Goal: Task Accomplishment & Management: Complete application form

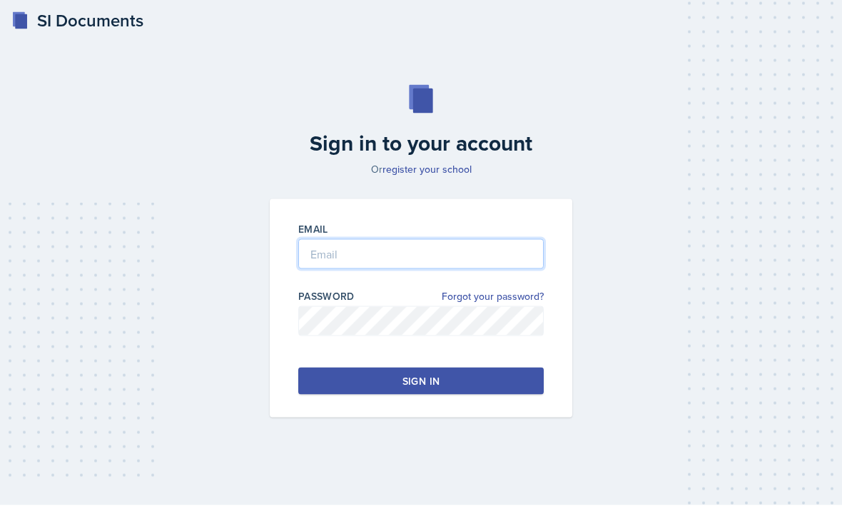
type input "[PERSON_NAME][EMAIL_ADDRESS][PERSON_NAME][DOMAIN_NAME]"
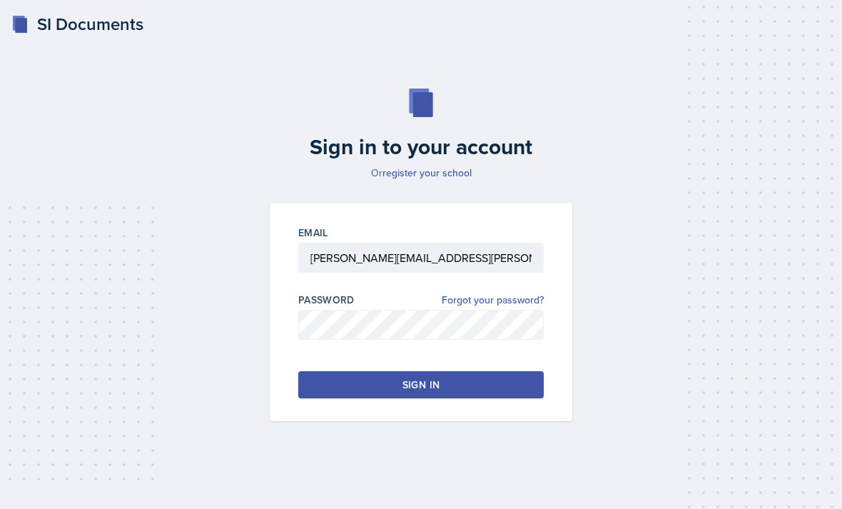
click at [457, 398] on button "Sign in" at bounding box center [420, 384] width 245 height 27
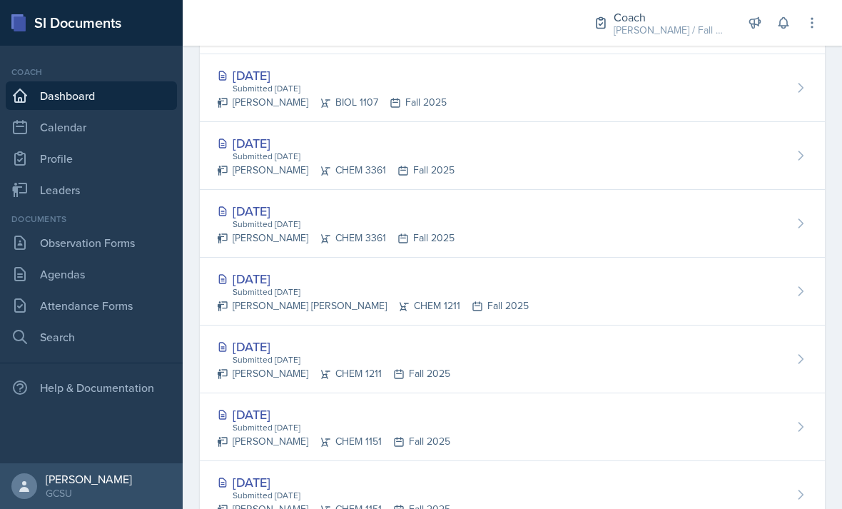
scroll to position [672, 0]
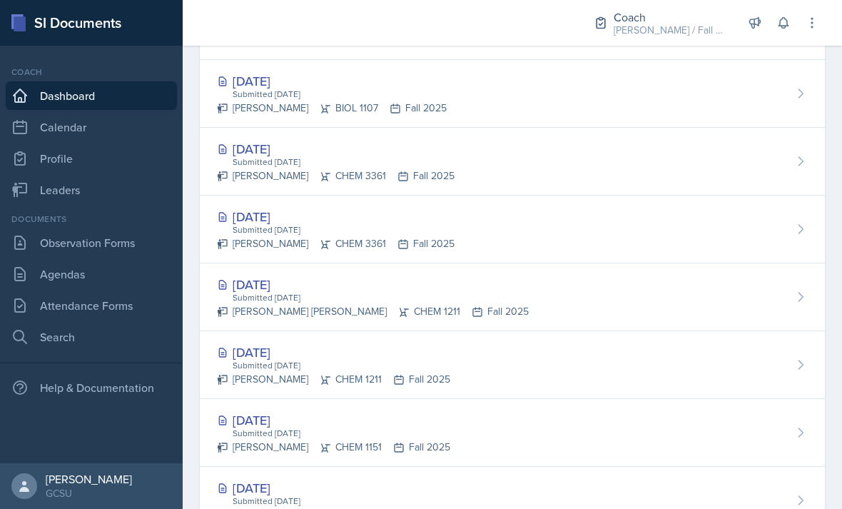
click at [688, 364] on div "Oct 2nd, 2025 Submitted Oct 2nd, 2025 Rebecca Deroth CHEM 1211 Fall 2025" at bounding box center [512, 365] width 625 height 68
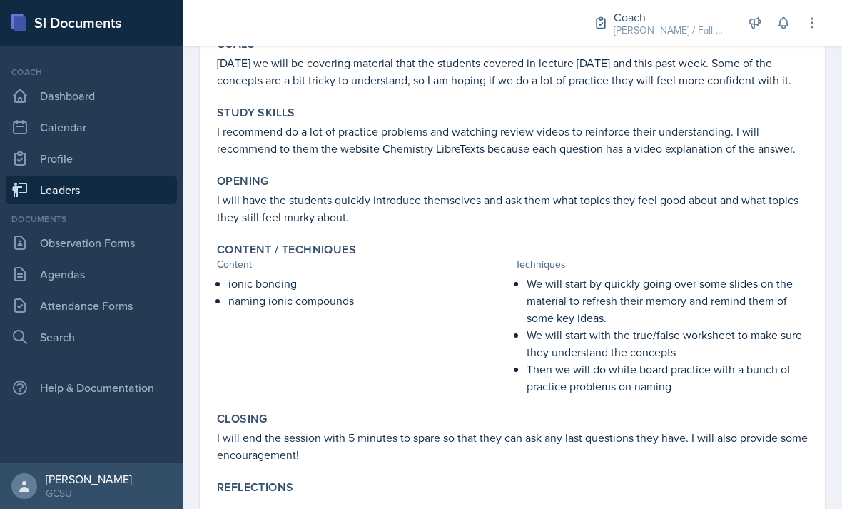
click at [55, 245] on link "Observation Forms" at bounding box center [91, 242] width 171 height 29
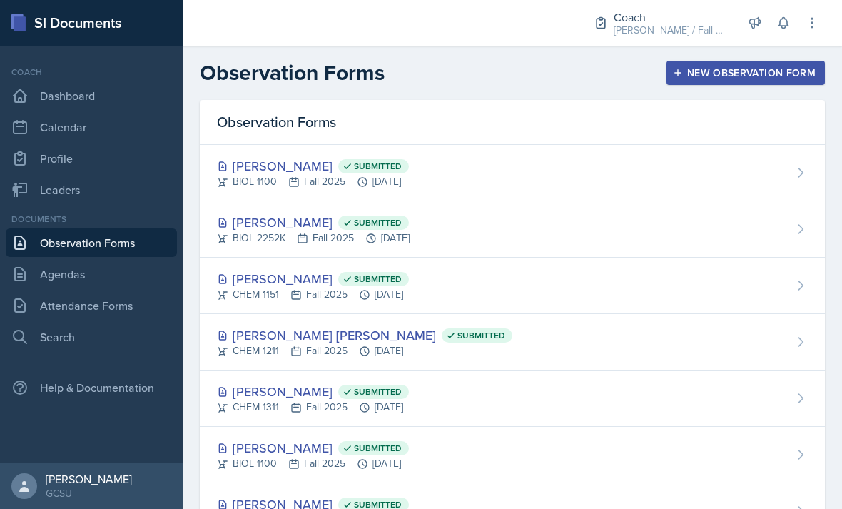
click at [121, 311] on link "Attendance Forms" at bounding box center [91, 305] width 171 height 29
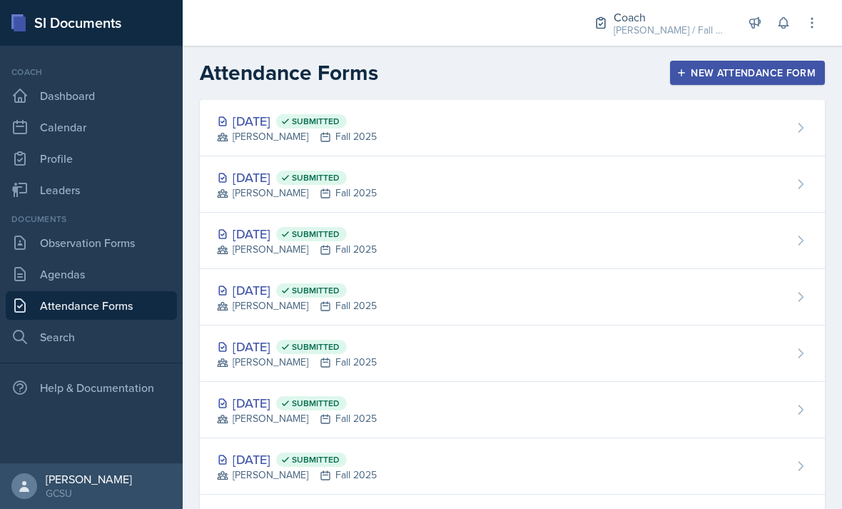
click at [129, 276] on link "Agendas" at bounding box center [91, 274] width 171 height 29
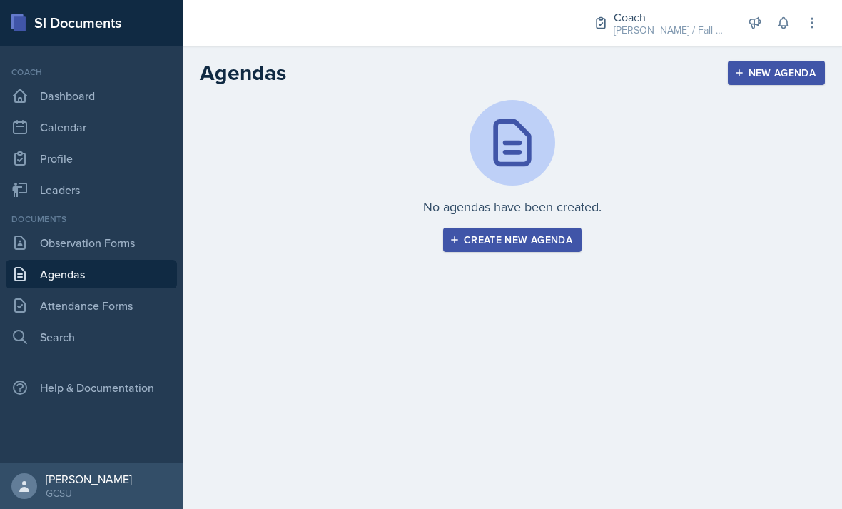
click at [133, 310] on link "Attendance Forms" at bounding box center [91, 305] width 171 height 29
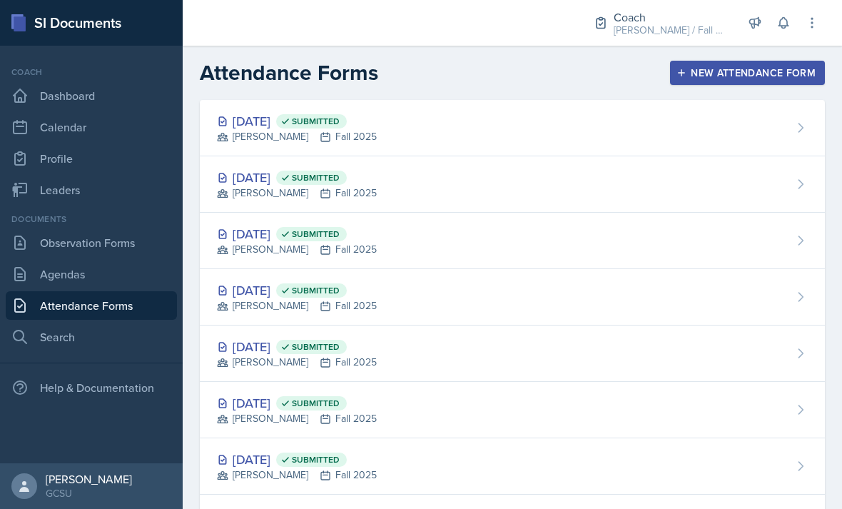
click at [573, 140] on div "Oct 6th, 2025 Submitted BECK Fall 2025" at bounding box center [512, 128] width 625 height 56
click at [655, 184] on div "Sep 29th, 2025 Submitted BECK Fall 2025" at bounding box center [512, 184] width 625 height 56
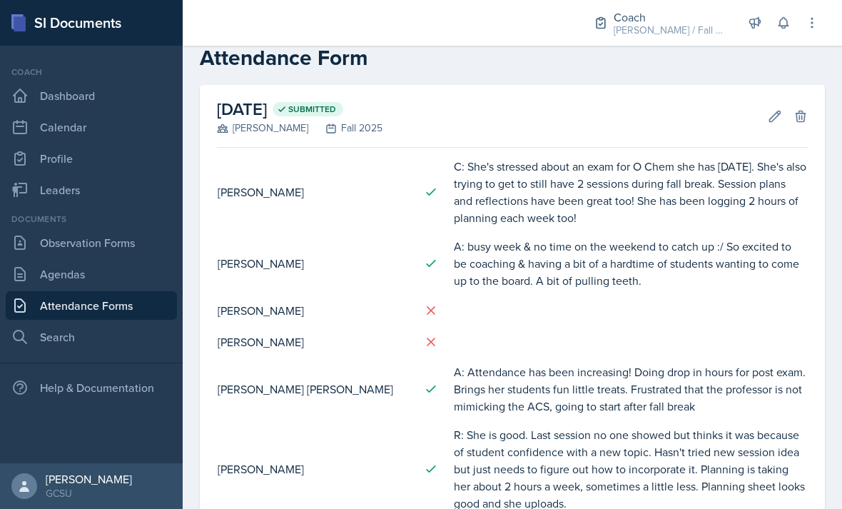
scroll to position [31, 0]
click at [780, 121] on icon at bounding box center [775, 115] width 14 height 14
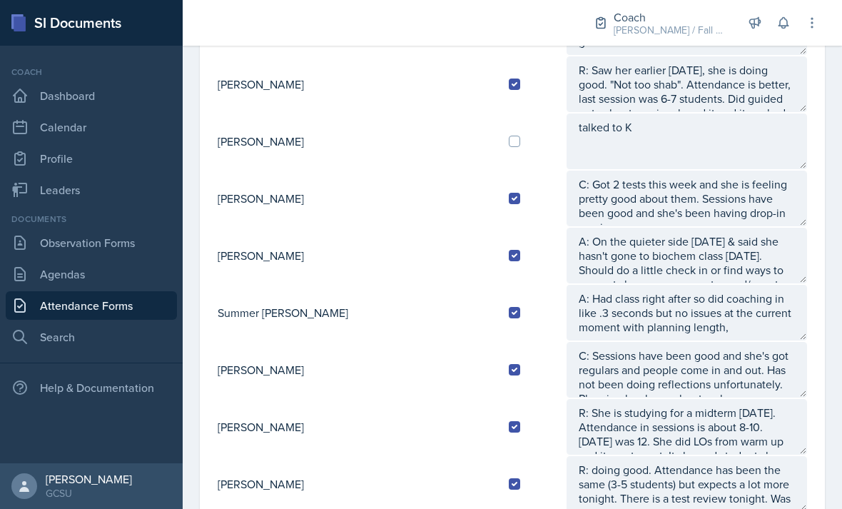
scroll to position [1156, 0]
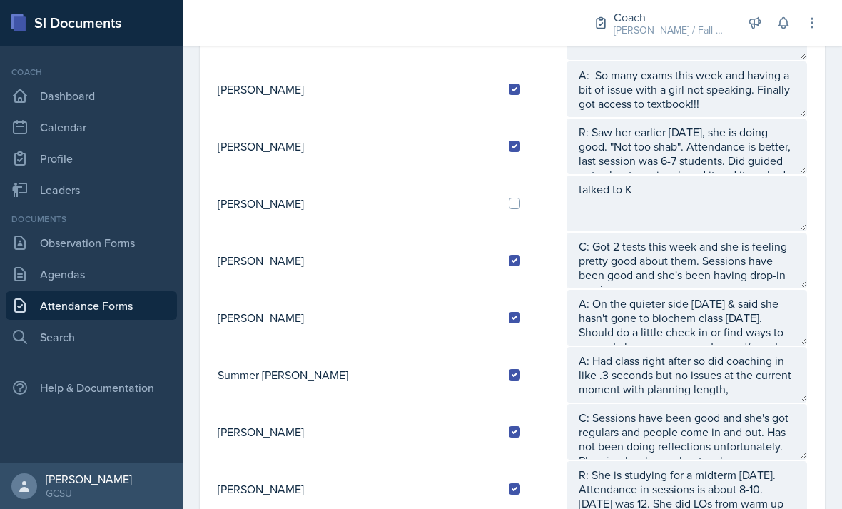
click at [509, 206] on input "checkbox" at bounding box center [514, 203] width 11 height 11
checkbox input "true"
click at [617, 206] on textarea "talked to K" at bounding box center [686, 203] width 240 height 56
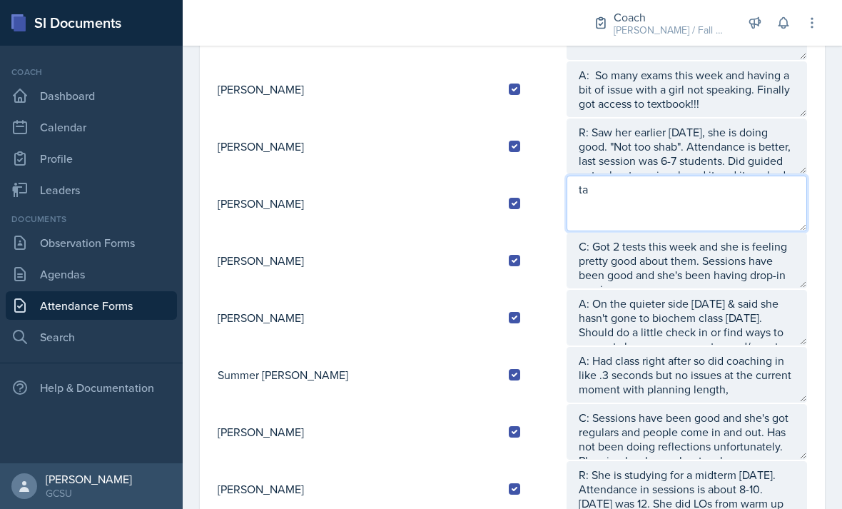
type textarea "t"
click at [735, 207] on textarea "K: Said they had an exam last week" at bounding box center [686, 203] width 240 height 56
click at [737, 212] on textarea "K: Said they had an exam last week" at bounding box center [686, 203] width 240 height 56
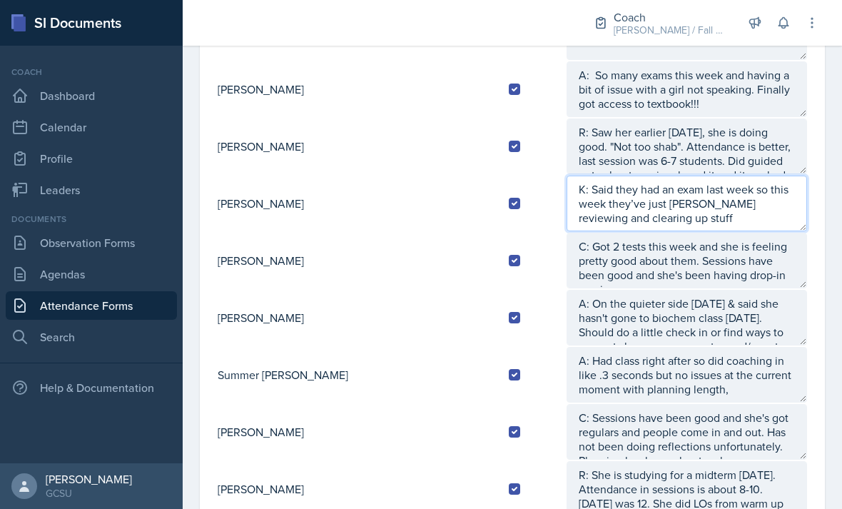
click at [616, 204] on textarea "K: Said they had an exam last week so this week they’ve just beenen reviewing a…" at bounding box center [686, 203] width 240 height 56
click at [781, 203] on textarea "K: Said they had an exam last week so this week they’ve just been reviewing and…" at bounding box center [686, 203] width 240 height 56
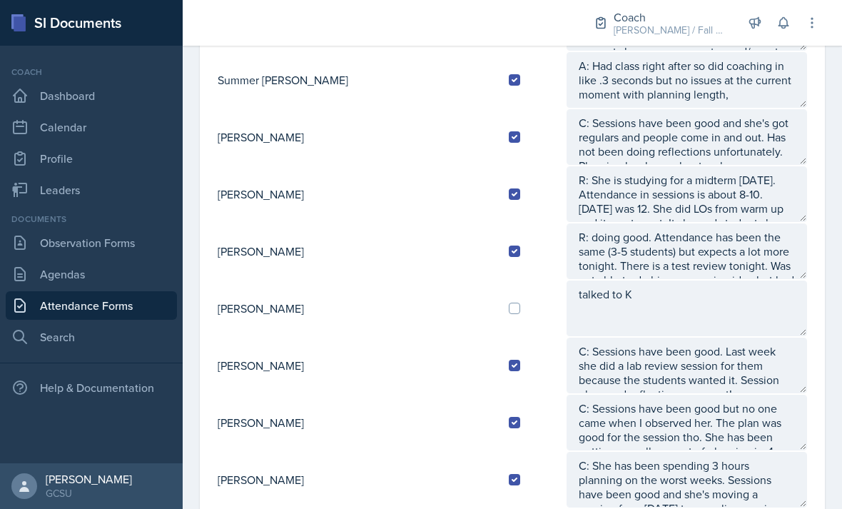
scroll to position [1450, 0]
type textarea "K: Said they had an exam last week so this week they’ve just been reviewing and…"
click at [509, 312] on input "checkbox" at bounding box center [514, 308] width 11 height 11
checkbox input "true"
click at [608, 306] on textarea "talked to K" at bounding box center [686, 309] width 240 height 56
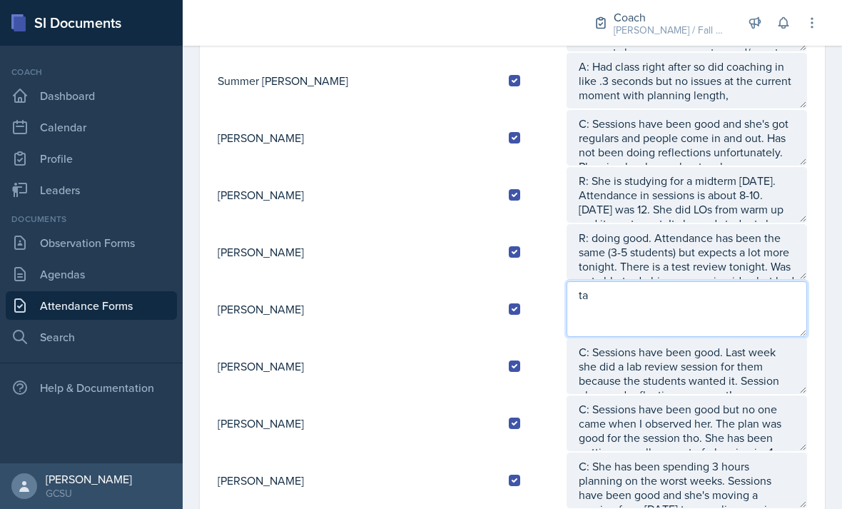
type textarea "t"
click at [636, 291] on textarea "K: The students had their test on" at bounding box center [686, 309] width 240 height 56
click at [761, 307] on textarea "K: The students have their test on" at bounding box center [686, 309] width 240 height 56
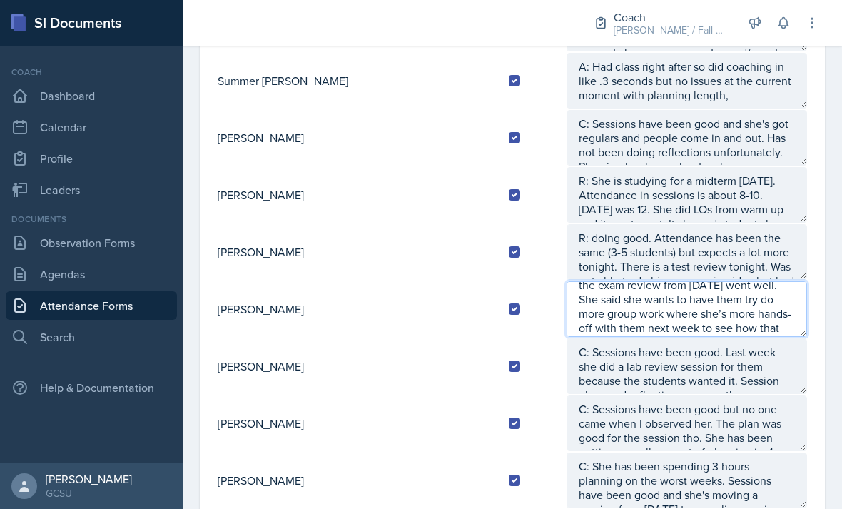
scroll to position [57, 0]
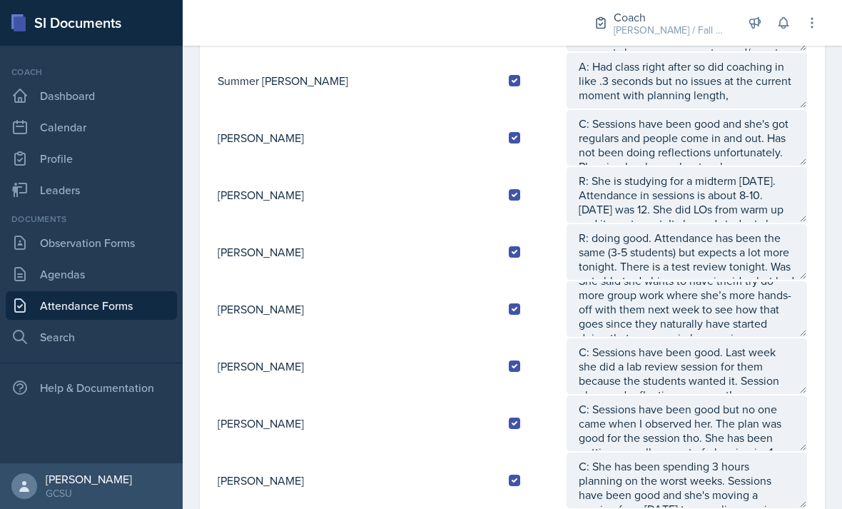
click at [695, 315] on textarea "K: The students have their test on Thursday so she cancelled her Thursday night…" at bounding box center [686, 309] width 240 height 56
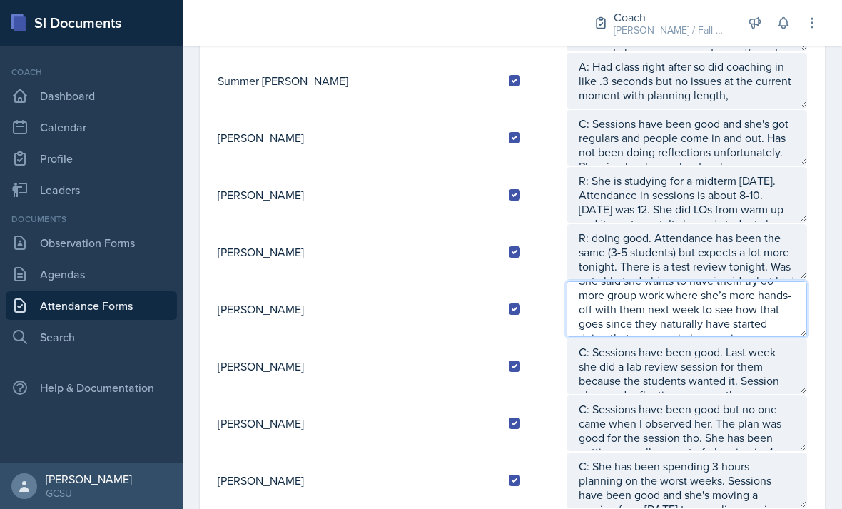
click at [661, 327] on textarea "K: The students have their test on Thursday so she cancelled her Thursday night…" at bounding box center [686, 309] width 240 height 56
click at [653, 335] on textarea "K: The students have their test on Thursday so she cancelled her Thursday night…" at bounding box center [686, 309] width 240 height 56
type textarea "K: The students have their test on Thursday so she cancelled her Thursday night…"
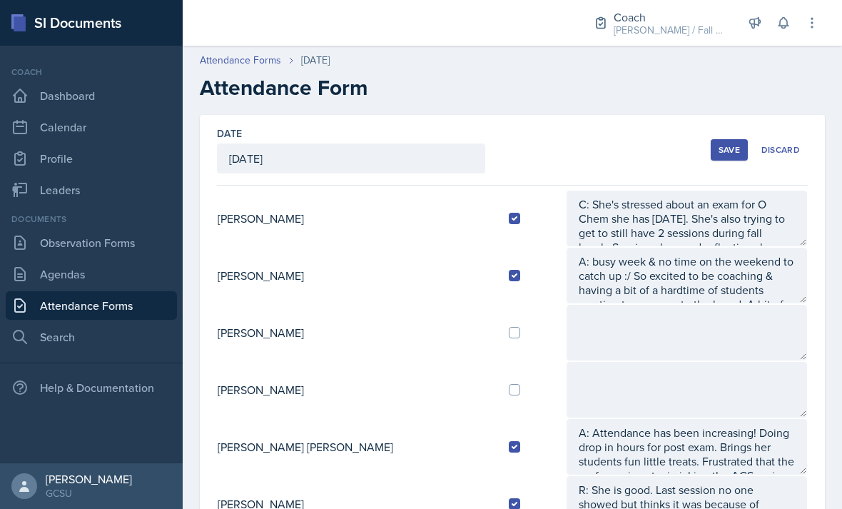
scroll to position [0, 0]
click at [723, 159] on button "Save" at bounding box center [728, 149] width 37 height 21
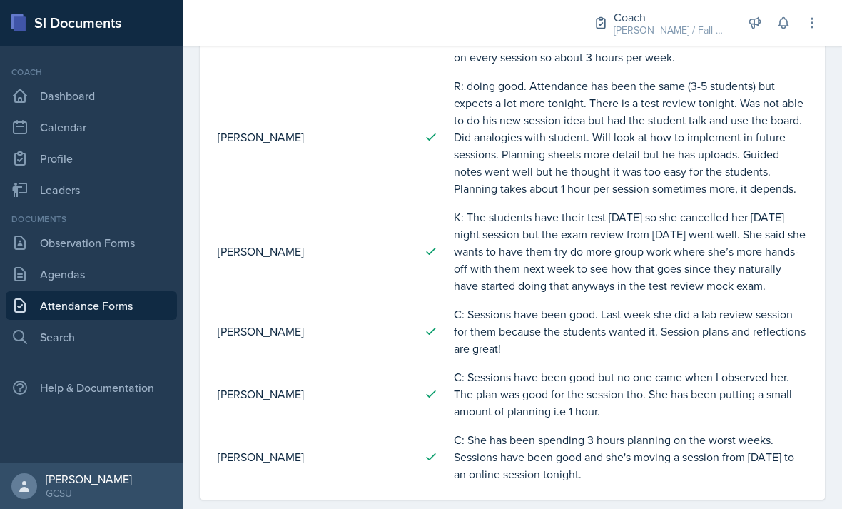
scroll to position [2040, 0]
click at [109, 198] on link "Leaders" at bounding box center [91, 189] width 171 height 29
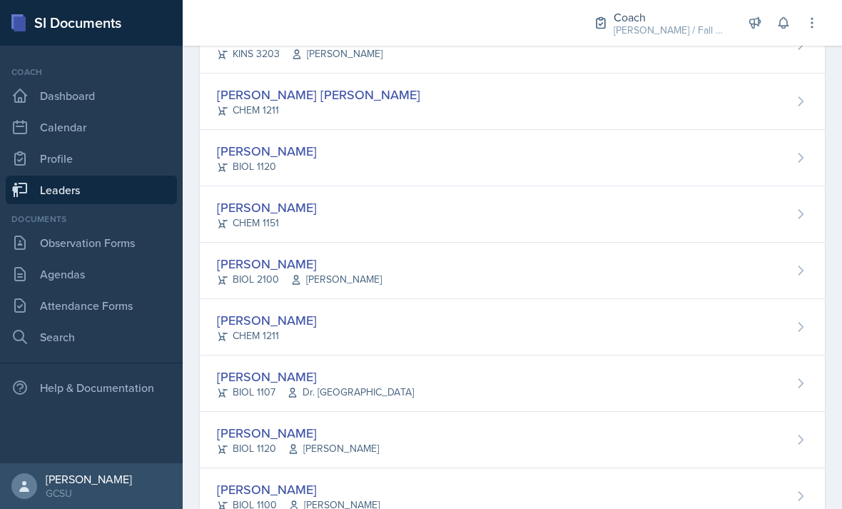
scroll to position [338, 0]
click at [295, 327] on div "[PERSON_NAME]" at bounding box center [267, 319] width 100 height 19
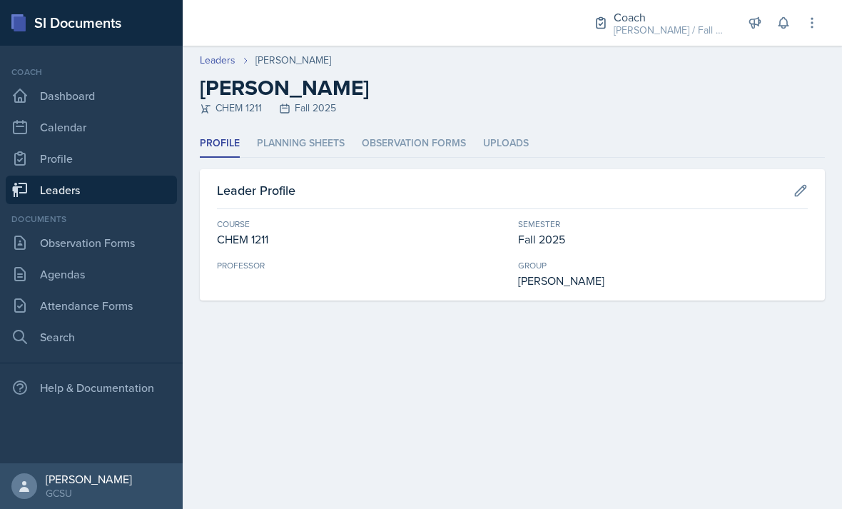
click at [344, 143] on li "Planning Sheets" at bounding box center [301, 144] width 88 height 28
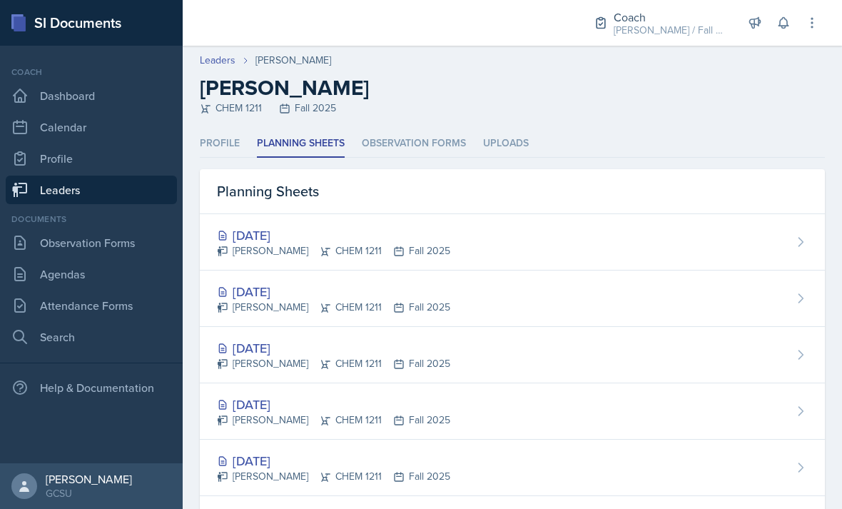
click at [418, 155] on li "Observation Forms" at bounding box center [414, 144] width 104 height 28
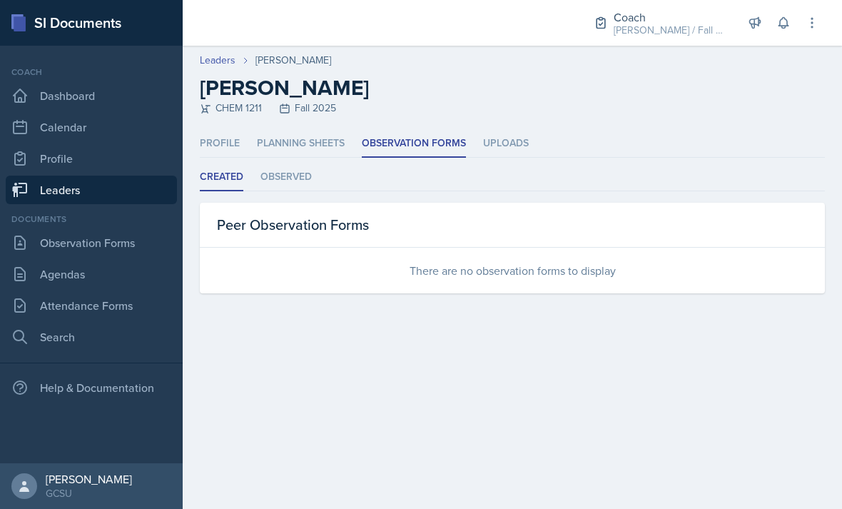
click at [519, 141] on li "Uploads" at bounding box center [506, 144] width 46 height 28
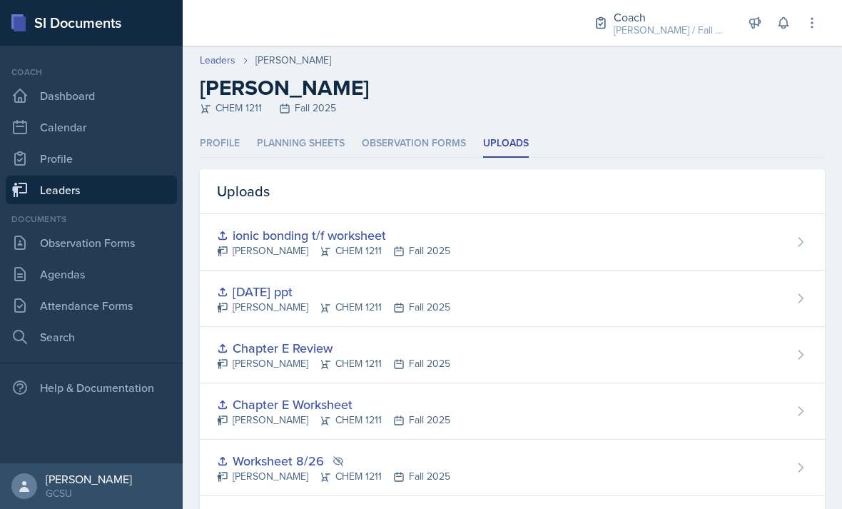
click at [321, 156] on li "Planning Sheets" at bounding box center [301, 144] width 88 height 28
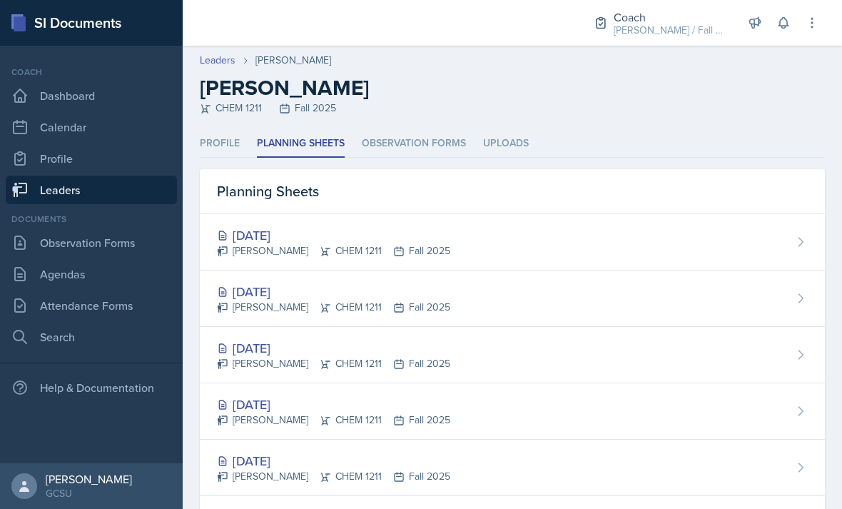
click at [302, 240] on div "[DATE]" at bounding box center [333, 234] width 233 height 19
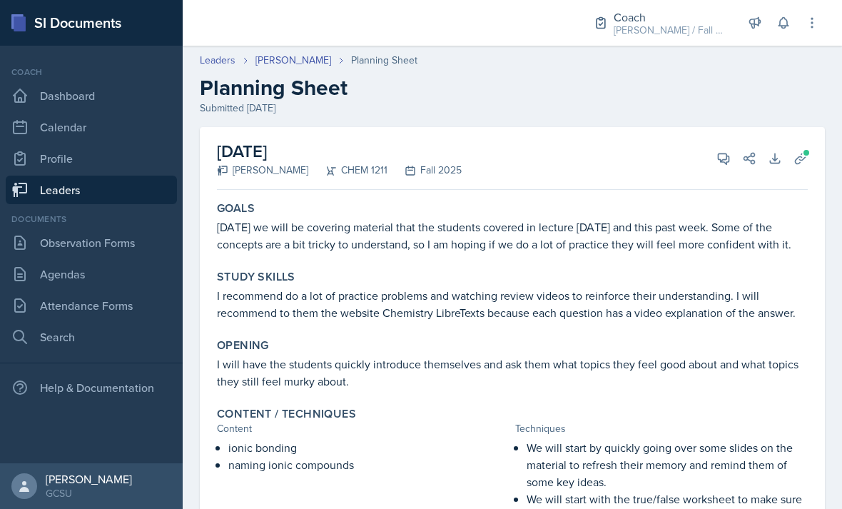
click at [315, 67] on link "[PERSON_NAME]" at bounding box center [293, 60] width 76 height 15
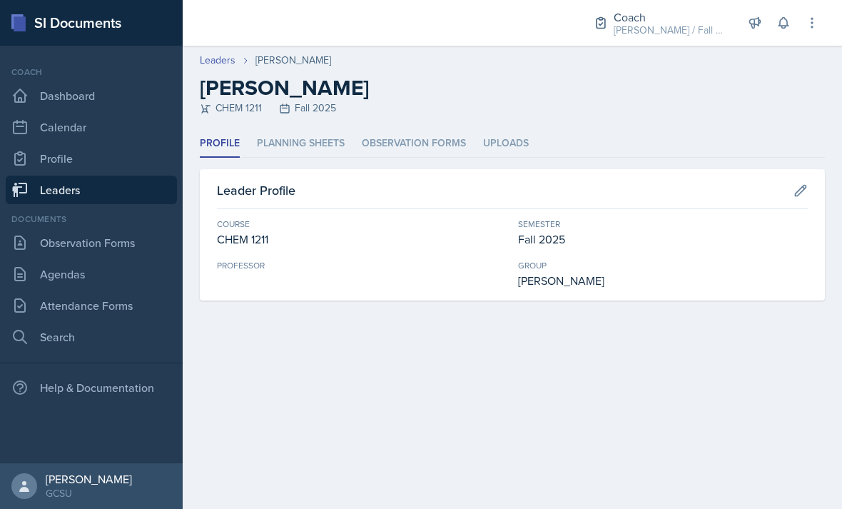
click at [318, 152] on li "Planning Sheets" at bounding box center [301, 144] width 88 height 28
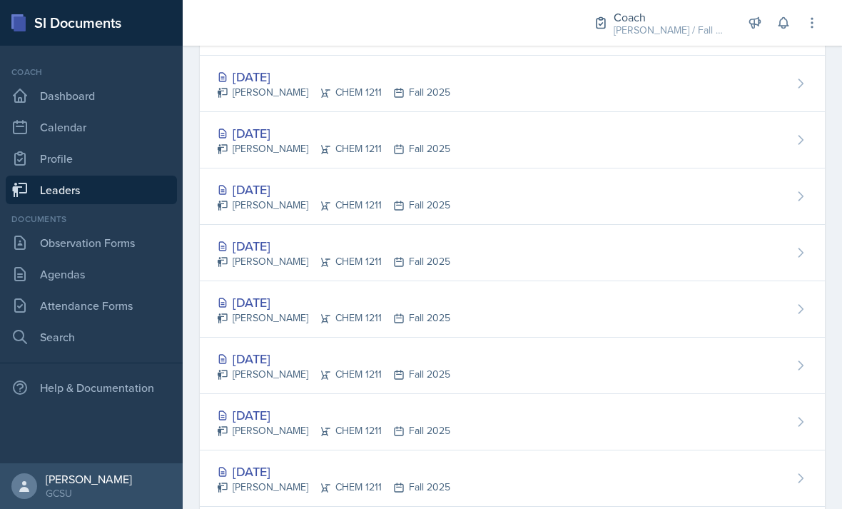
scroll to position [160, 0]
click at [309, 133] on div "[DATE]" at bounding box center [333, 131] width 233 height 19
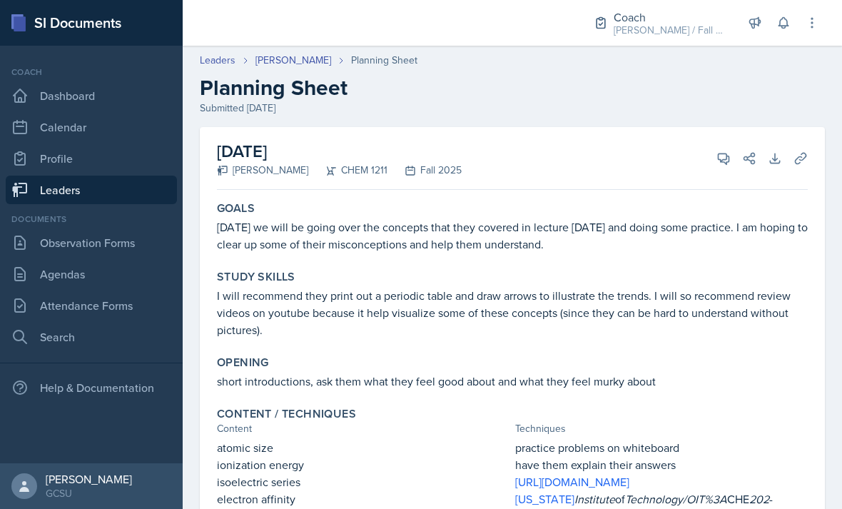
click at [310, 67] on link "[PERSON_NAME]" at bounding box center [293, 60] width 76 height 15
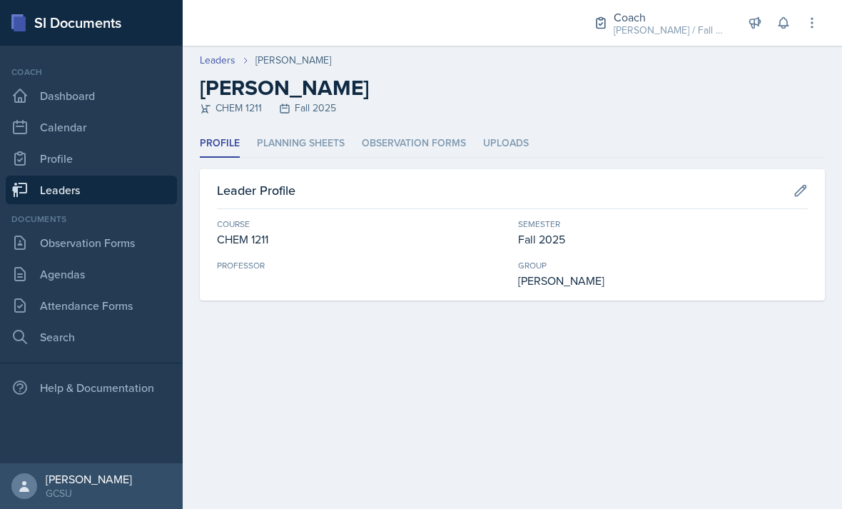
click at [330, 144] on li "Planning Sheets" at bounding box center [301, 144] width 88 height 28
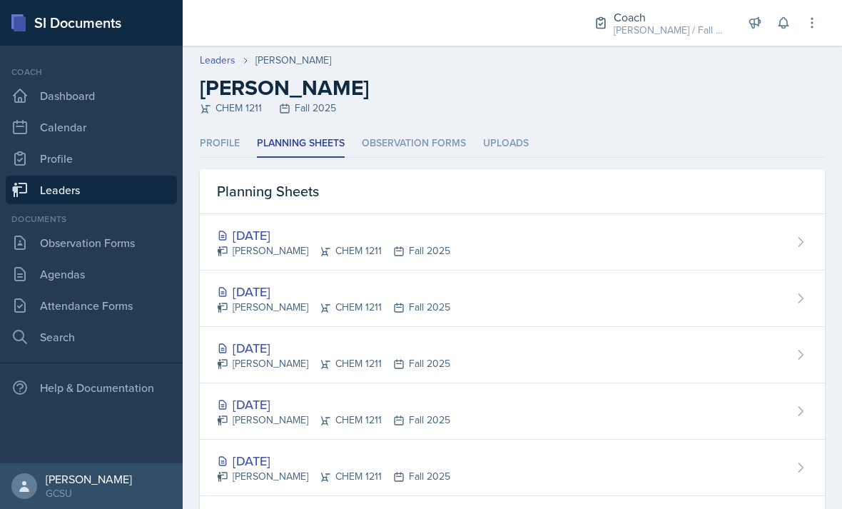
click at [325, 292] on div "[DATE]" at bounding box center [333, 291] width 233 height 19
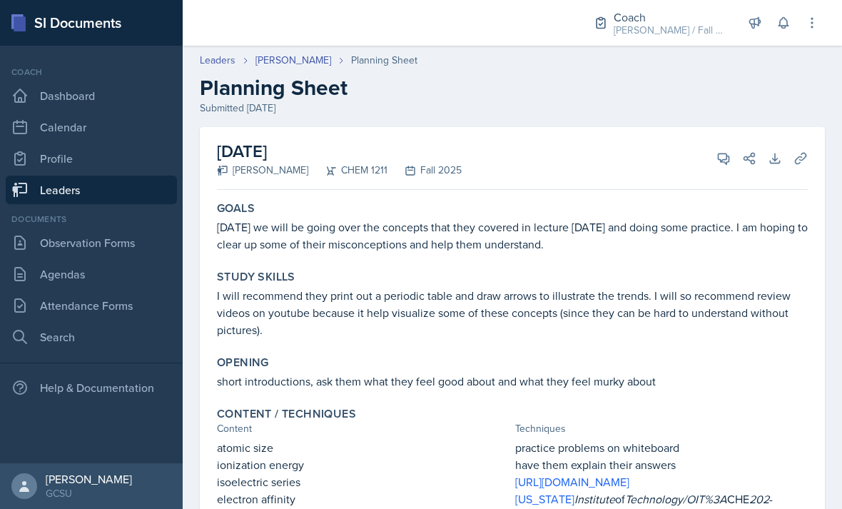
click at [306, 62] on link "[PERSON_NAME]" at bounding box center [293, 60] width 76 height 15
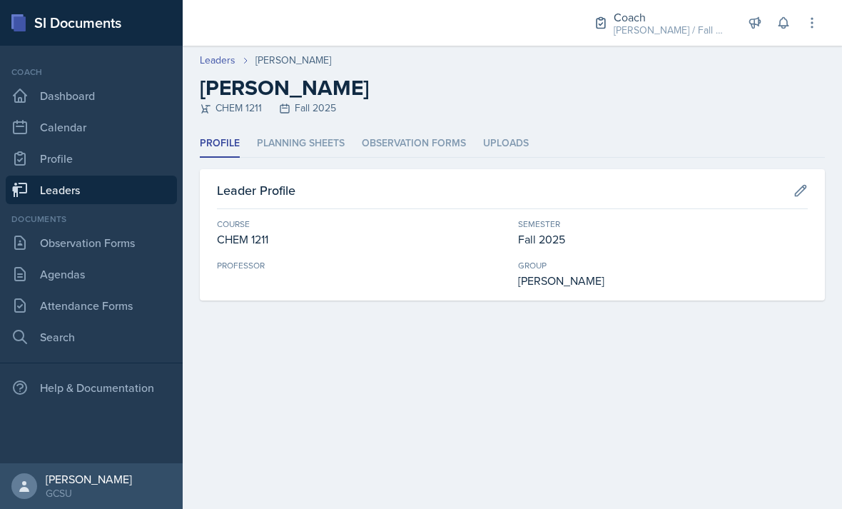
click at [330, 157] on li "Planning Sheets" at bounding box center [301, 144] width 88 height 28
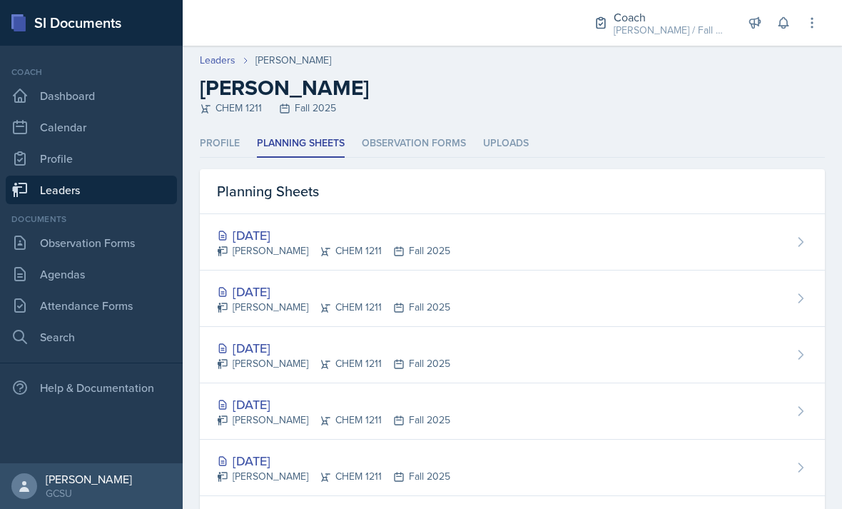
click at [279, 350] on div "[DATE]" at bounding box center [333, 347] width 233 height 19
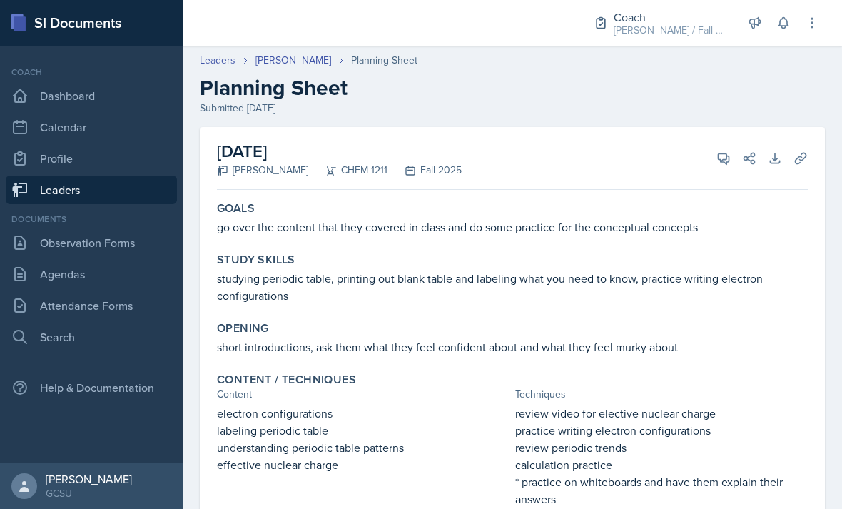
click at [297, 53] on link "[PERSON_NAME]" at bounding box center [293, 60] width 76 height 15
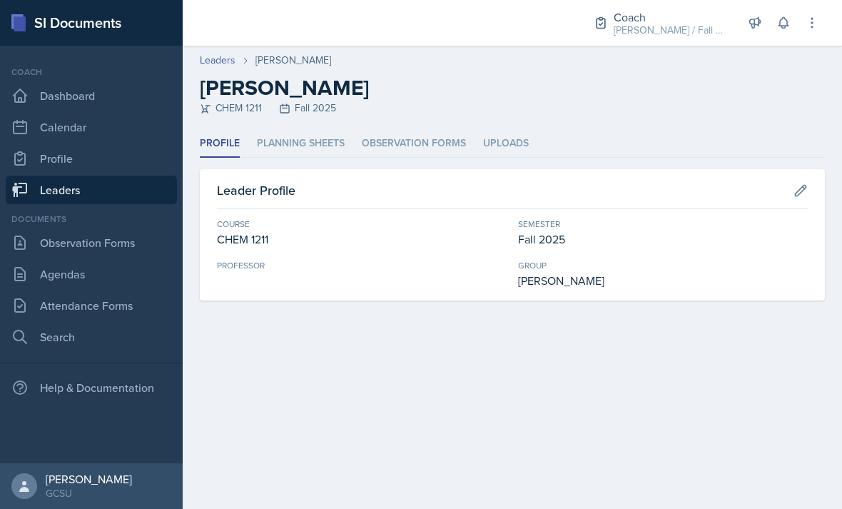
click at [336, 151] on li "Planning Sheets" at bounding box center [301, 144] width 88 height 28
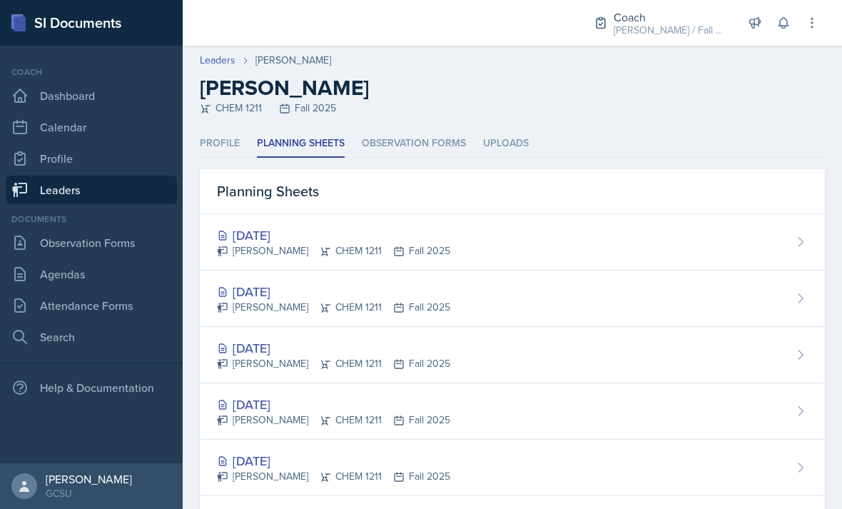
click at [305, 407] on div "[DATE]" at bounding box center [333, 403] width 233 height 19
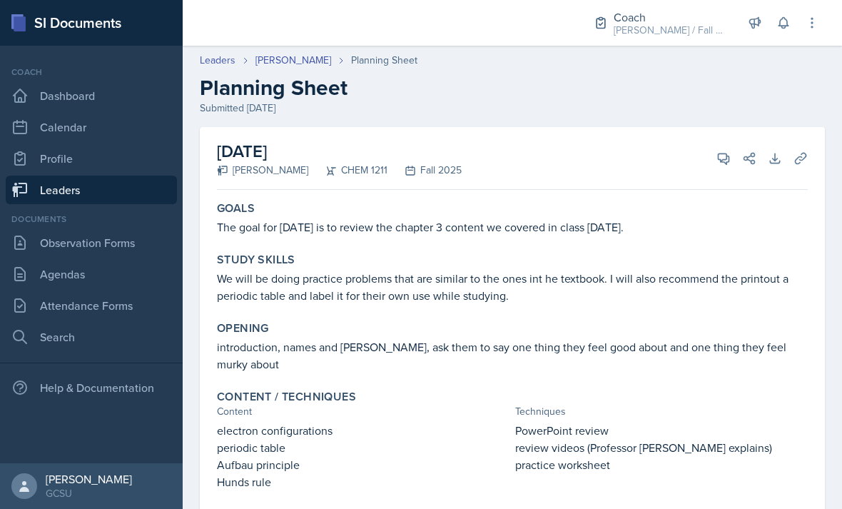
click at [115, 287] on link "Agendas" at bounding box center [91, 274] width 171 height 29
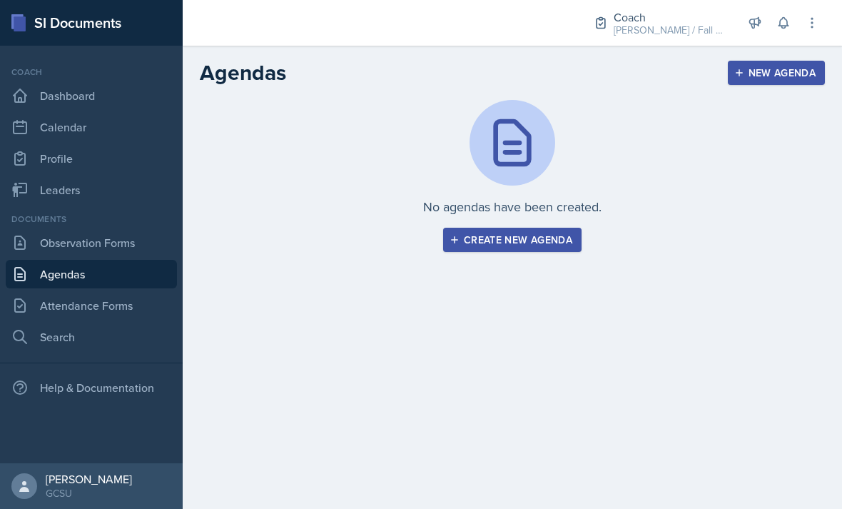
click at [123, 310] on link "Attendance Forms" at bounding box center [91, 305] width 171 height 29
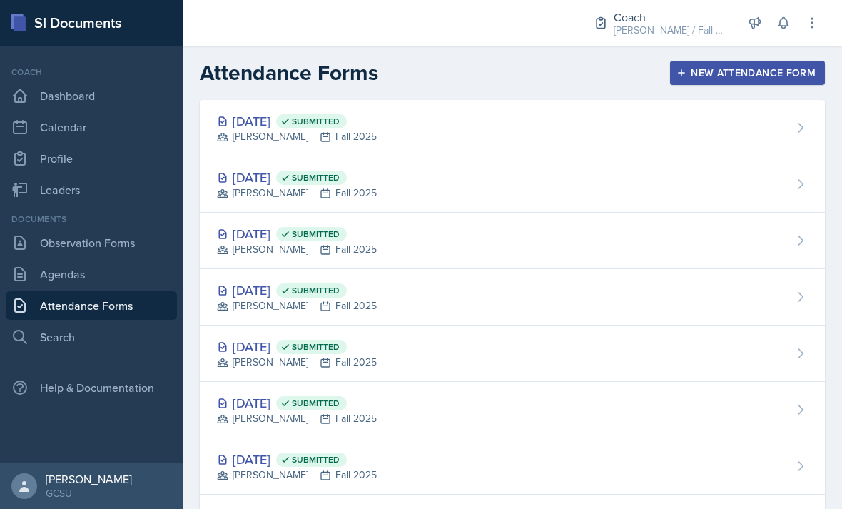
click at [563, 205] on div "Sep 29th, 2025 Submitted BECK Fall 2025" at bounding box center [512, 184] width 625 height 56
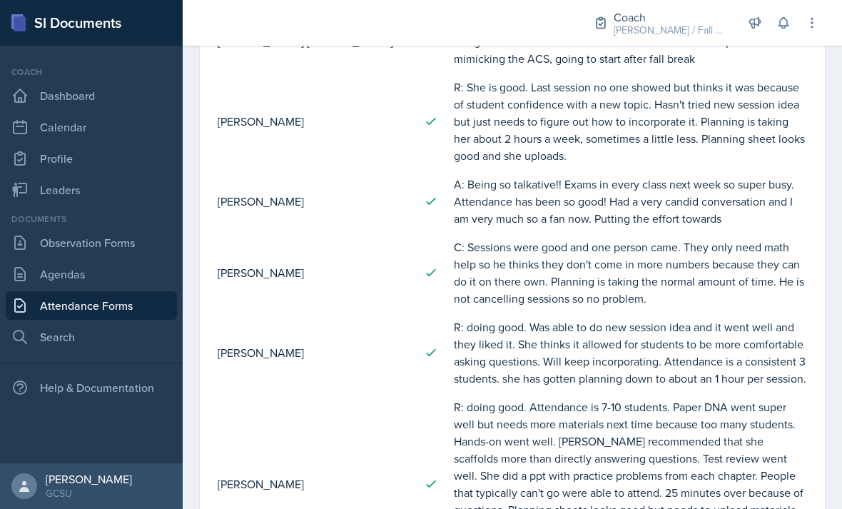
scroll to position [378, 0]
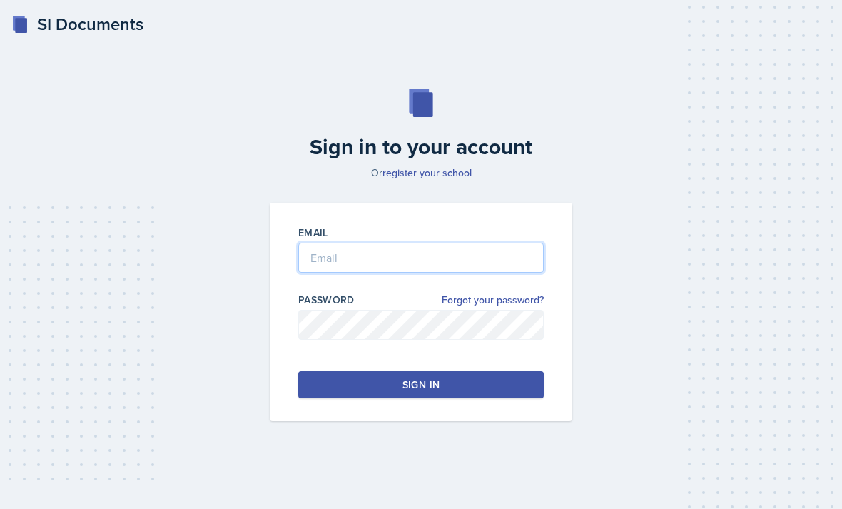
click at [320, 272] on input "email" at bounding box center [420, 258] width 245 height 30
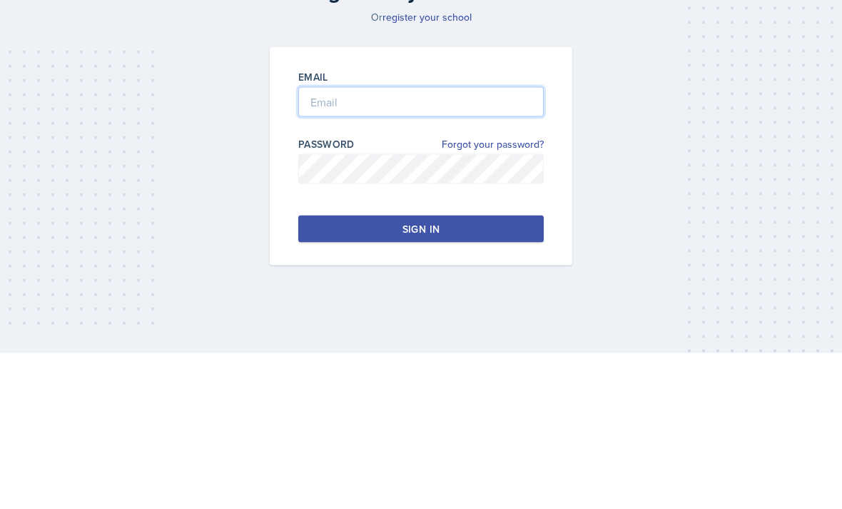
type input "[PERSON_NAME][EMAIL_ADDRESS][PERSON_NAME][DOMAIN_NAME]"
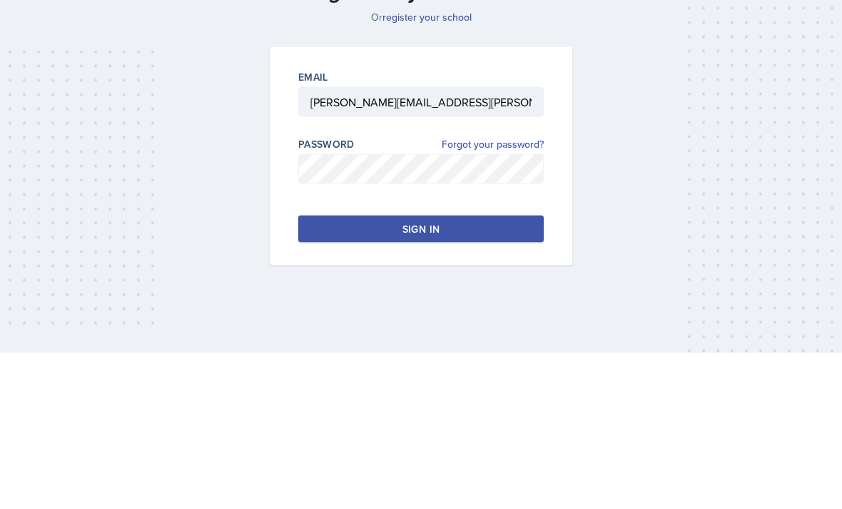
scroll to position [46, 0]
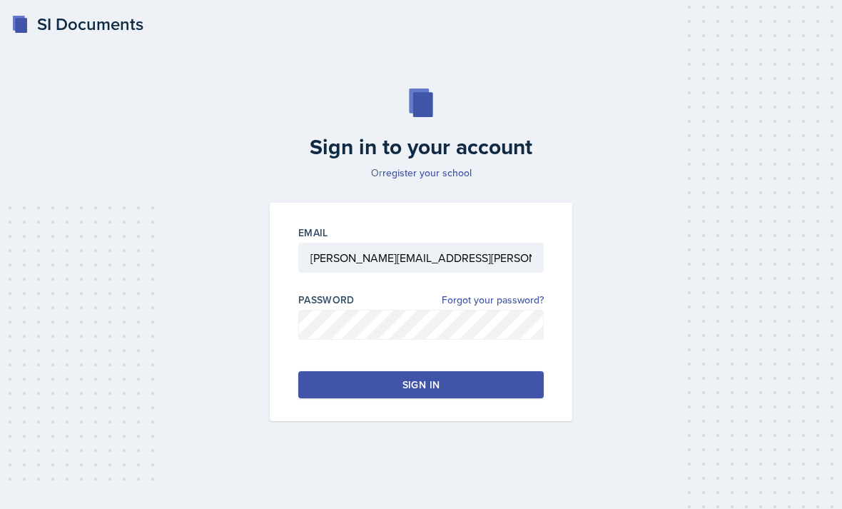
click at [331, 371] on button "Sign in" at bounding box center [420, 384] width 245 height 27
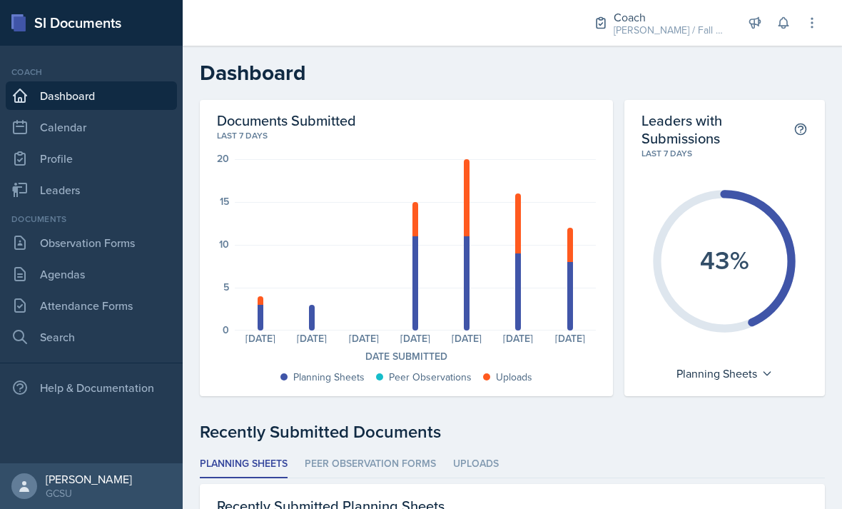
click at [41, 240] on link "Observation Forms" at bounding box center [91, 242] width 171 height 29
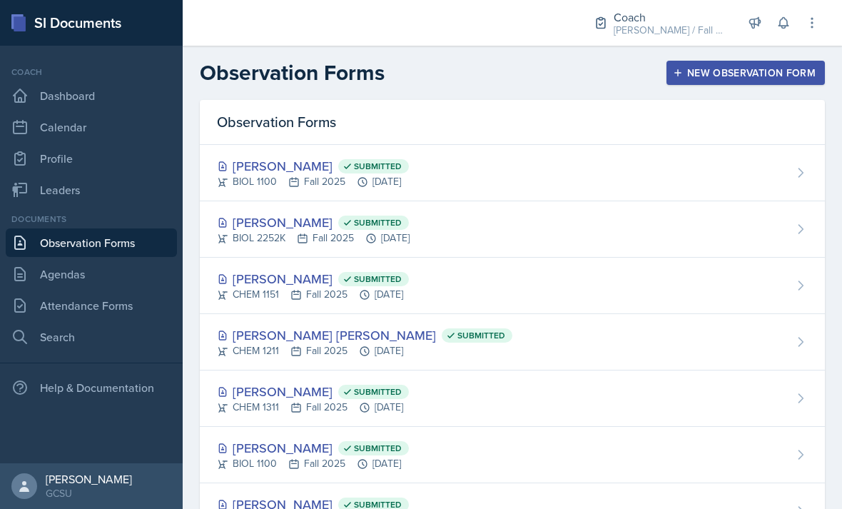
click at [751, 76] on div "New Observation Form" at bounding box center [745, 72] width 140 height 11
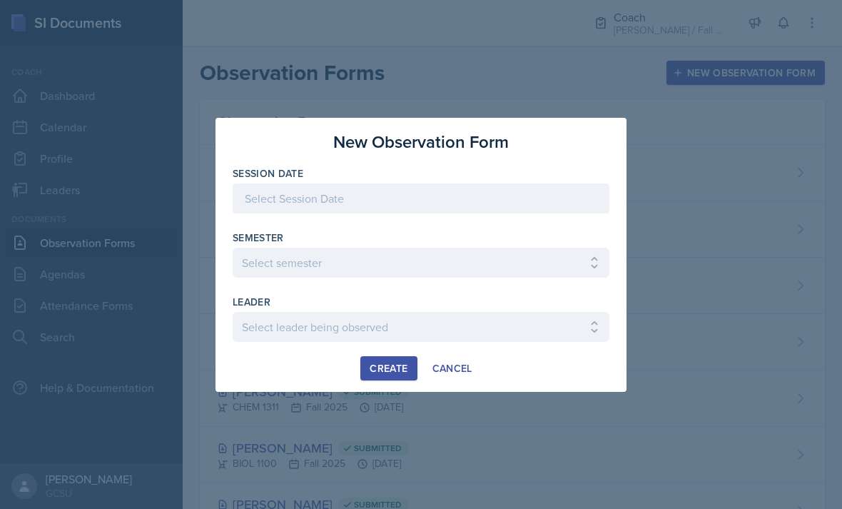
click at [522, 255] on select "Select semester All Spring 2020 Fall 2023 Spring 2019 Spring 2018 Fall 2017 Spr…" at bounding box center [421, 263] width 377 height 30
click at [540, 243] on div "Semester" at bounding box center [421, 237] width 377 height 14
click at [568, 243] on div "Semester" at bounding box center [421, 237] width 377 height 14
click at [562, 238] on div "Semester" at bounding box center [421, 237] width 377 height 14
click at [302, 235] on div "Semester" at bounding box center [421, 237] width 377 height 14
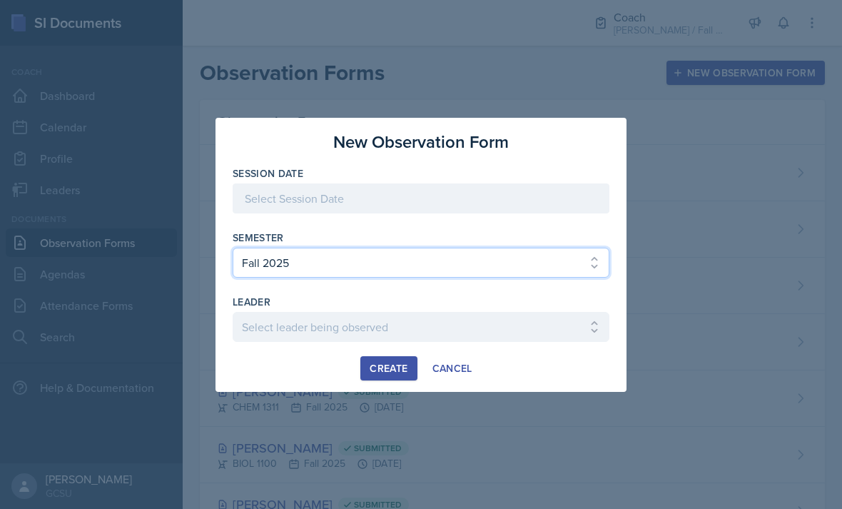
click at [342, 253] on select "Select semester All Spring 2020 Fall 2023 Spring 2019 Spring 2018 Fall 2017 Spr…" at bounding box center [421, 263] width 377 height 30
select select "9bdfcd07-13c9-4869-84bb-c3a1af7cd36e"
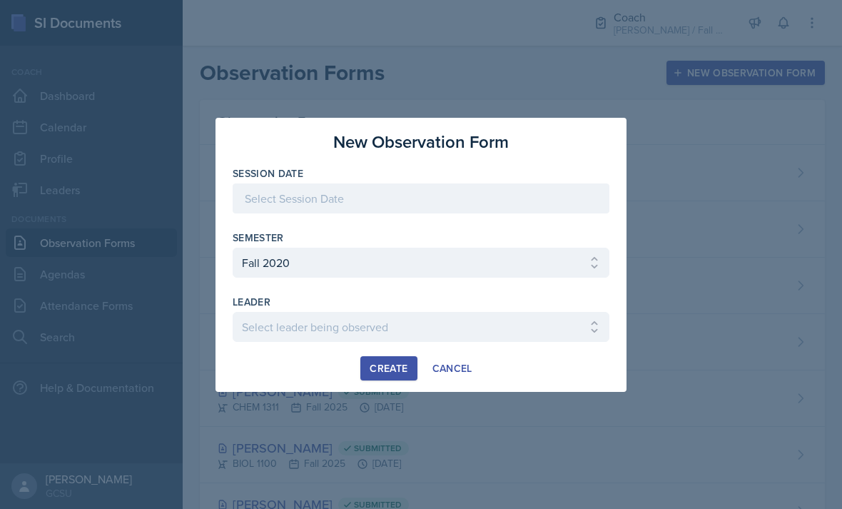
click at [321, 188] on div at bounding box center [421, 198] width 377 height 30
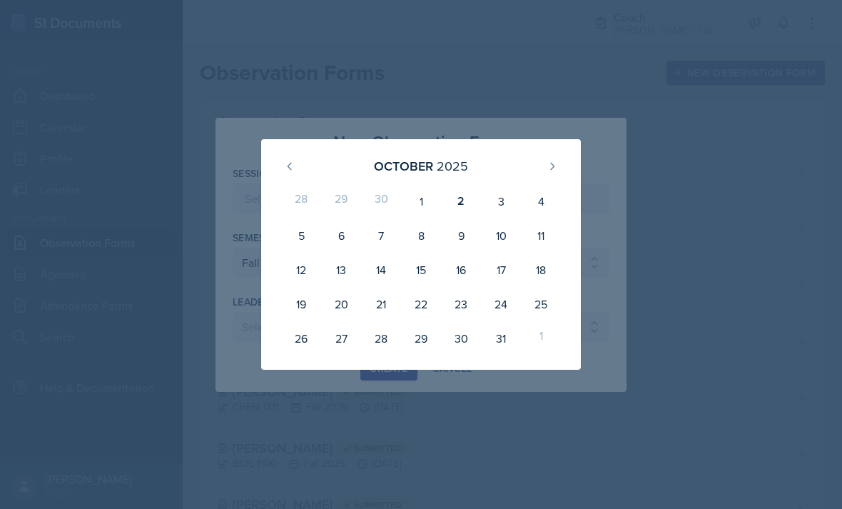
click at [466, 223] on div "9" at bounding box center [461, 235] width 40 height 34
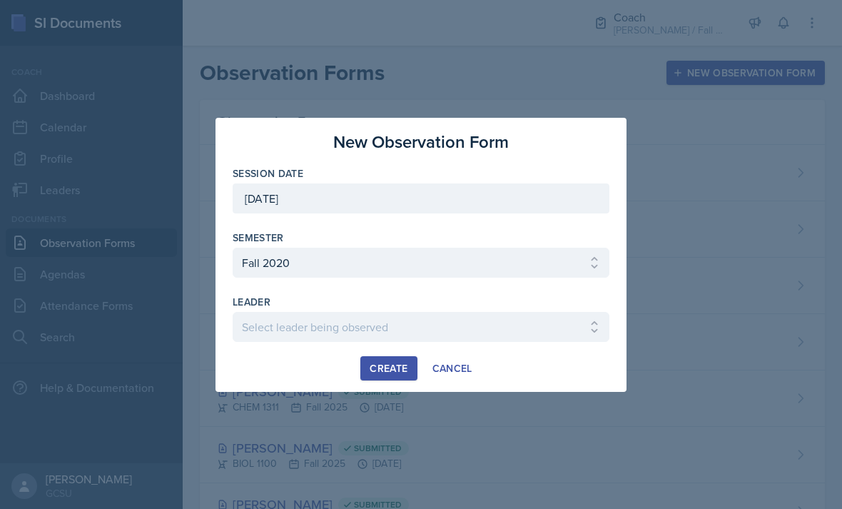
click at [504, 238] on div "Semester" at bounding box center [421, 237] width 377 height 14
click at [459, 244] on div "Semester" at bounding box center [421, 237] width 377 height 14
click at [486, 185] on div "[DATE]" at bounding box center [421, 198] width 377 height 30
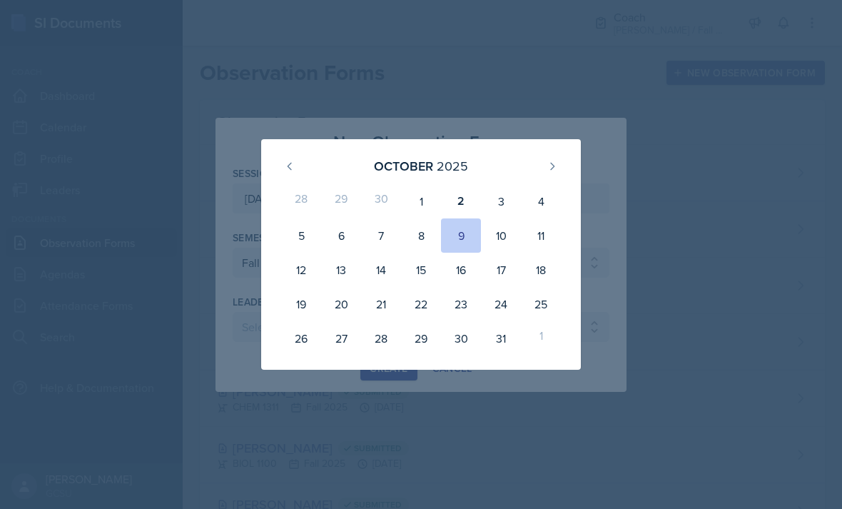
click at [471, 175] on div "[DATE]" at bounding box center [420, 166] width 285 height 31
click at [467, 191] on div "2" at bounding box center [461, 201] width 40 height 34
type input "[DATE]"
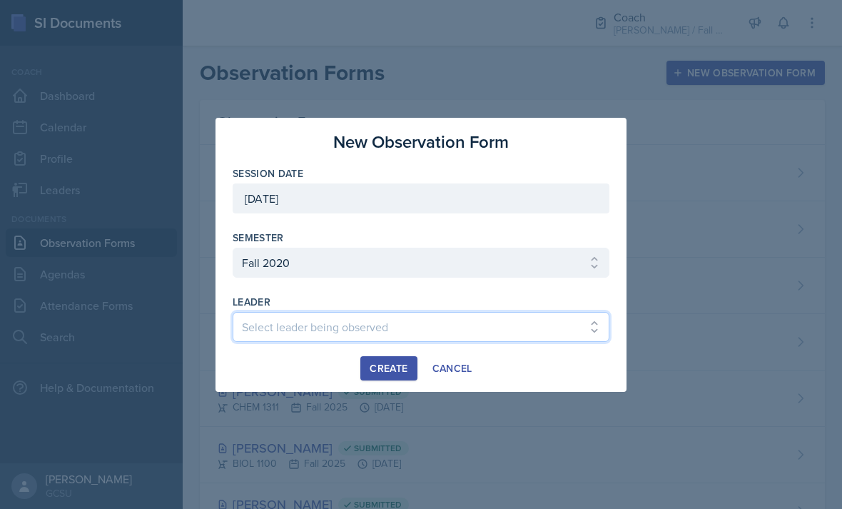
click at [501, 336] on select "Select leader being observed [PERSON_NAME] / CHEM 1151 / [PERSON_NAME] [PERSON_…" at bounding box center [421, 327] width 377 height 30
click at [595, 312] on select "Select leader being observed [PERSON_NAME] / CHEM 1151 / [PERSON_NAME] [PERSON_…" at bounding box center [421, 327] width 377 height 30
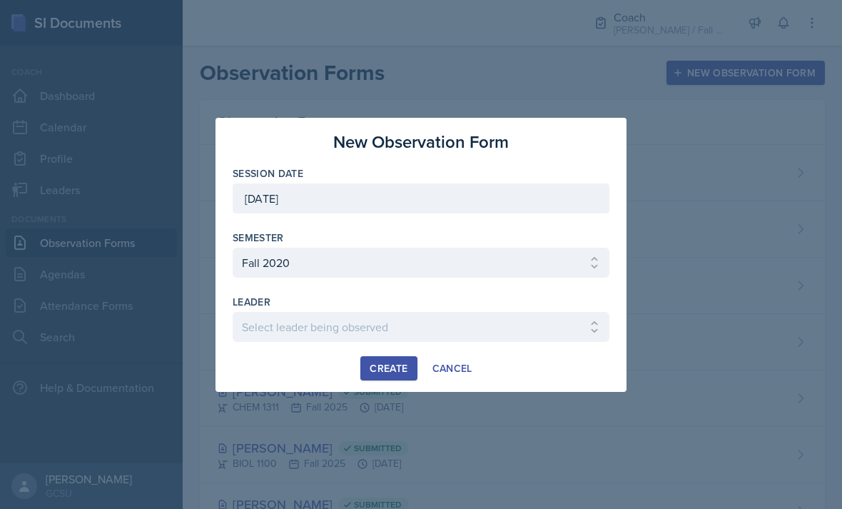
click at [590, 302] on div "leader" at bounding box center [421, 302] width 377 height 14
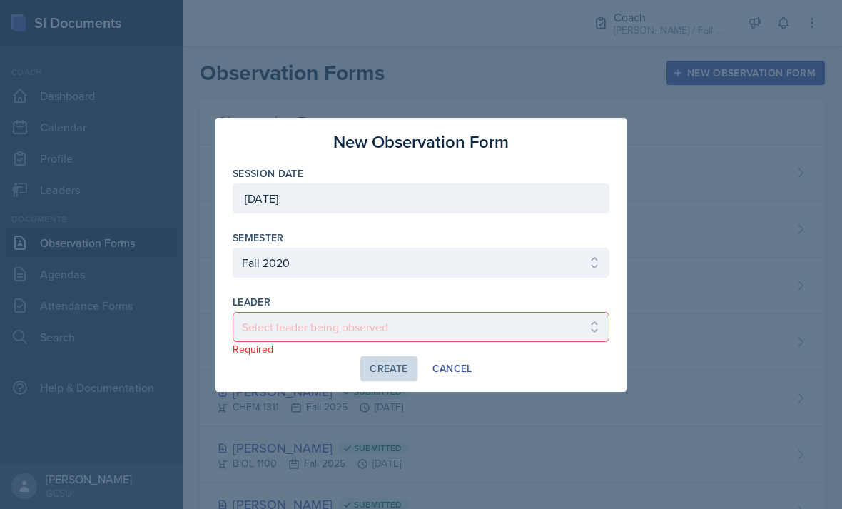
click at [580, 303] on div "leader" at bounding box center [421, 302] width 377 height 14
click at [578, 307] on div "leader" at bounding box center [421, 302] width 377 height 14
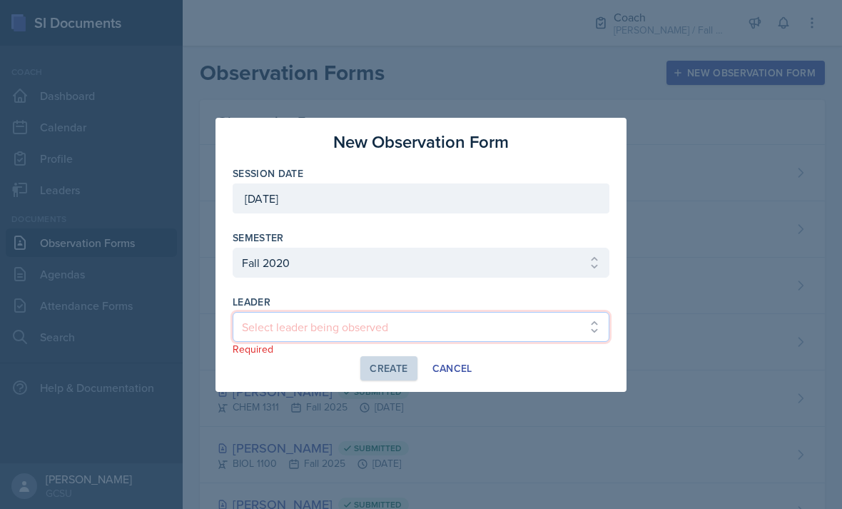
click at [293, 314] on select "Select leader being observed [PERSON_NAME] / CHEM 1151 / [PERSON_NAME] [PERSON_…" at bounding box center [421, 327] width 377 height 30
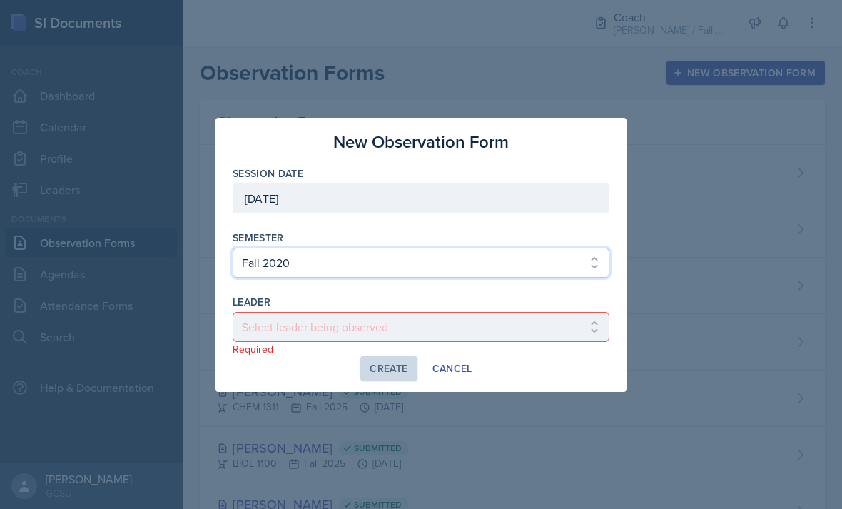
click at [486, 259] on select "Select semester All Spring 2020 Fall 2023 Spring 2019 Spring 2018 Fall 2017 Spr…" at bounding box center [421, 263] width 377 height 30
select select "e7b6c66a-987a-4ab3-92d3-5526cc86007b"
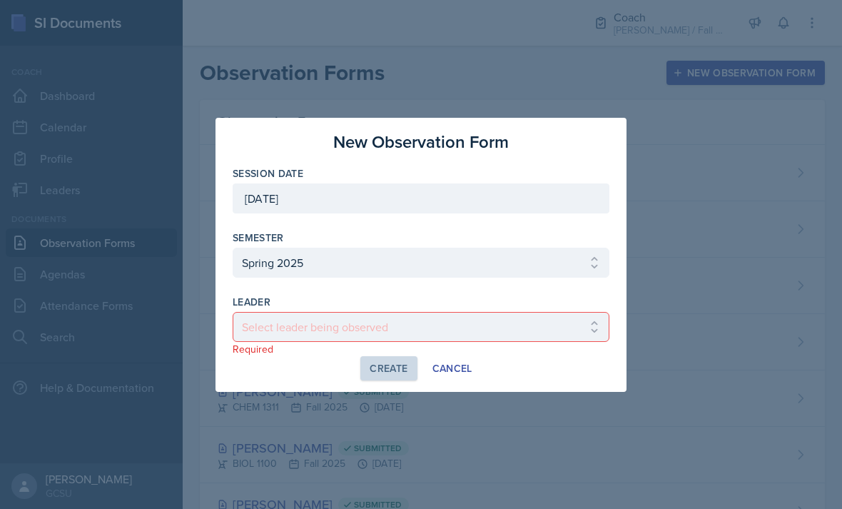
click at [481, 376] on button "Cancel" at bounding box center [452, 368] width 58 height 24
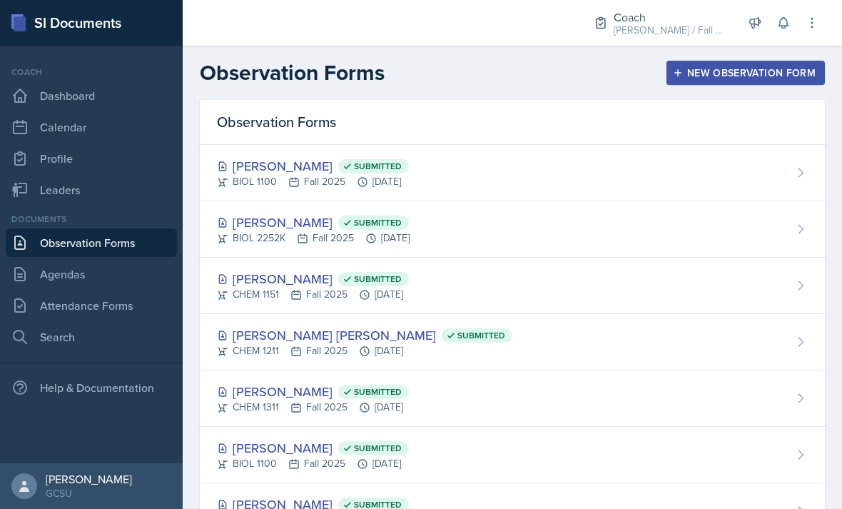
click at [740, 69] on div "New Observation Form" at bounding box center [745, 72] width 140 height 11
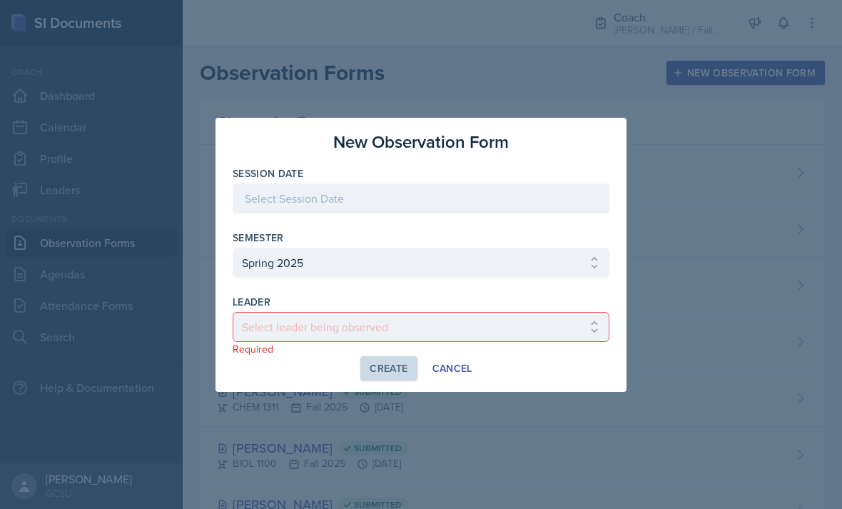
click at [491, 360] on div "Create Cancel" at bounding box center [421, 368] width 377 height 24
click at [500, 334] on select "Select leader being observed [PERSON_NAME] [PERSON_NAME] / BIOL 1108 / [PERSON_…" at bounding box center [421, 327] width 377 height 30
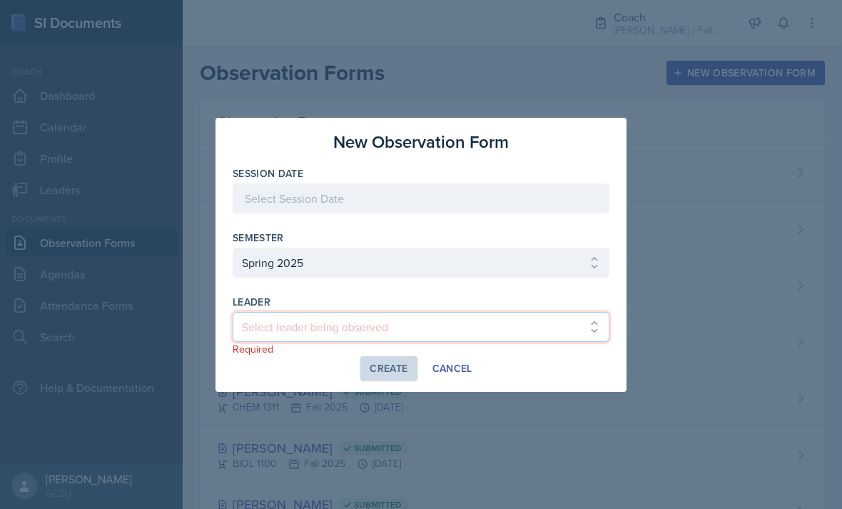
click at [570, 313] on select "Select leader being observed [PERSON_NAME] [PERSON_NAME] / BIOL 1108 / [PERSON_…" at bounding box center [421, 327] width 377 height 30
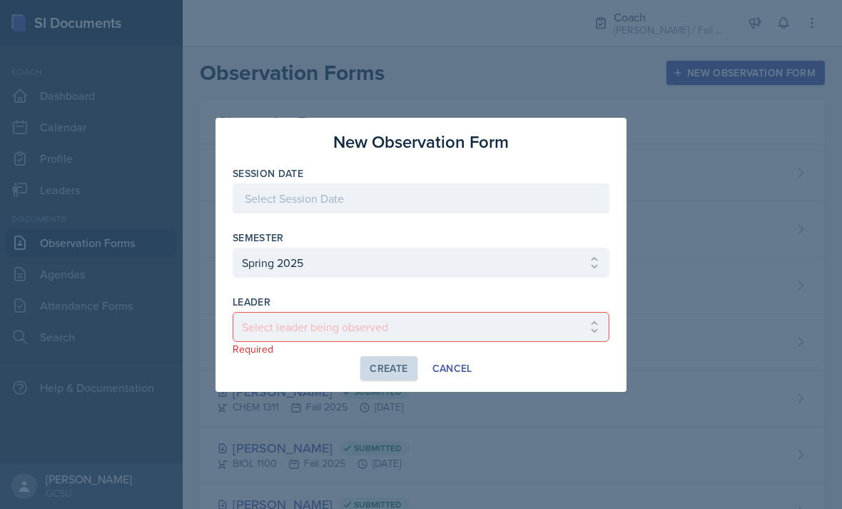
click at [535, 269] on select "Select semester All Spring 2020 Fall 2023 Spring 2019 Spring 2018 Fall 2017 Spr…" at bounding box center [421, 263] width 377 height 30
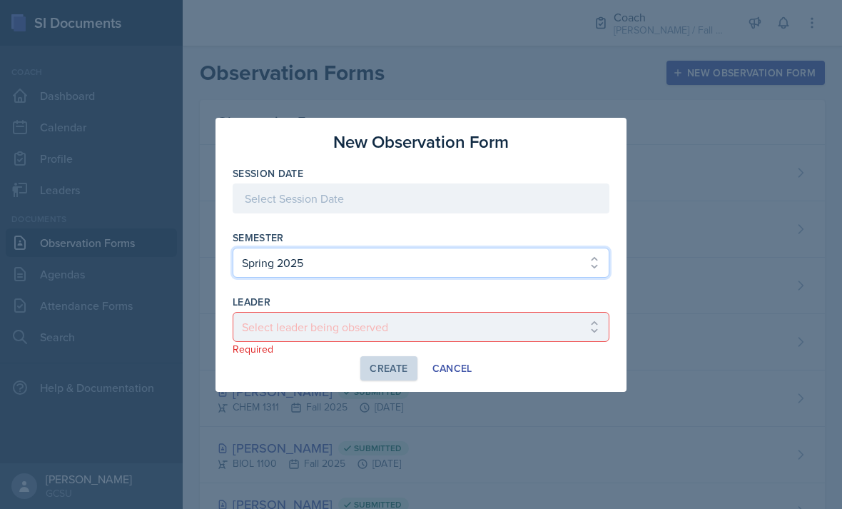
click at [528, 273] on select "Select semester All Spring 2020 Fall 2023 Spring 2019 Spring 2018 Fall 2017 Spr…" at bounding box center [421, 263] width 377 height 30
select select "986fdc3e-2246-4ffd-9cb8-78666de4ebed"
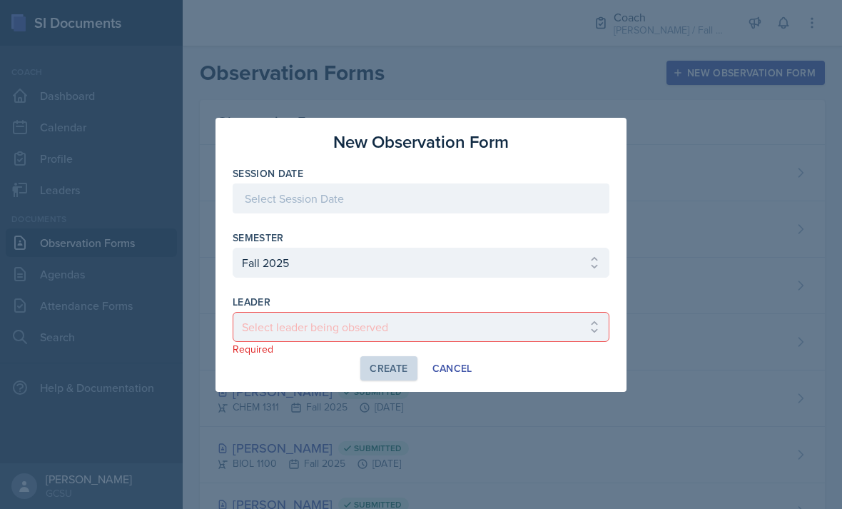
click at [481, 372] on button "Cancel" at bounding box center [452, 368] width 58 height 24
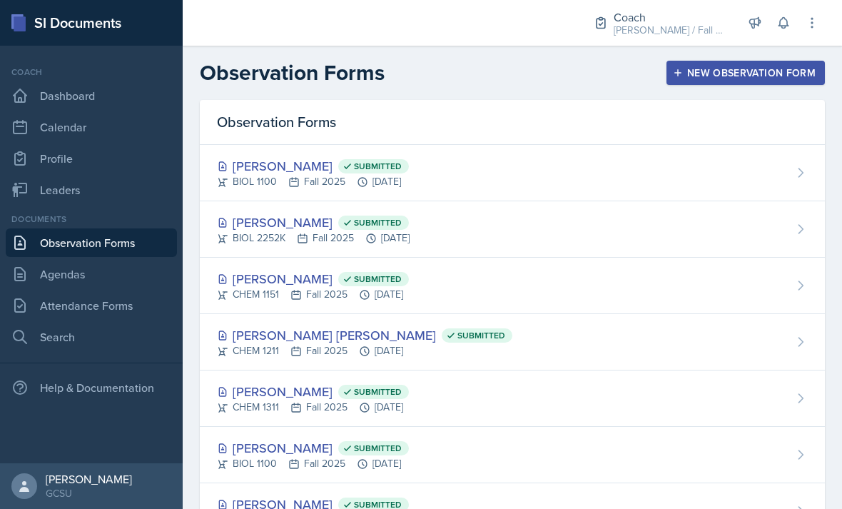
click at [736, 80] on button "New Observation Form" at bounding box center [745, 73] width 158 height 24
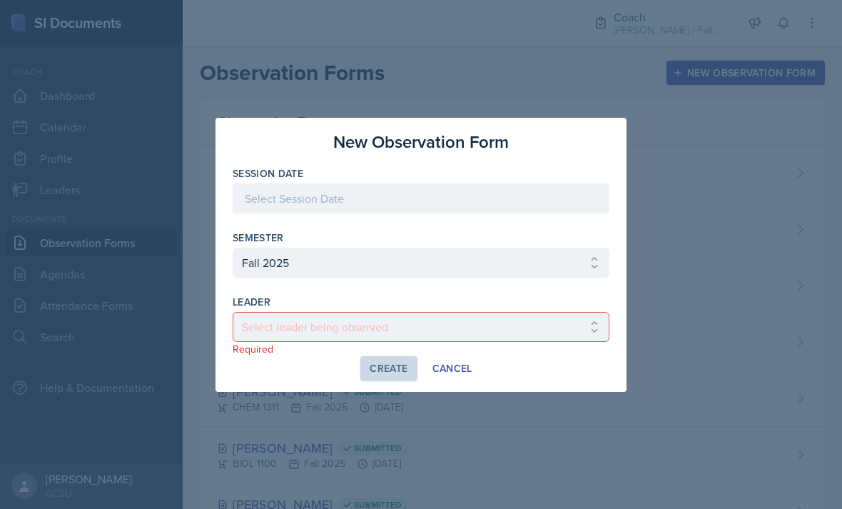
click at [444, 317] on select "Select leader being observed [PERSON_NAME] / MATH 1113 / [PERSON_NAME] [PERSON_…" at bounding box center [421, 327] width 377 height 30
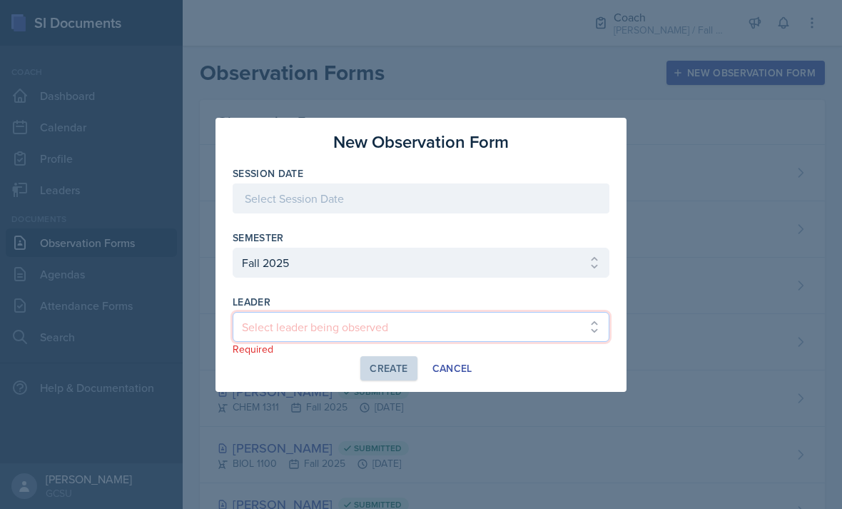
select select "e149cdaa-2c3f-4089-bf30-462c39320ce2"
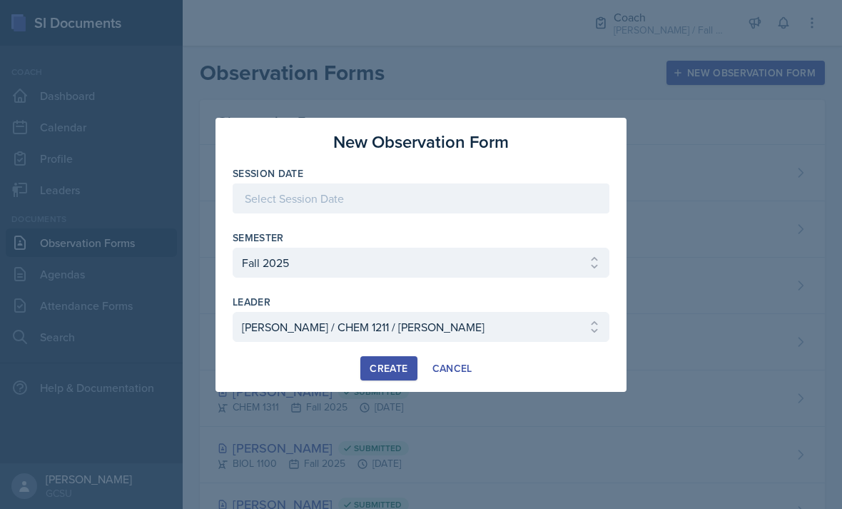
click at [393, 403] on div at bounding box center [421, 254] width 842 height 509
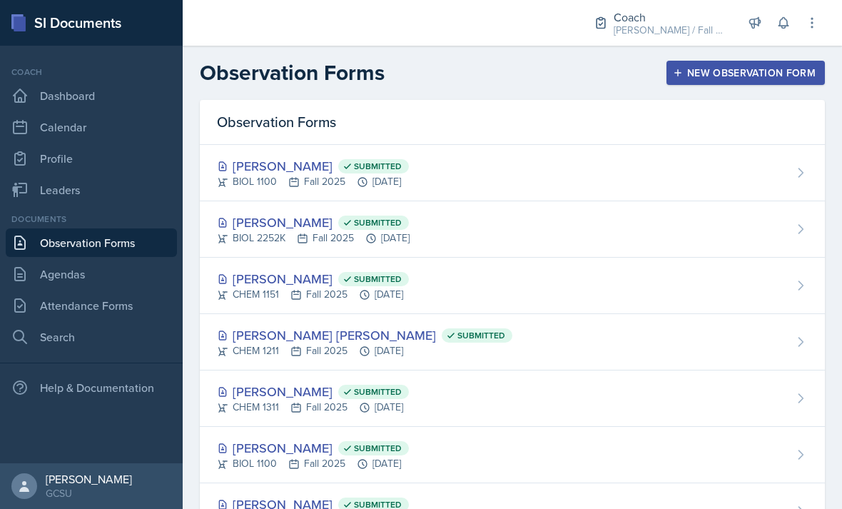
click at [741, 63] on button "New Observation Form" at bounding box center [745, 73] width 158 height 24
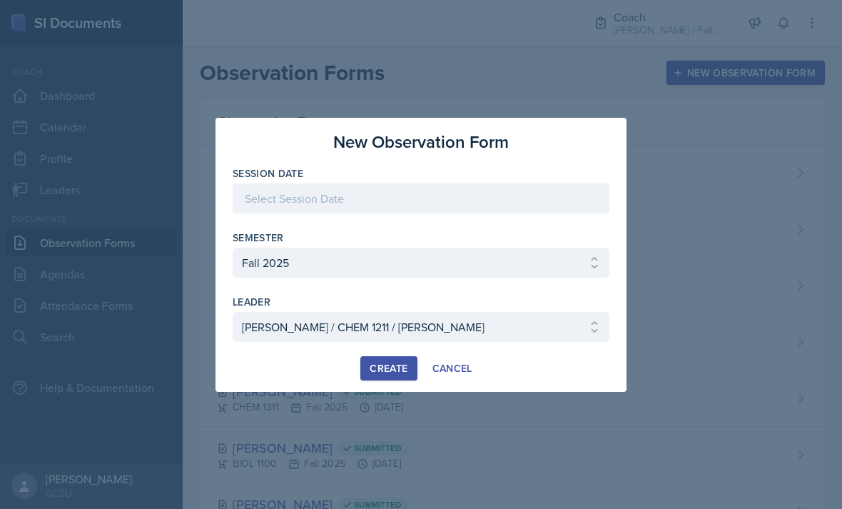
click at [427, 195] on div at bounding box center [421, 198] width 377 height 30
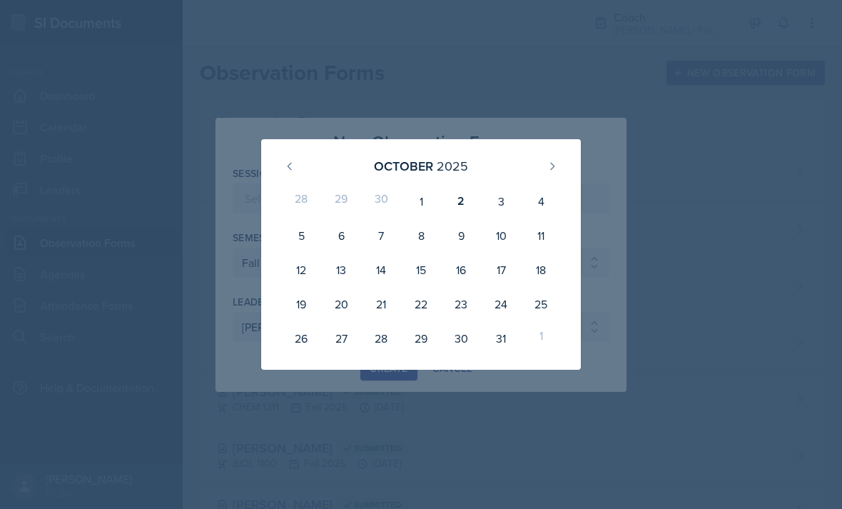
click at [464, 170] on div "2025" at bounding box center [452, 165] width 31 height 19
click at [459, 198] on div "2" at bounding box center [461, 201] width 40 height 34
type input "[DATE]"
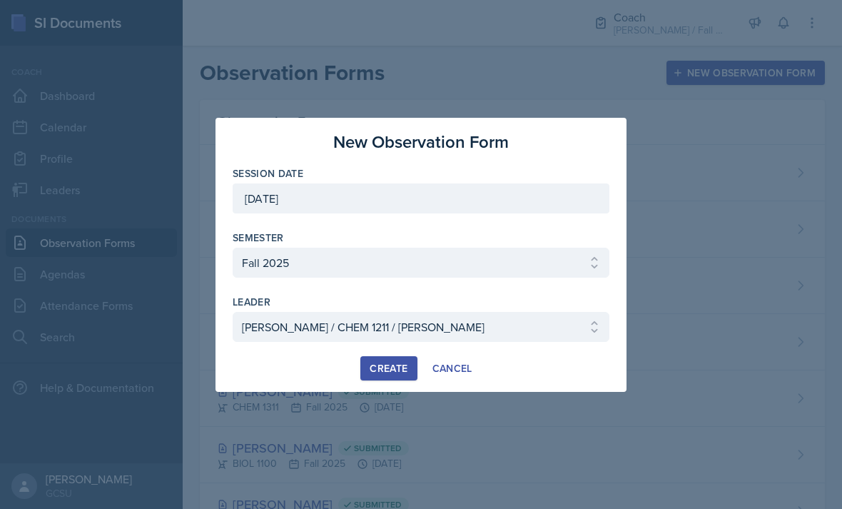
click at [395, 339] on select "Select leader being observed [PERSON_NAME] / MATH 1113 / [PERSON_NAME] [PERSON_…" at bounding box center [421, 327] width 377 height 30
click at [390, 377] on button "Create" at bounding box center [388, 368] width 56 height 24
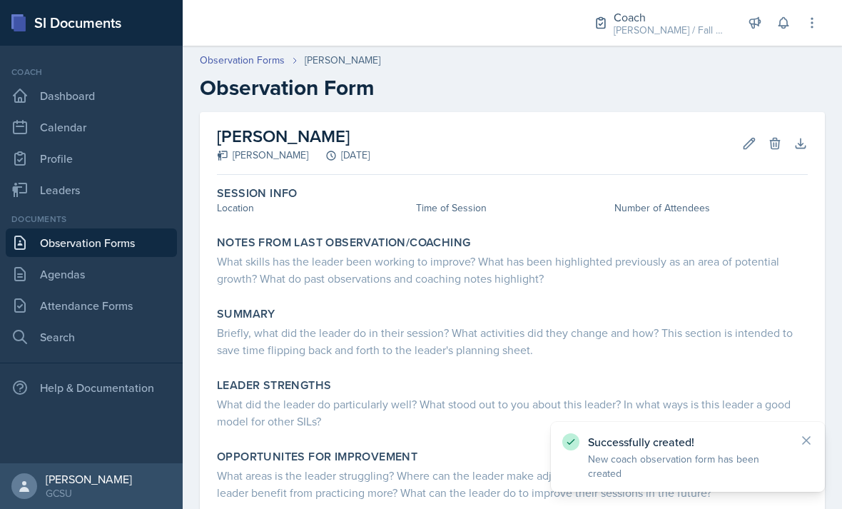
click at [226, 220] on div "Session Info Location Time of Session Number of Attendees" at bounding box center [512, 202] width 602 height 44
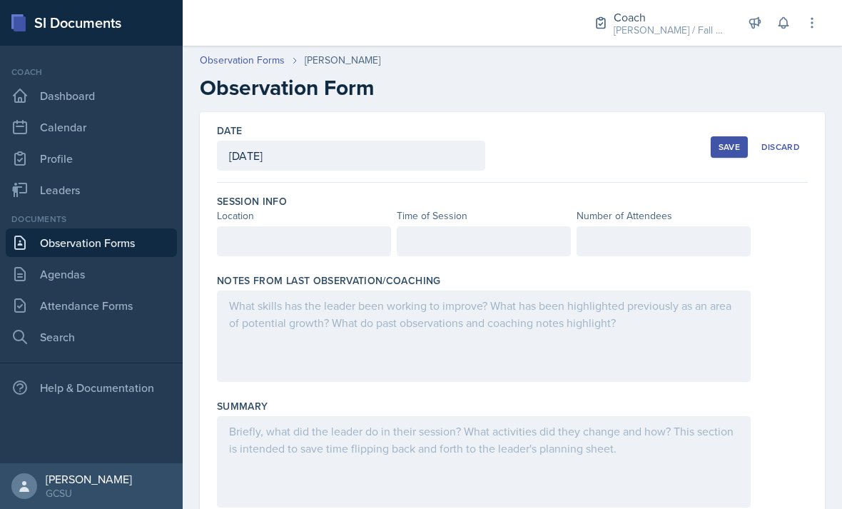
click at [240, 237] on div at bounding box center [304, 241] width 174 height 30
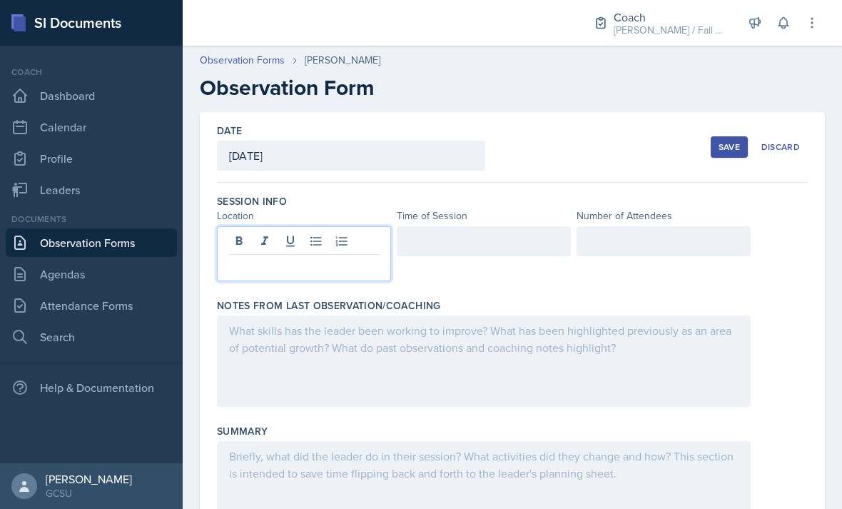
scroll to position [46, 0]
click at [325, 258] on p at bounding box center [304, 266] width 150 height 17
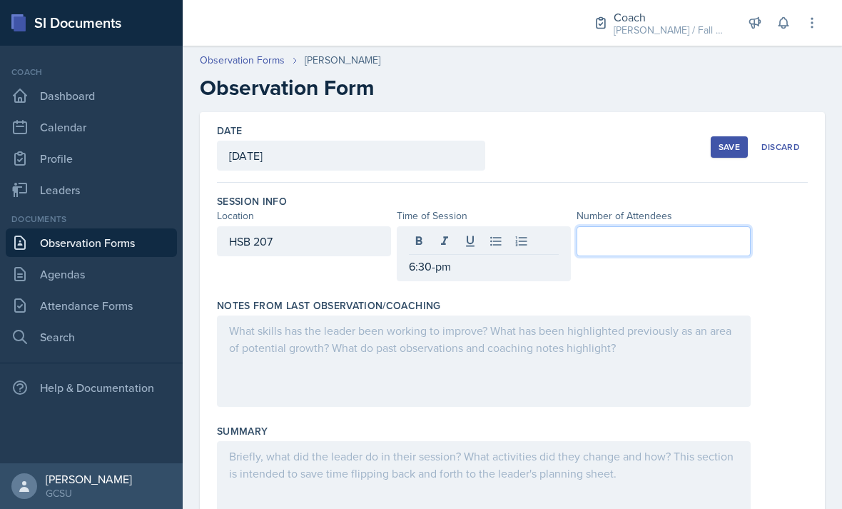
click at [486, 258] on p "6:30-pm" at bounding box center [484, 266] width 150 height 17
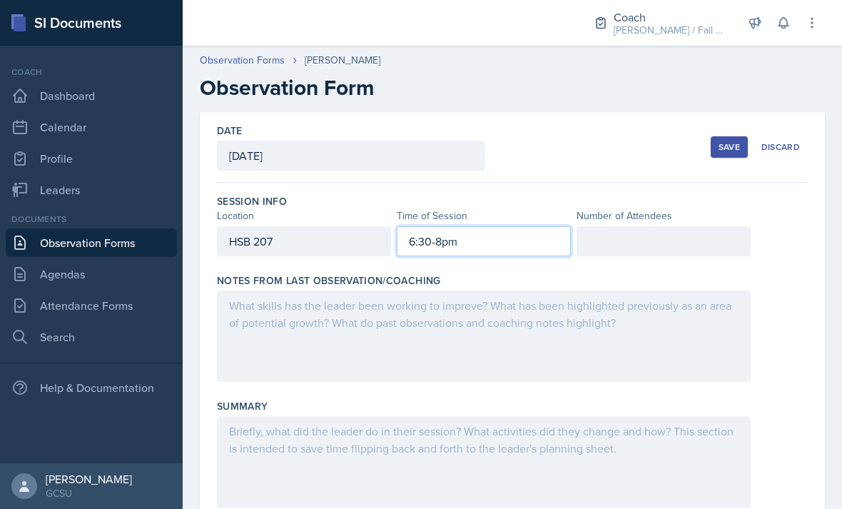
click at [682, 226] on div at bounding box center [663, 241] width 174 height 30
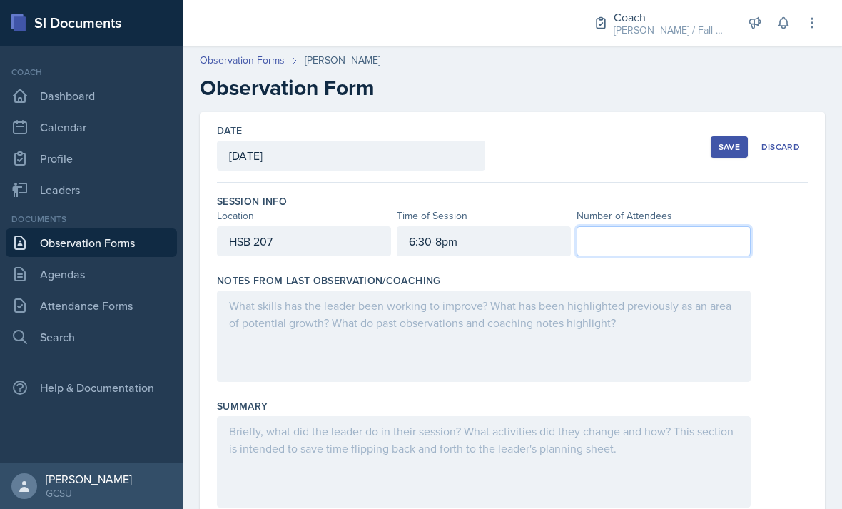
click at [657, 290] on div at bounding box center [484, 335] width 534 height 91
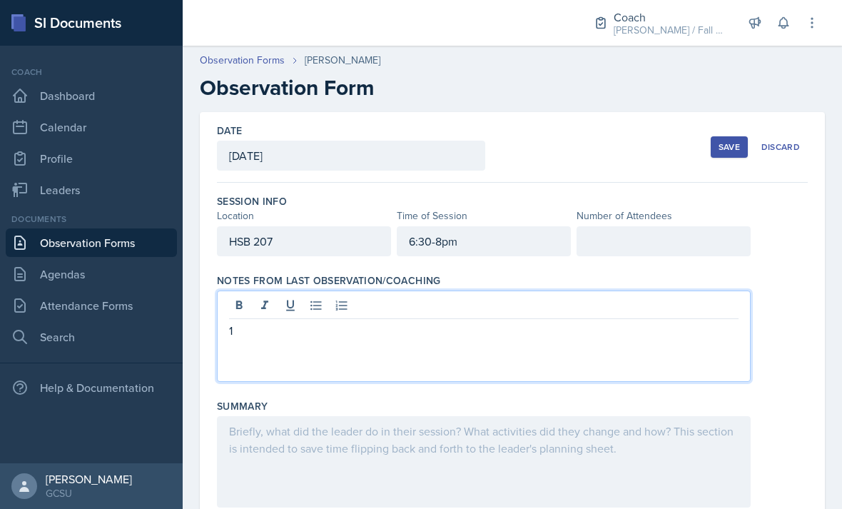
click at [613, 322] on p "1" at bounding box center [483, 330] width 509 height 17
click at [693, 226] on div at bounding box center [663, 241] width 174 height 30
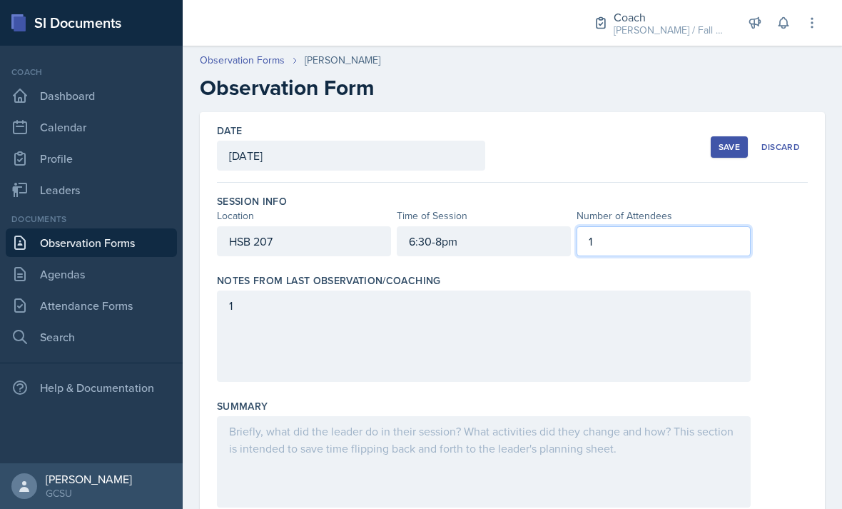
click at [616, 327] on div "1" at bounding box center [484, 335] width 534 height 91
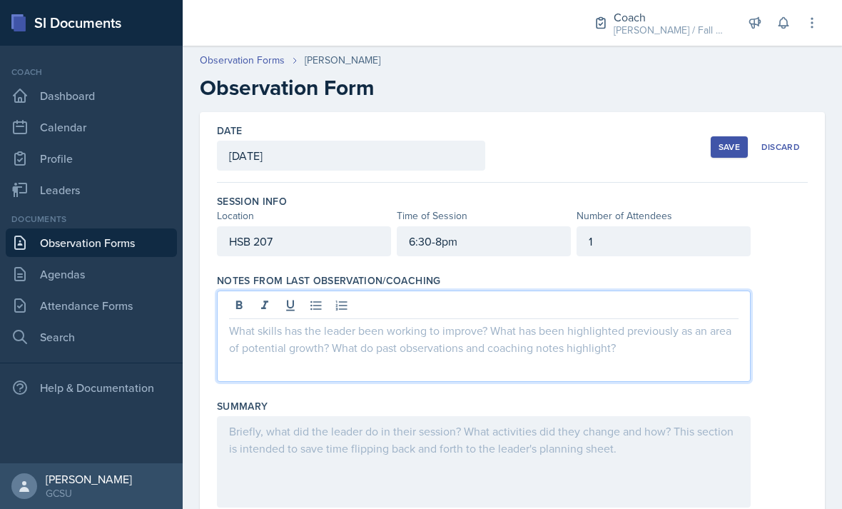
click at [429, 322] on p at bounding box center [483, 330] width 509 height 17
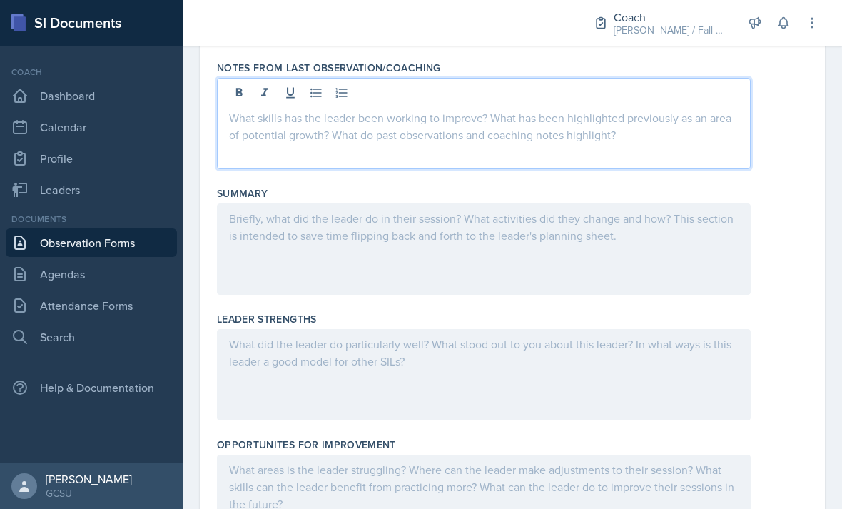
scroll to position [225, 0]
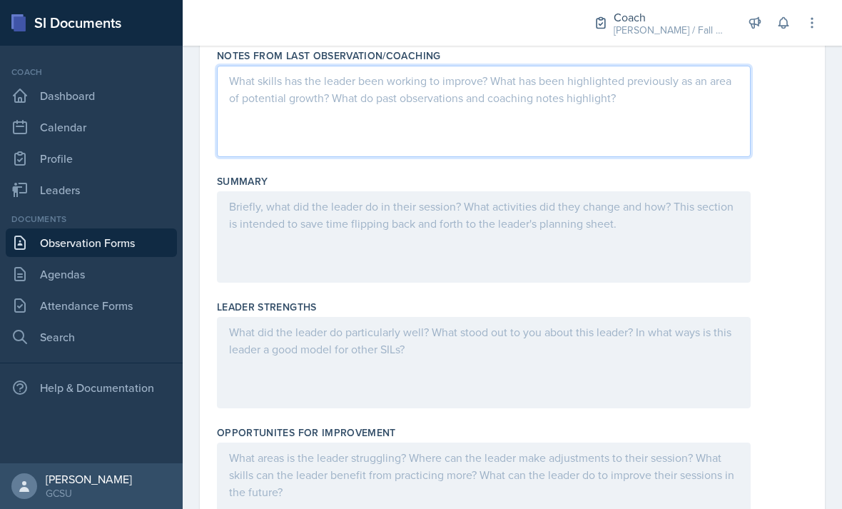
click at [486, 204] on div at bounding box center [484, 236] width 534 height 91
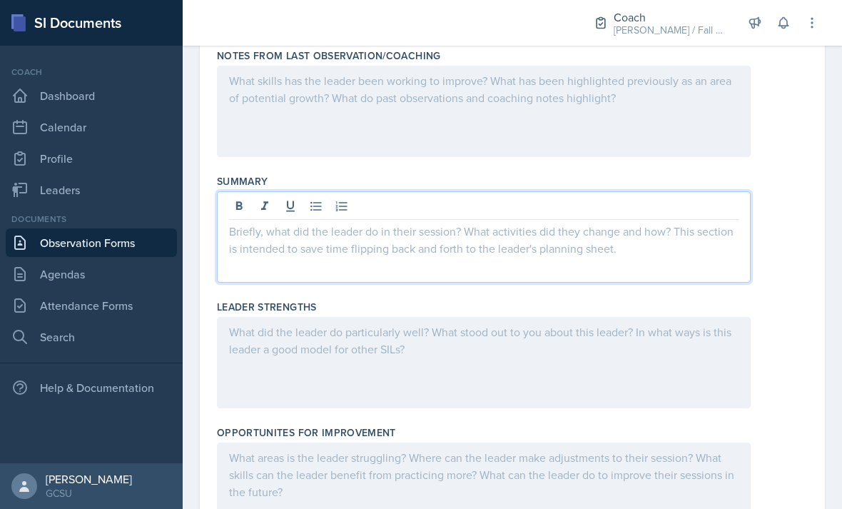
click at [314, 199] on icon at bounding box center [316, 206] width 14 height 14
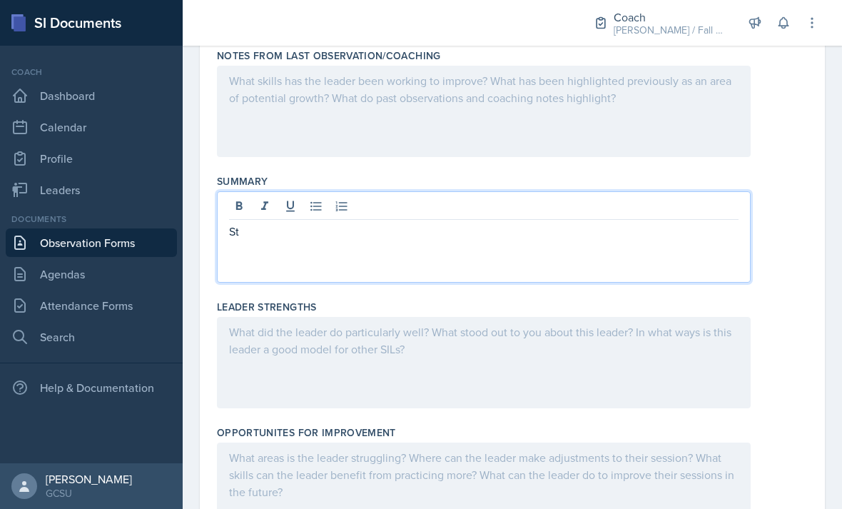
click at [312, 196] on button at bounding box center [316, 206] width 20 height 20
click at [355, 223] on p "Started by talking abouot how the student felt about her" at bounding box center [489, 231] width 498 height 17
click at [548, 223] on p "Started by talking about how the student felt about her" at bounding box center [489, 231] width 498 height 17
click at [615, 223] on p "Started by talking about how the student felt about their most recent session." at bounding box center [489, 231] width 498 height 17
click at [570, 240] on p at bounding box center [489, 248] width 498 height 17
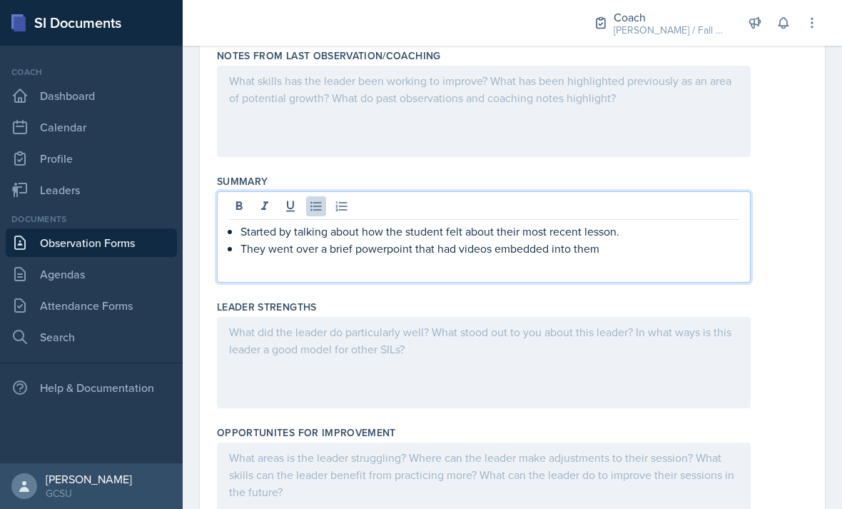
click at [467, 240] on p "They went over a brief powerpoint that had videos embedded into them" at bounding box center [489, 248] width 498 height 17
click at [471, 240] on p "They went over a brief powerpoint that had videos embedded into them" at bounding box center [489, 248] width 498 height 17
click at [670, 240] on p "They went over a brief powerpoint that had simplified videos embedded into them" at bounding box center [489, 248] width 498 height 17
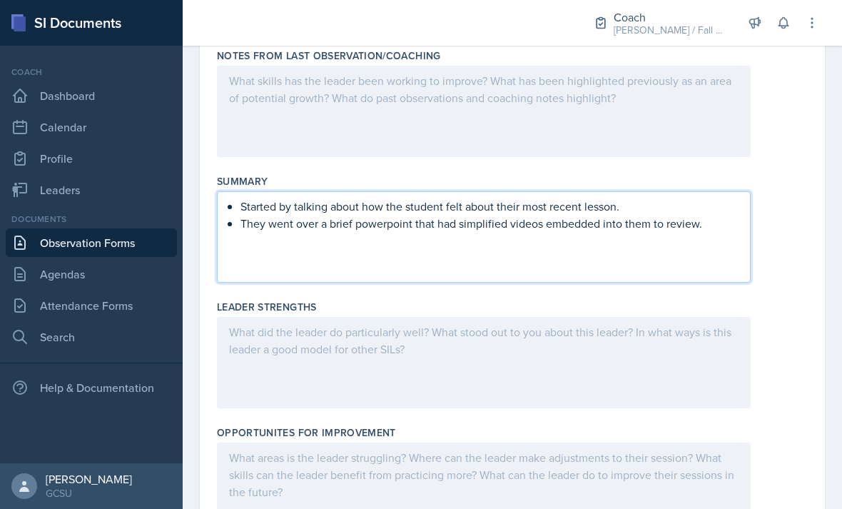
click at [603, 317] on div at bounding box center [484, 362] width 534 height 91
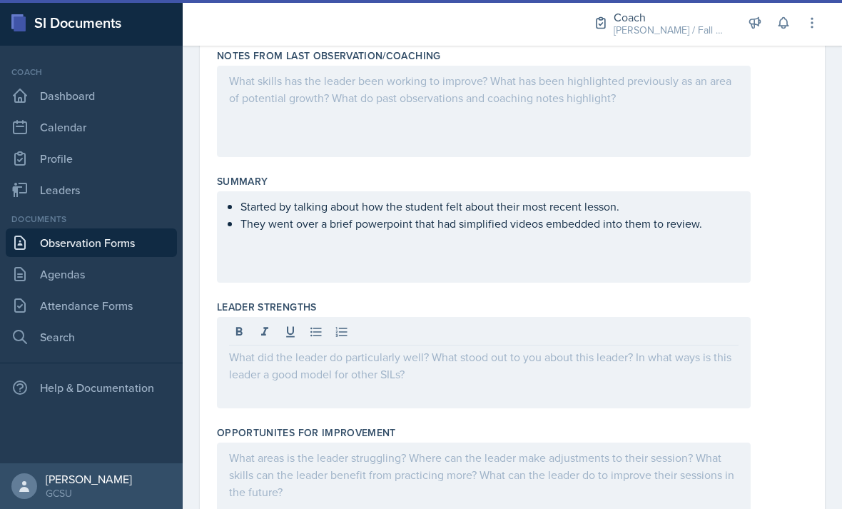
click at [434, 348] on p at bounding box center [483, 356] width 509 height 17
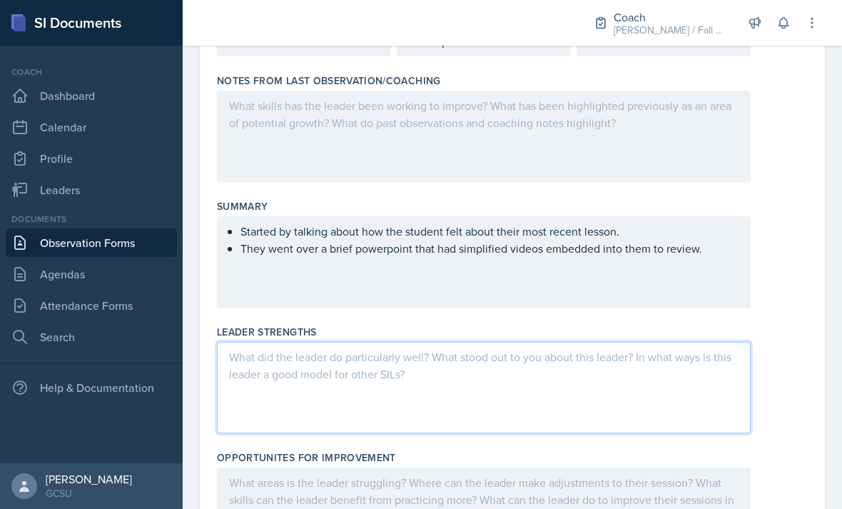
scroll to position [222, 0]
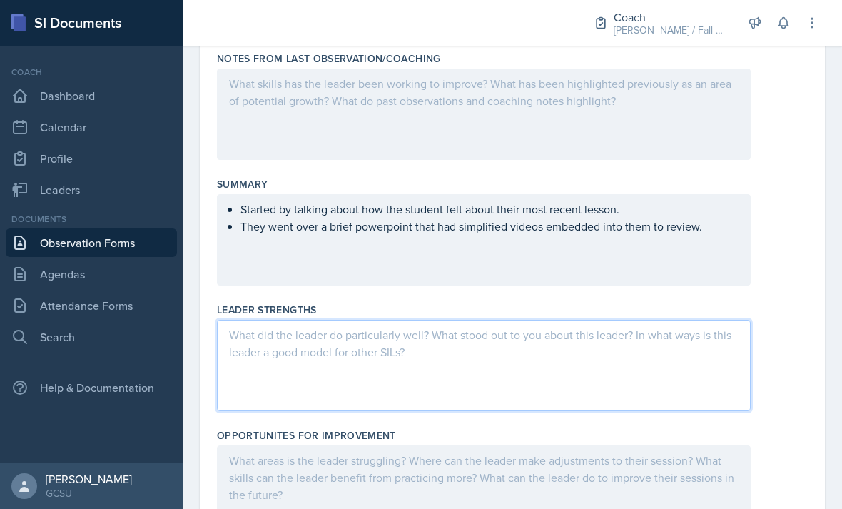
click at [666, 198] on div "Started by talking about how the student felt about their most recent lesson. T…" at bounding box center [484, 239] width 534 height 91
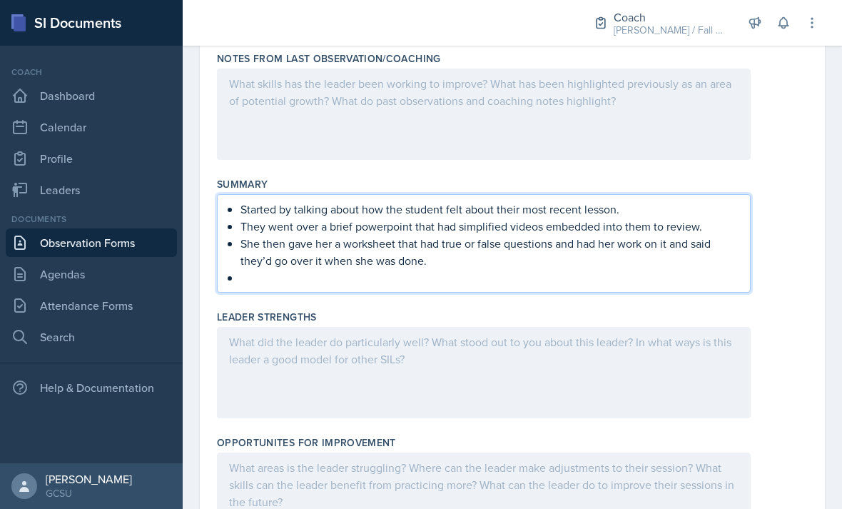
click at [303, 360] on div at bounding box center [484, 372] width 534 height 91
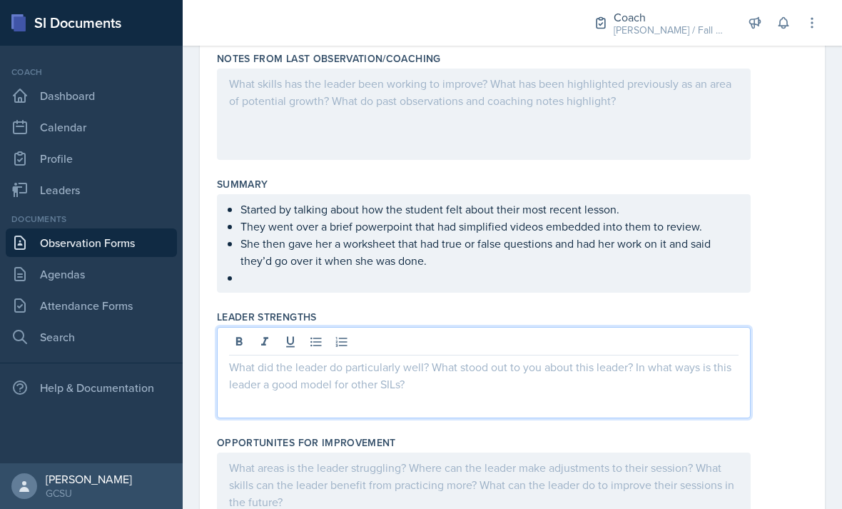
click at [310, 335] on icon at bounding box center [316, 342] width 14 height 14
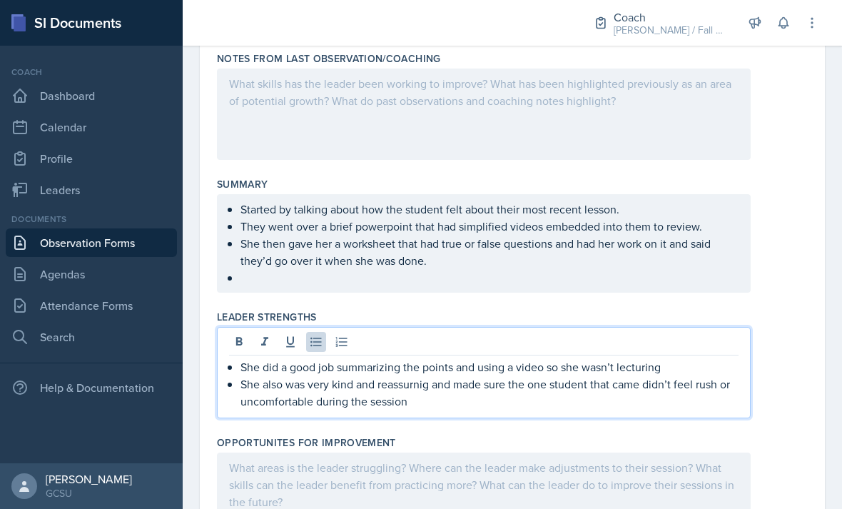
click at [412, 375] on p "She also was very kind and reassurnig and made sure the one student that came d…" at bounding box center [489, 392] width 498 height 34
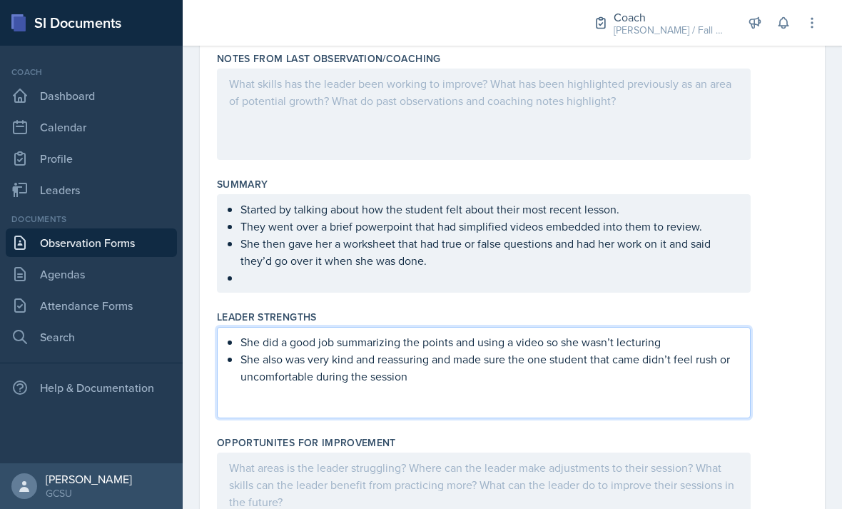
click at [606, 383] on div "Leader Strengths She did a good job summarizing the points and using a video so…" at bounding box center [512, 367] width 591 height 126
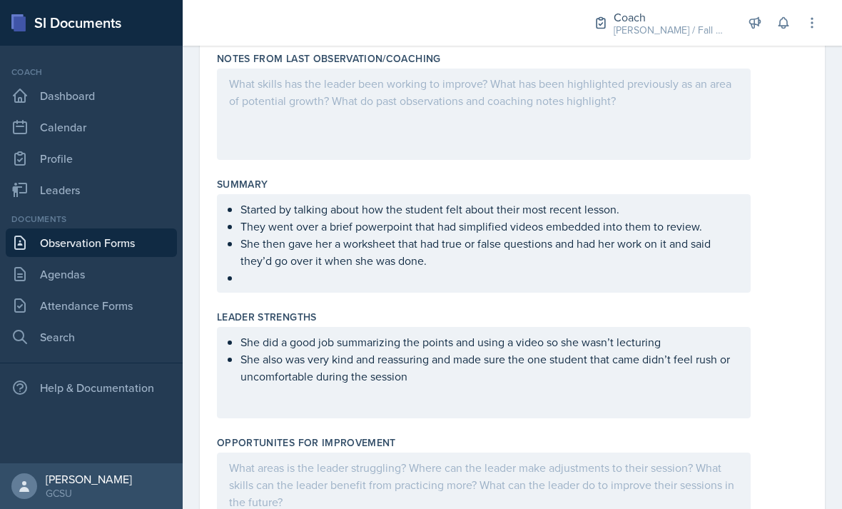
click at [606, 452] on div at bounding box center [484, 497] width 534 height 91
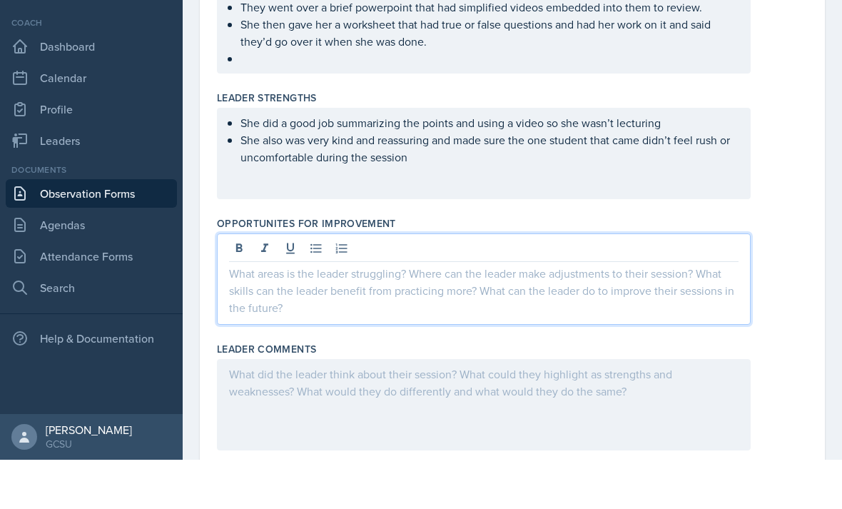
scroll to position [396, 0]
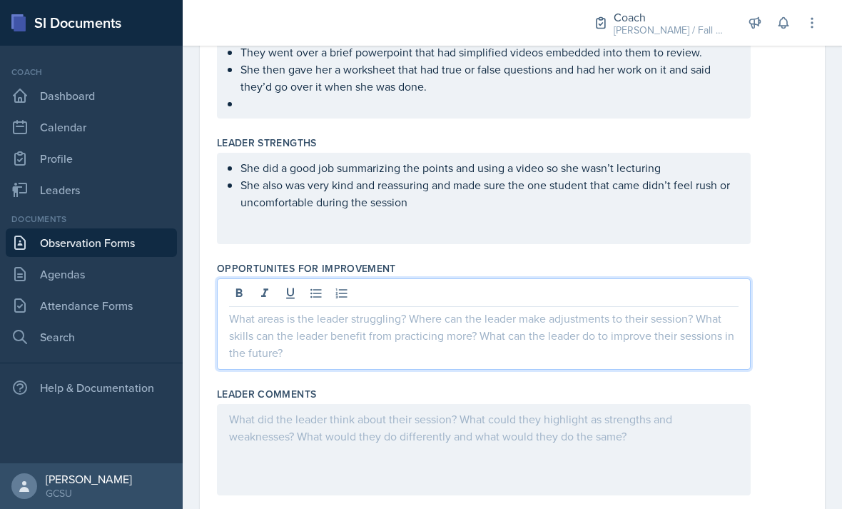
click at [504, 176] on p "She also was very kind and reassuring and made sure the one student that came d…" at bounding box center [489, 193] width 498 height 34
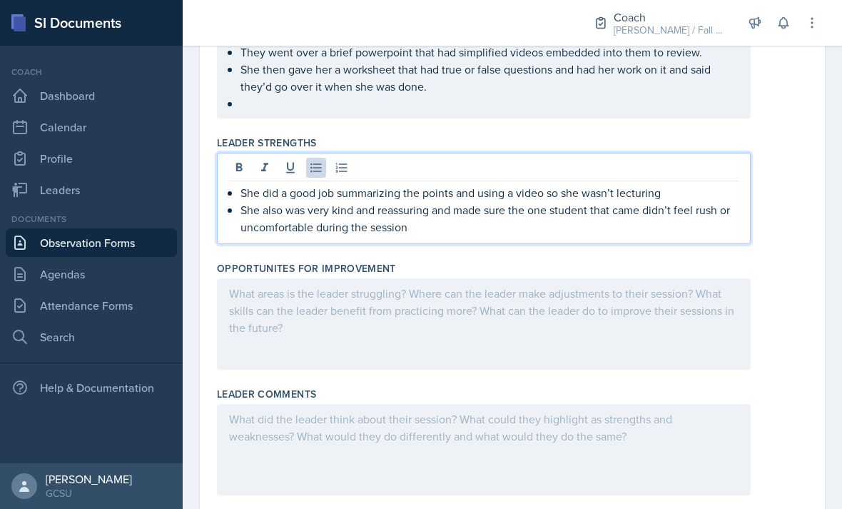
click at [509, 201] on p "She also was very kind and reassuring and made sure the one student that came d…" at bounding box center [489, 218] width 498 height 34
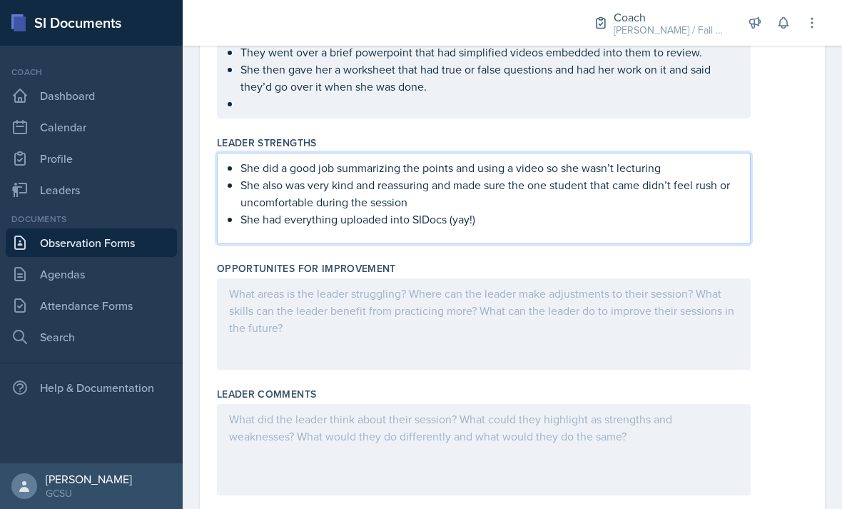
click at [689, 292] on div at bounding box center [484, 323] width 534 height 91
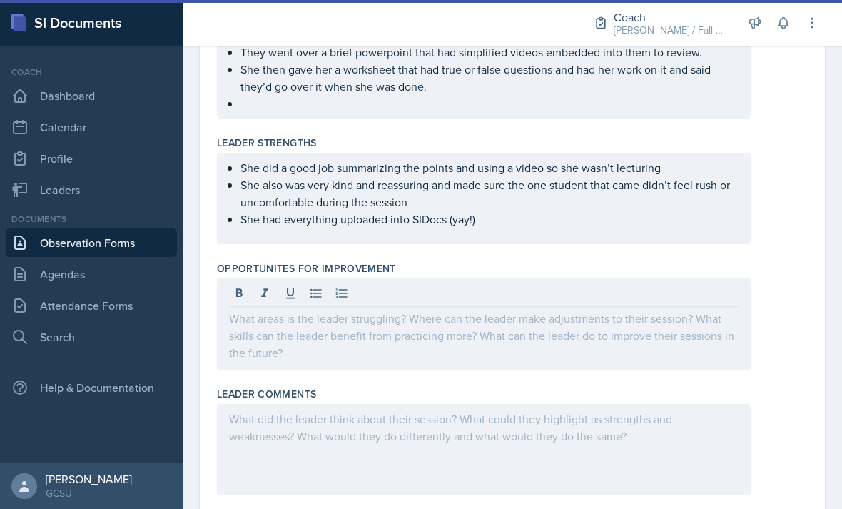
click at [616, 289] on div at bounding box center [484, 323] width 534 height 91
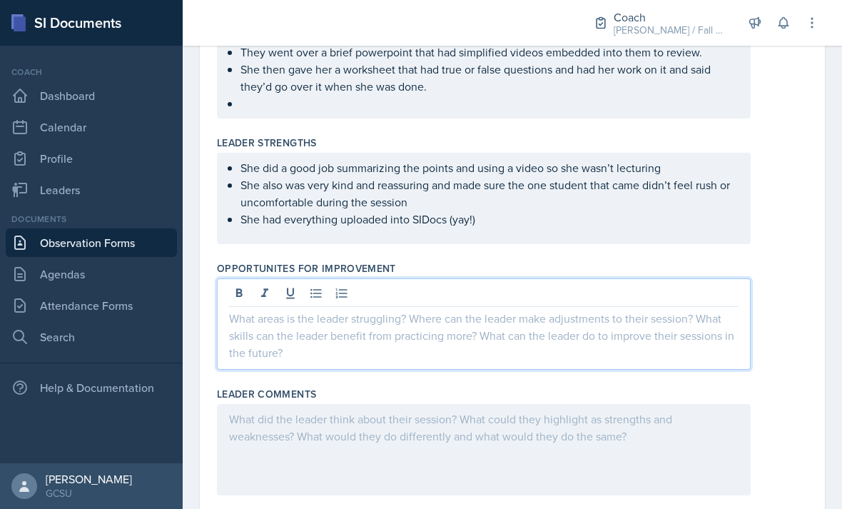
click at [320, 286] on icon at bounding box center [316, 293] width 14 height 14
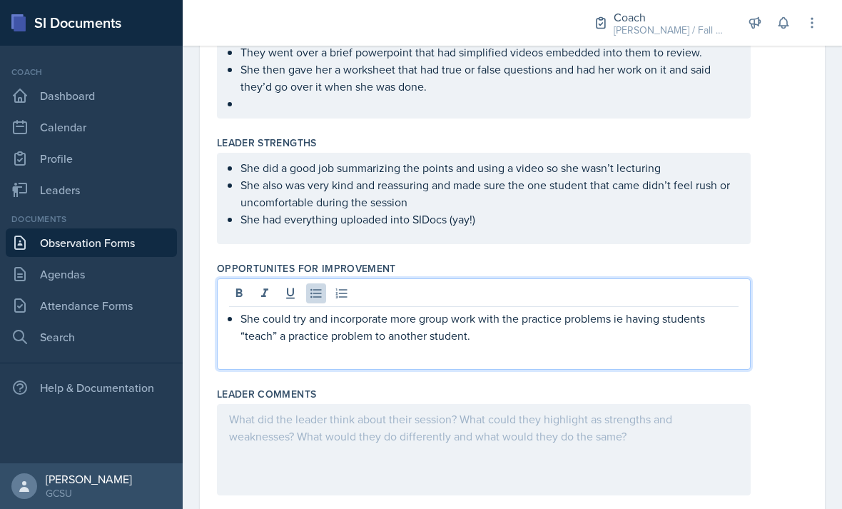
click at [580, 404] on div at bounding box center [484, 449] width 534 height 91
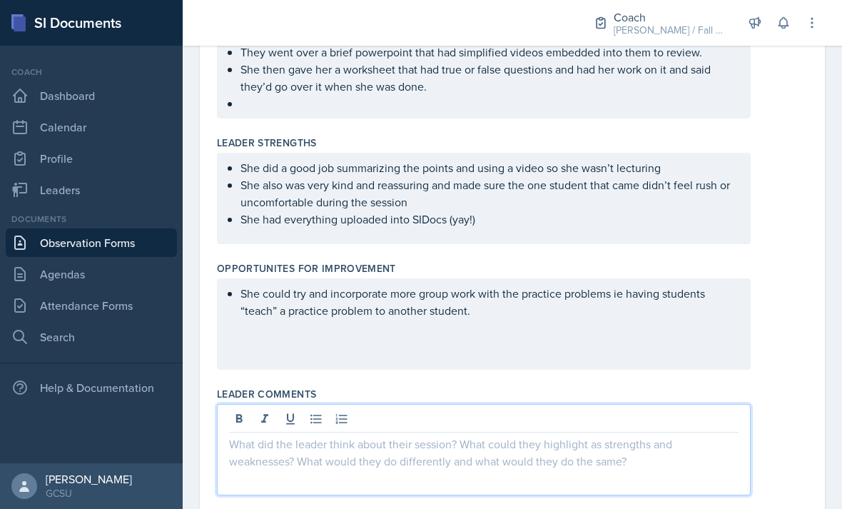
click at [581, 291] on div "She could try and incorporate more group work with the practice problems ie hav…" at bounding box center [484, 323] width 534 height 91
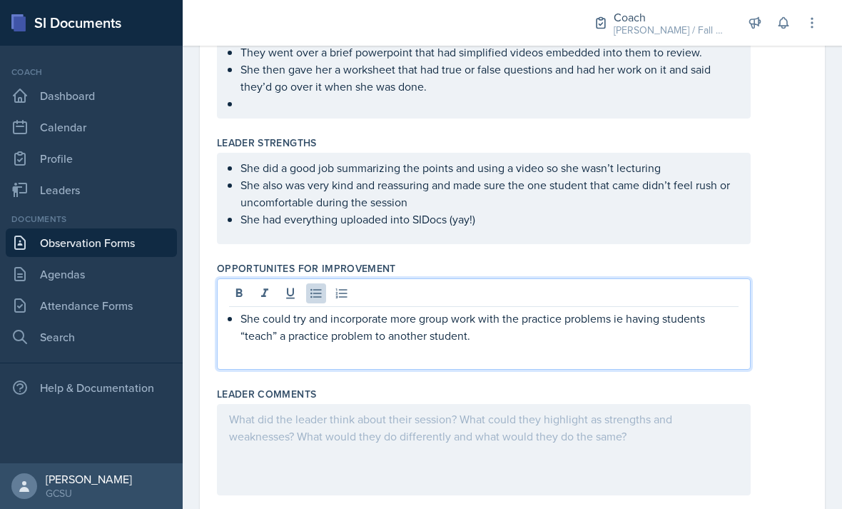
click at [564, 310] on p "She could try and incorporate more group work with the practice problems ie hav…" at bounding box center [489, 327] width 498 height 34
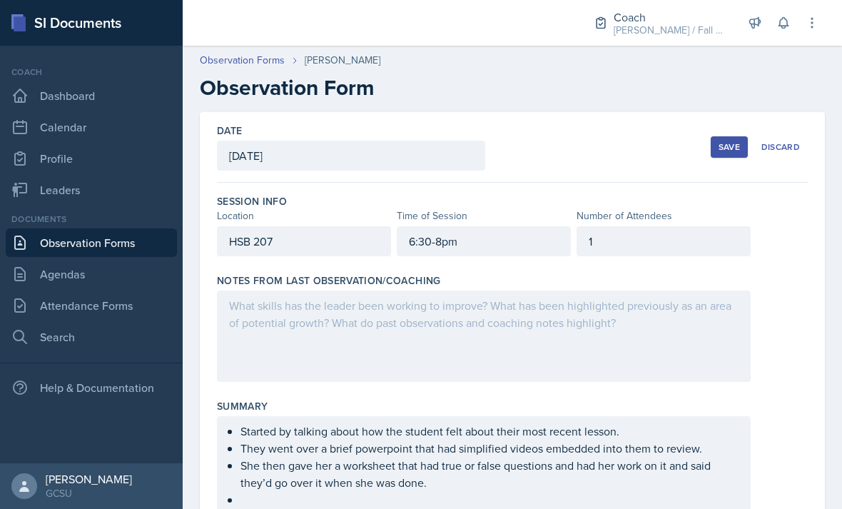
scroll to position [0, 0]
click at [727, 141] on div "Save" at bounding box center [728, 146] width 21 height 11
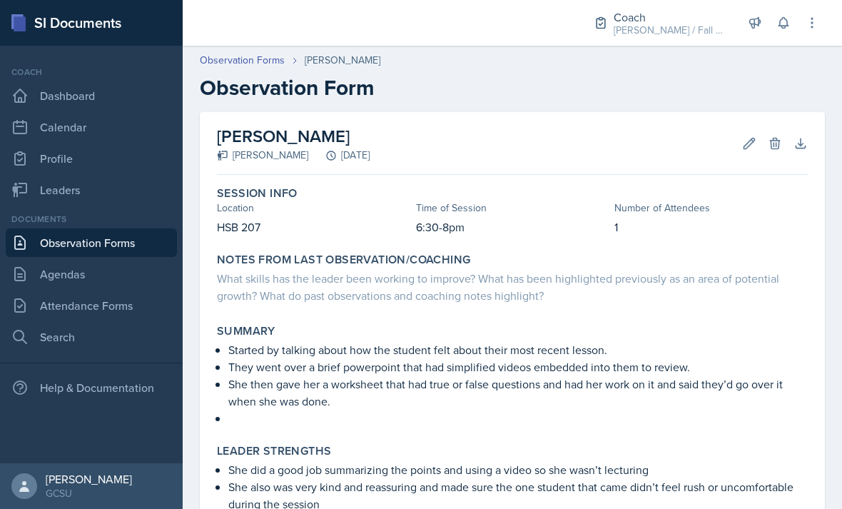
click at [739, 131] on button "Edit" at bounding box center [749, 144] width 26 height 26
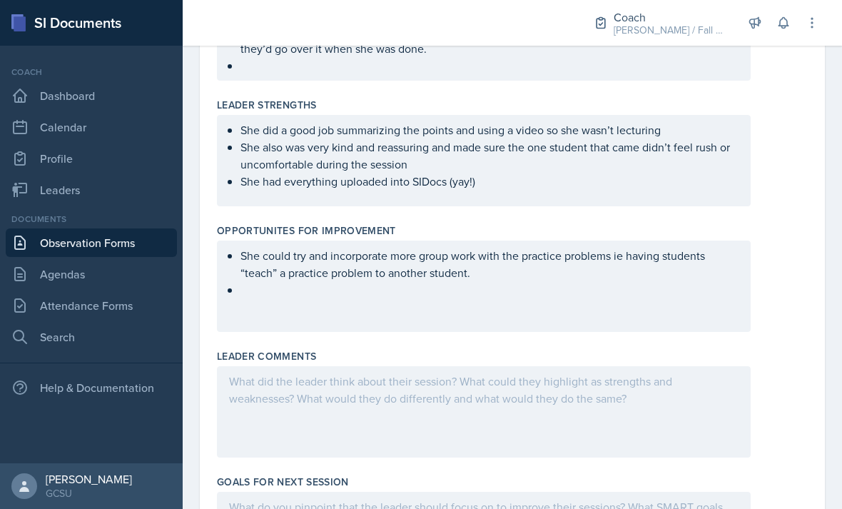
scroll to position [433, 0]
click at [499, 253] on ul "She could try and incorporate more group work with the practice problems ie hav…" at bounding box center [489, 273] width 498 height 51
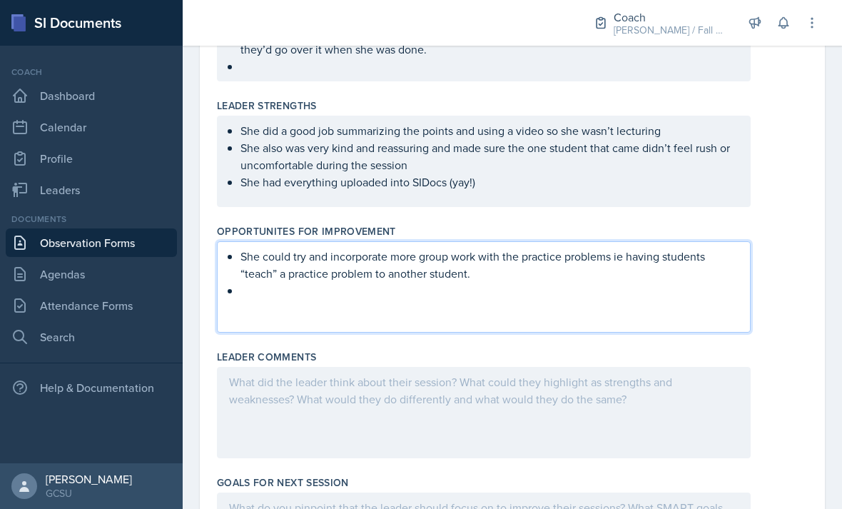
click at [599, 143] on ul "She did a good job summarizing the points and using a video so she wasn’t lectu…" at bounding box center [489, 156] width 498 height 68
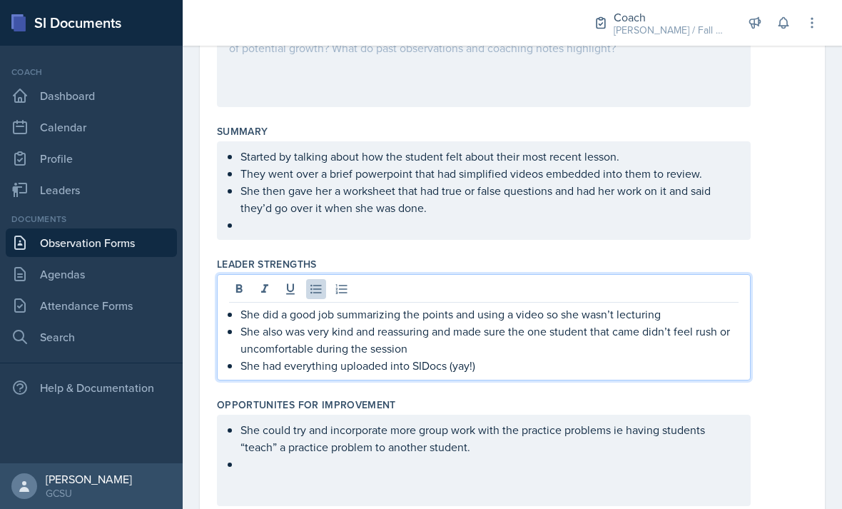
scroll to position [278, 0]
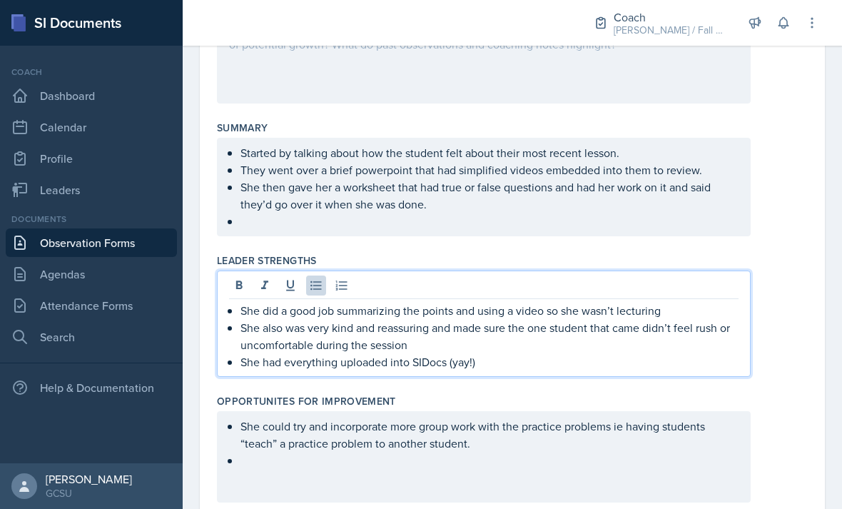
click at [580, 178] on p "She then gave her a worksheet that had true or false questions and had her work…" at bounding box center [489, 195] width 498 height 34
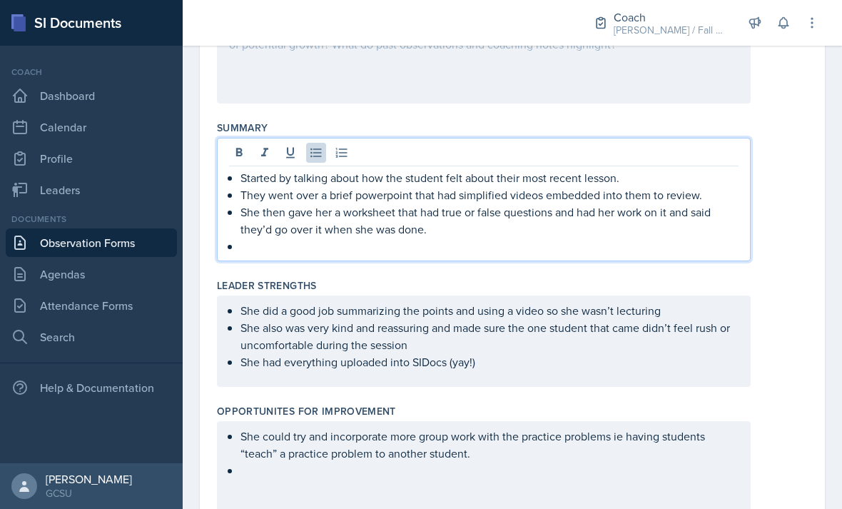
click at [523, 238] on p at bounding box center [489, 246] width 498 height 17
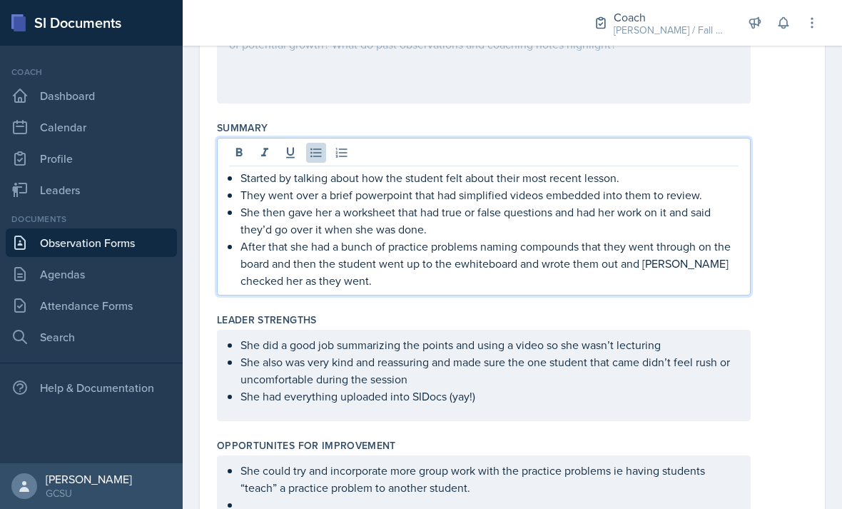
click at [479, 238] on p "After that she had a bunch of practice problems naming compounds that they went…" at bounding box center [489, 263] width 498 height 51
click at [487, 238] on p "After that she had a bunch of practice problems naming compounds that they went…" at bounding box center [489, 263] width 498 height 51
click at [656, 238] on p "After that she had a bunch of practice problems naming compounds that they went…" at bounding box center [489, 263] width 498 height 51
click at [641, 238] on p "After that she had a bunch of practice problems naming compounds that they went…" at bounding box center [489, 263] width 498 height 51
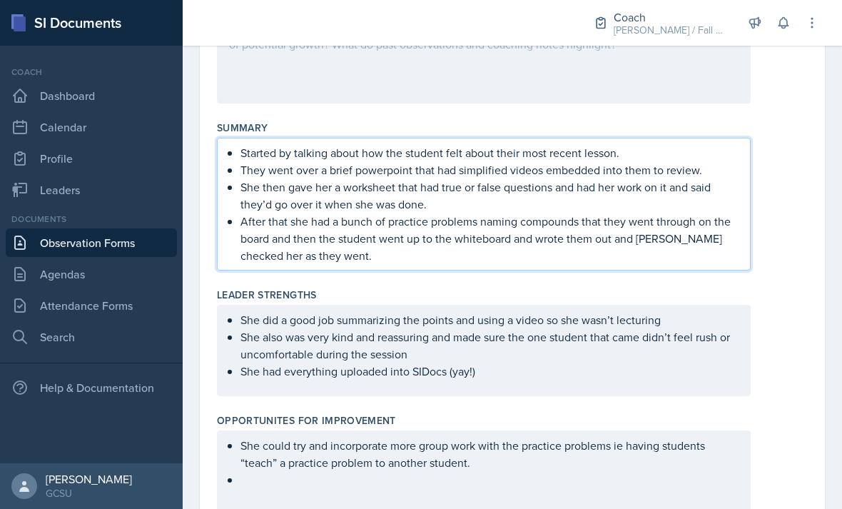
click at [799, 178] on div "Started by talking about how the student felt about their most recent lesson. T…" at bounding box center [512, 204] width 591 height 133
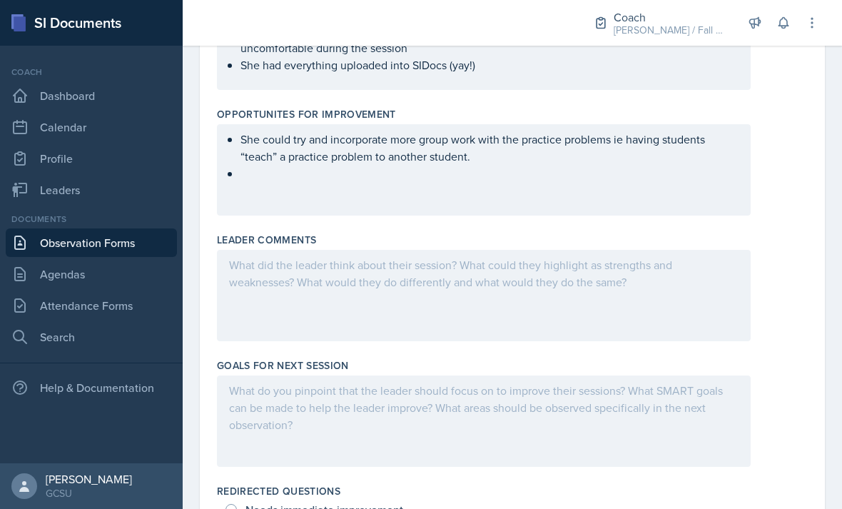
scroll to position [582, 0]
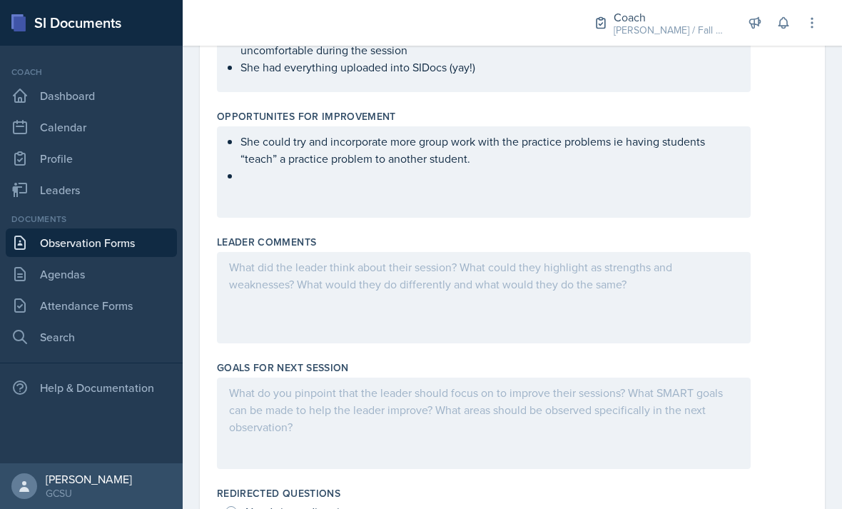
click at [667, 146] on div "She could try and incorporate more group work with the practice problems ie hav…" at bounding box center [484, 171] width 534 height 91
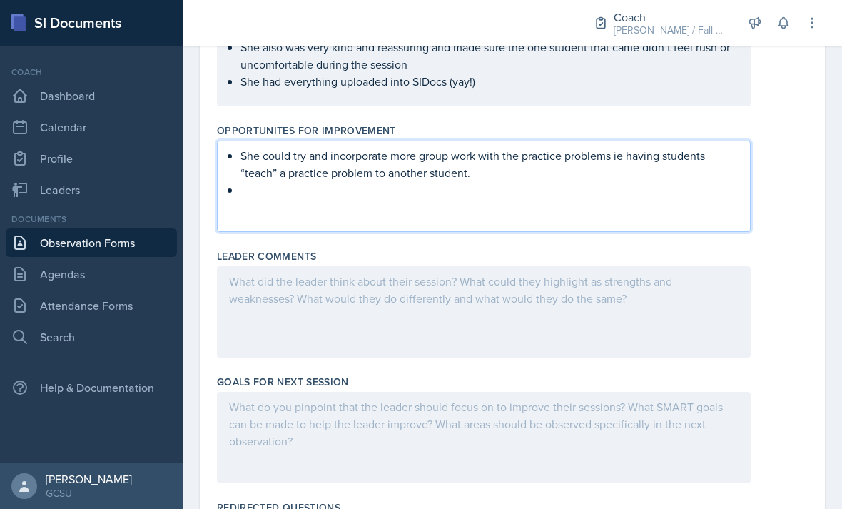
scroll to position [569, 0]
click at [646, 180] on p at bounding box center [489, 188] width 498 height 17
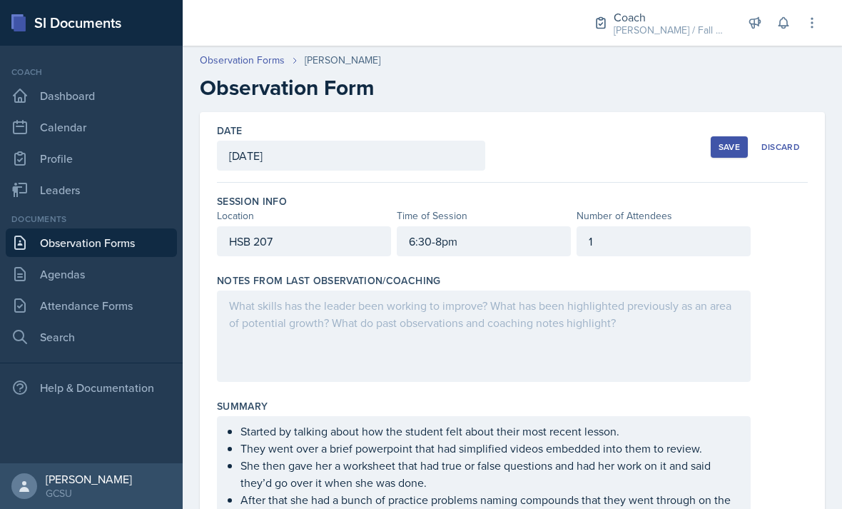
scroll to position [0, 0]
click at [728, 141] on div "Save" at bounding box center [728, 146] width 21 height 11
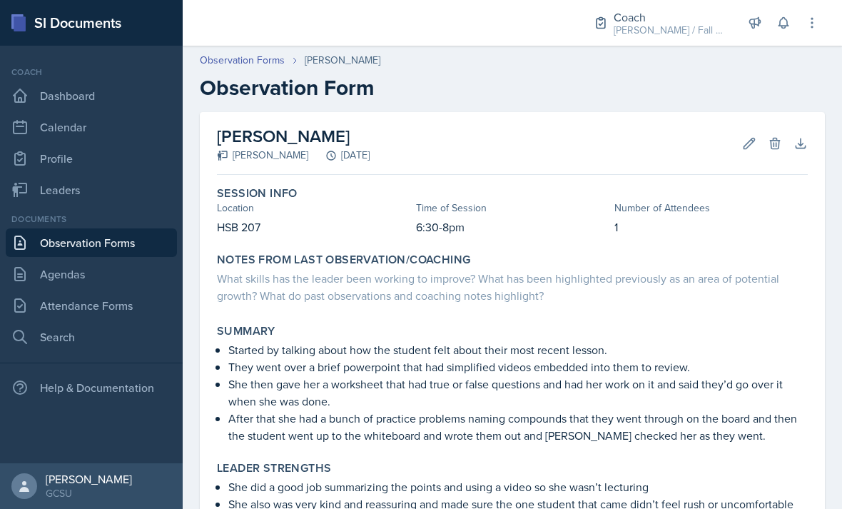
click at [747, 136] on icon at bounding box center [749, 143] width 14 height 14
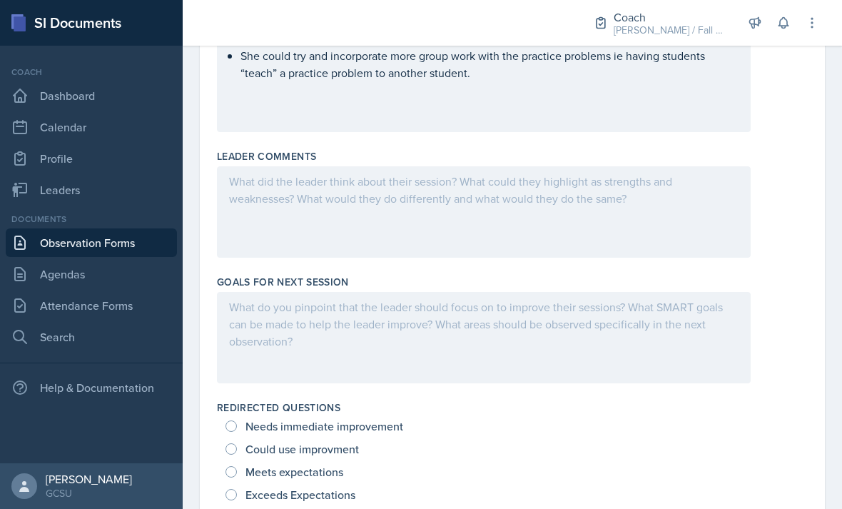
scroll to position [621, 0]
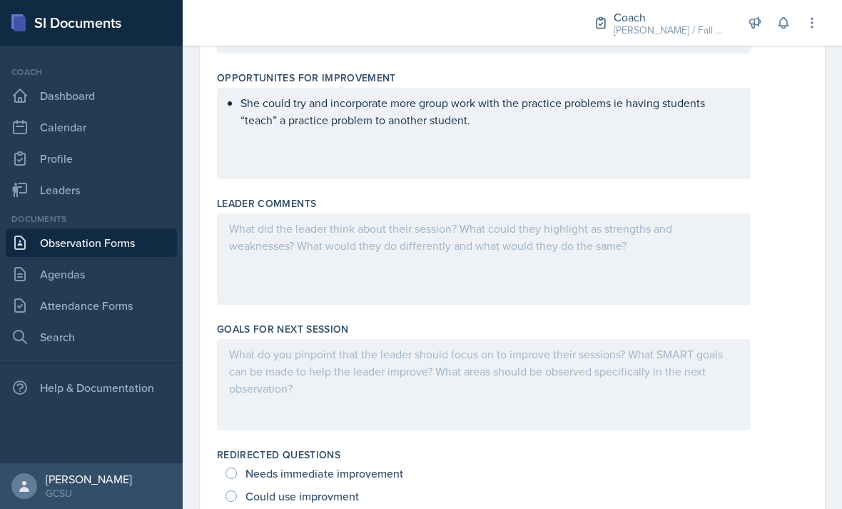
click at [647, 99] on div "She could try and incorporate more group work with the practice problems ie hav…" at bounding box center [484, 133] width 534 height 91
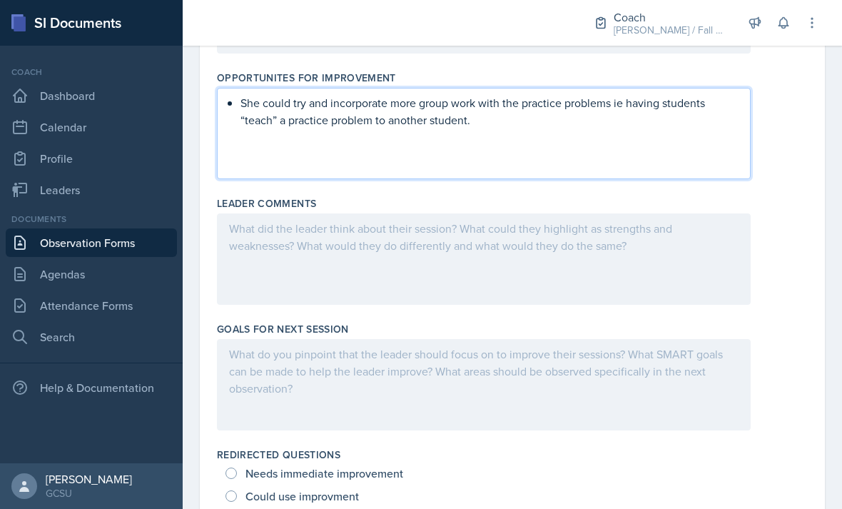
click at [544, 354] on div at bounding box center [484, 384] width 534 height 91
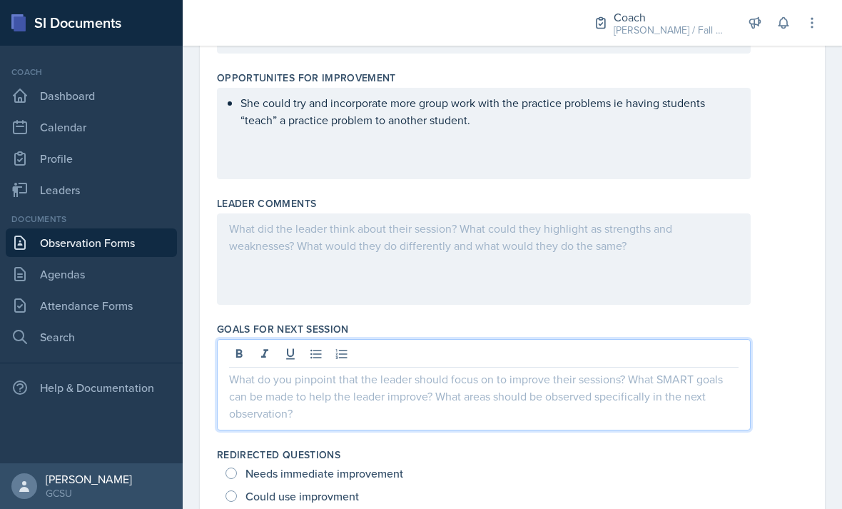
click at [555, 370] on p at bounding box center [483, 378] width 509 height 17
click at [324, 344] on button at bounding box center [316, 354] width 20 height 20
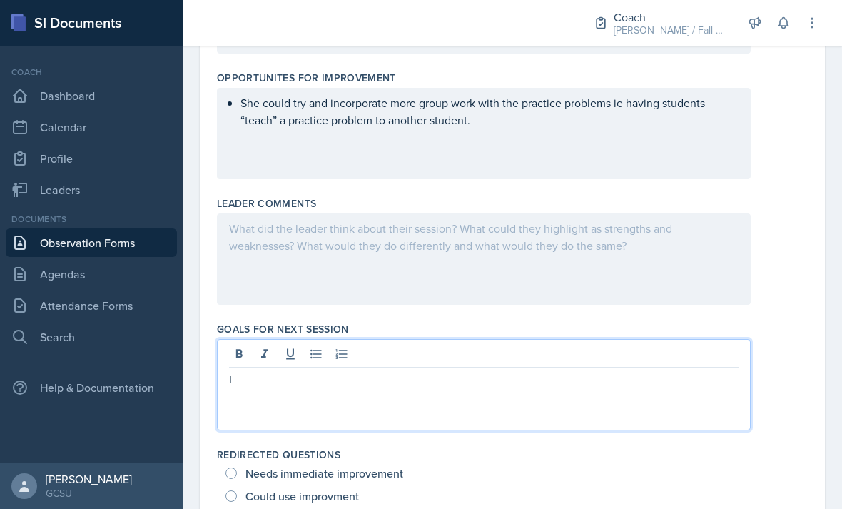
click at [311, 350] on icon at bounding box center [315, 354] width 11 height 9
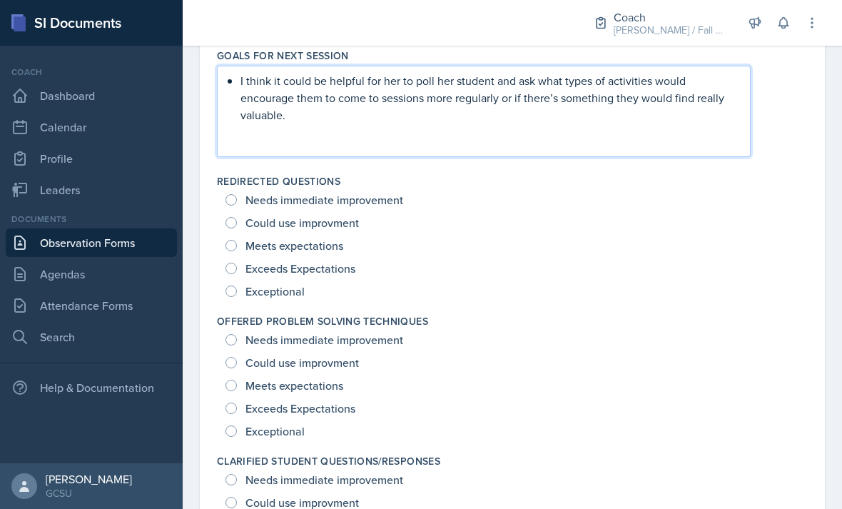
scroll to position [885, 0]
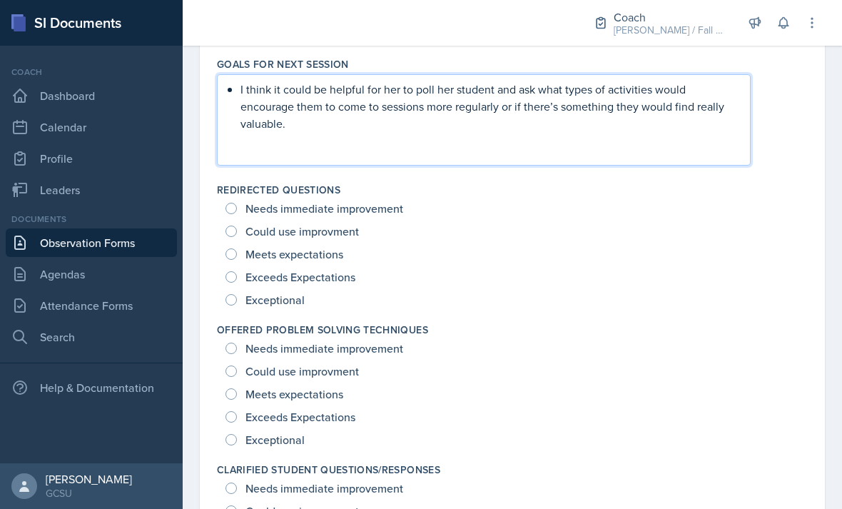
click at [280, 317] on div "Offered Problem Solving Techniques Needs immediate improvement Could use improv…" at bounding box center [512, 387] width 591 height 140
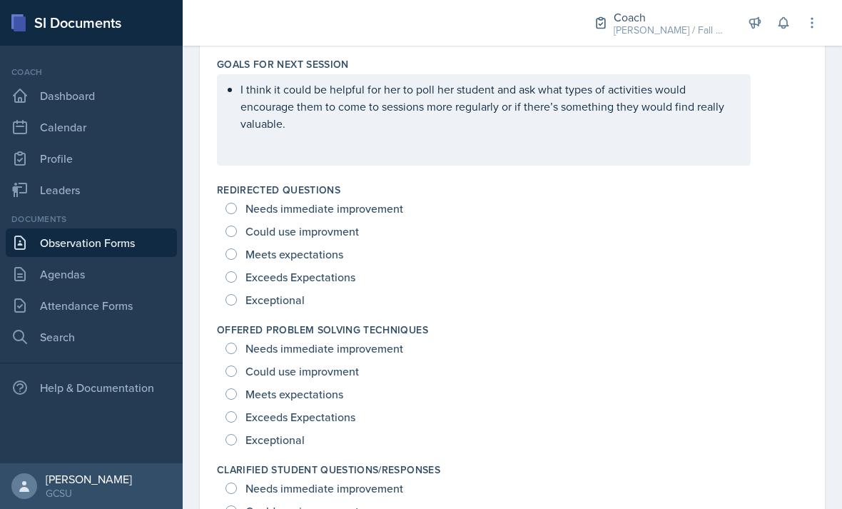
click at [294, 292] on span "Exceptional" at bounding box center [274, 299] width 59 height 14
click at [237, 294] on input "Exceptional" at bounding box center [230, 299] width 11 height 11
radio input "true"
click at [276, 409] on span "Exceeds Expectations" at bounding box center [300, 416] width 110 height 14
click at [237, 411] on input "Exceeds Expectations" at bounding box center [230, 416] width 11 height 11
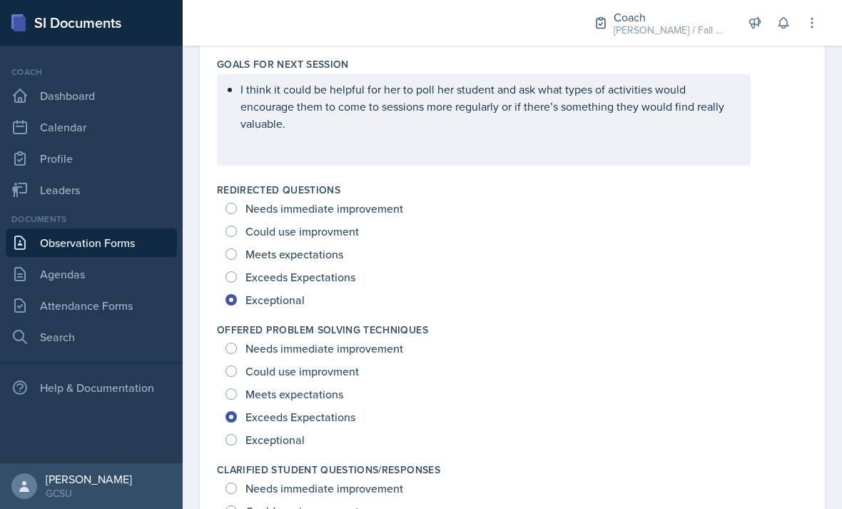
radio input "true"
click at [277, 432] on span "Exceptional" at bounding box center [274, 439] width 59 height 14
click at [237, 434] on input "Exceptional" at bounding box center [230, 439] width 11 height 11
radio input "true"
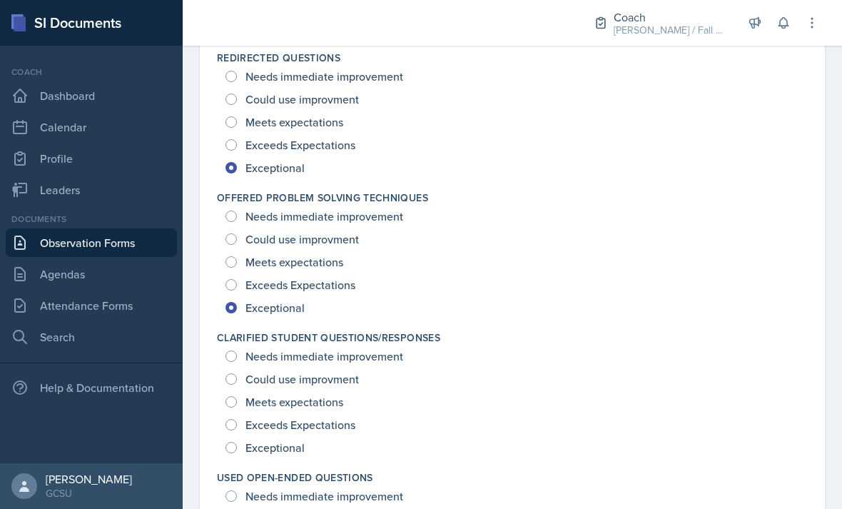
click at [300, 440] on span "Exceptional" at bounding box center [274, 447] width 59 height 14
click at [237, 442] on input "Exceptional" at bounding box center [230, 447] width 11 height 11
radio input "true"
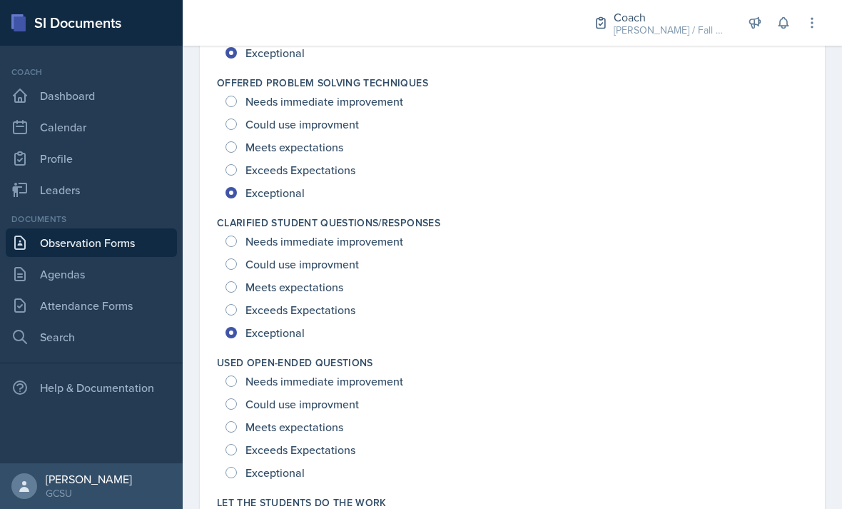
scroll to position [1178, 0]
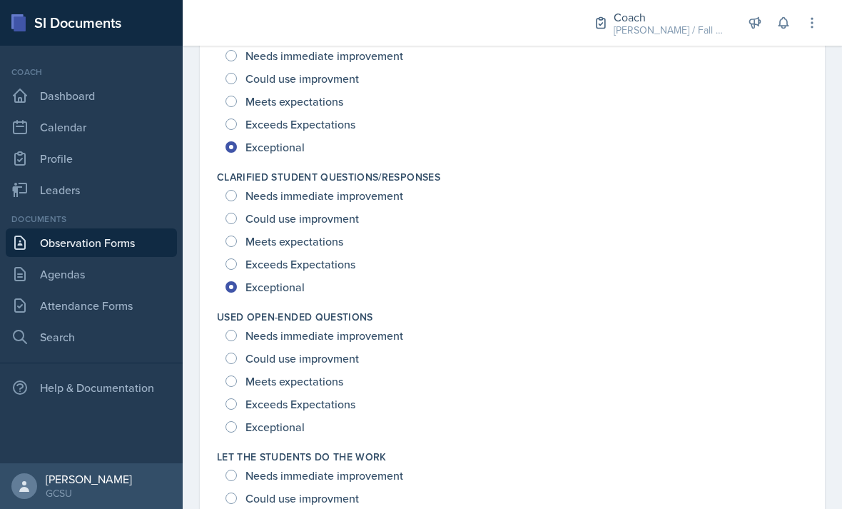
click at [285, 419] on span "Exceptional" at bounding box center [274, 426] width 59 height 14
click at [237, 421] on input "Exceptional" at bounding box center [230, 426] width 11 height 11
radio input "true"
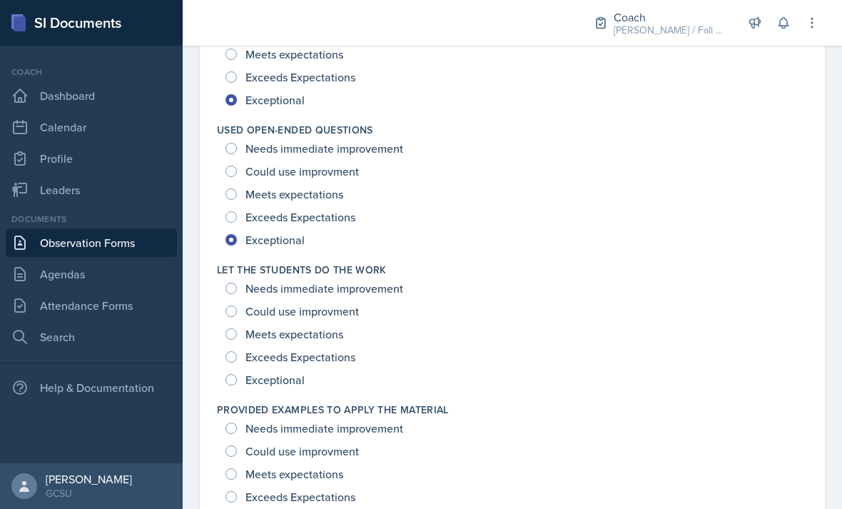
click at [297, 372] on span "Exceptional" at bounding box center [274, 379] width 59 height 14
click at [237, 374] on input "Exceptional" at bounding box center [230, 379] width 11 height 11
radio input "true"
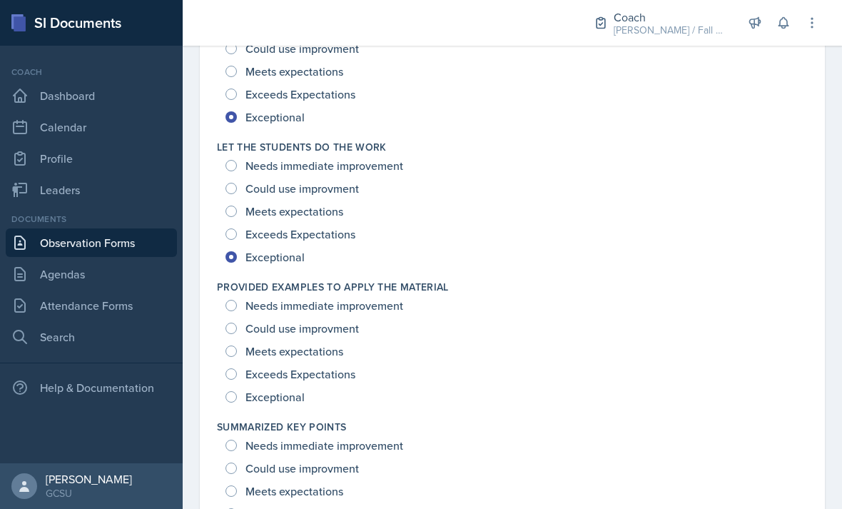
click at [292, 389] on span "Exceptional" at bounding box center [274, 396] width 59 height 14
click at [237, 391] on input "Exceptional" at bounding box center [230, 396] width 11 height 11
radio input "true"
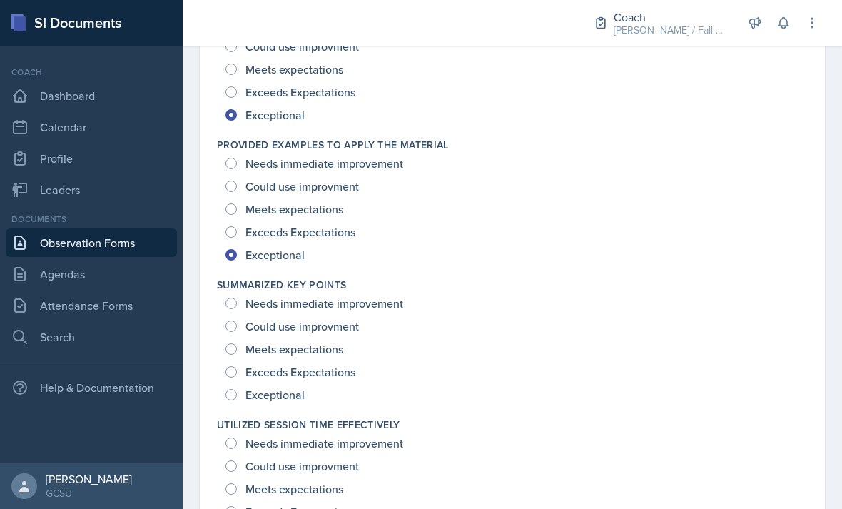
click at [287, 387] on span "Exceptional" at bounding box center [274, 394] width 59 height 14
click at [237, 389] on input "Exceptional" at bounding box center [230, 394] width 11 height 11
radio input "true"
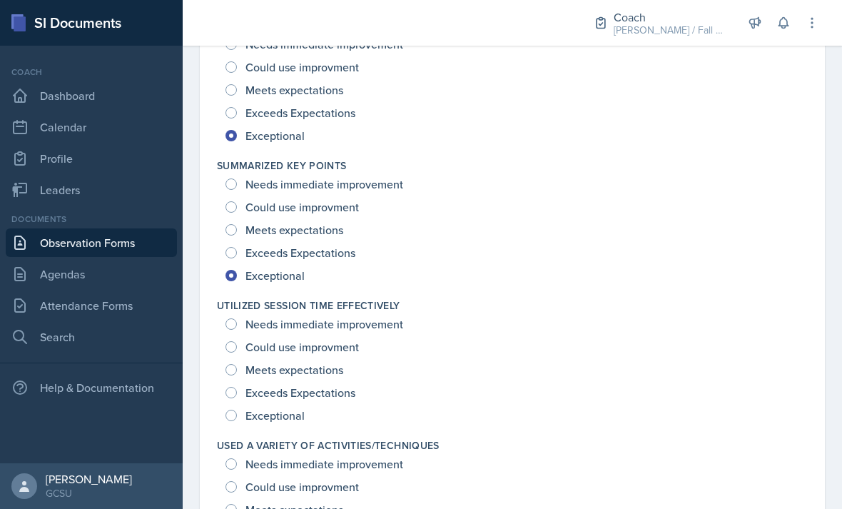
click at [293, 408] on span "Exceptional" at bounding box center [274, 415] width 59 height 14
click at [237, 409] on input "Exceptional" at bounding box center [230, 414] width 11 height 11
radio input "true"
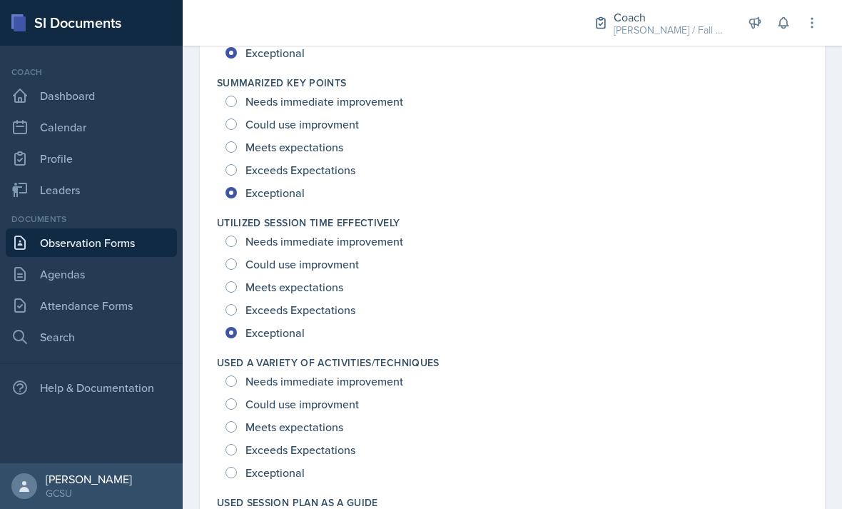
click at [290, 465] on span "Exceptional" at bounding box center [274, 472] width 59 height 14
click at [237, 467] on input "Exceptional" at bounding box center [230, 472] width 11 height 11
radio input "true"
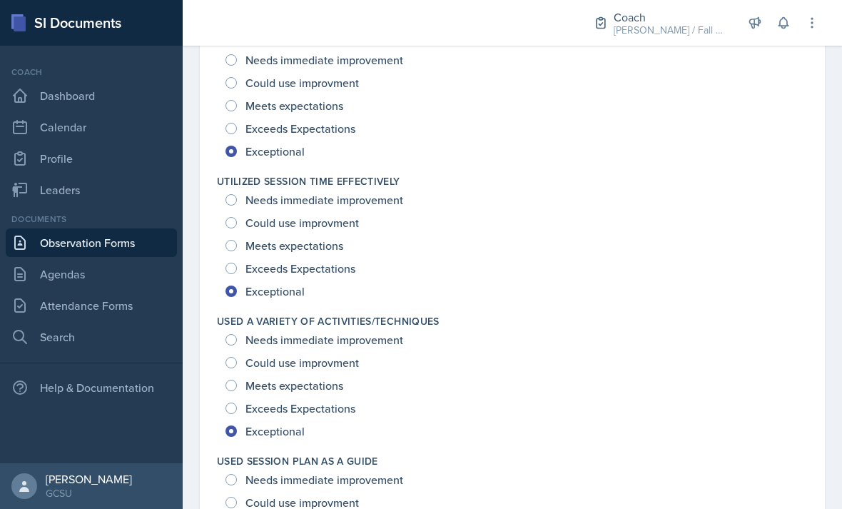
scroll to position [1973, 0]
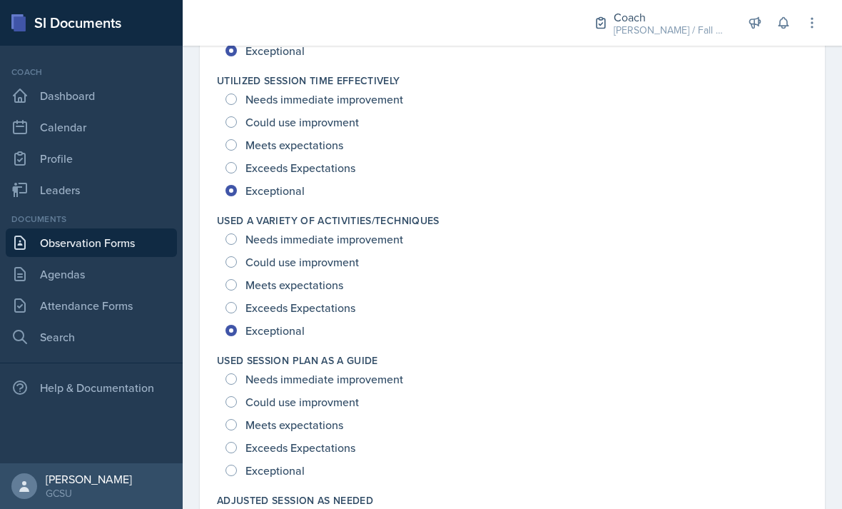
click at [279, 463] on span "Exceptional" at bounding box center [274, 470] width 59 height 14
click at [237, 464] on input "Exceptional" at bounding box center [230, 469] width 11 height 11
radio input "true"
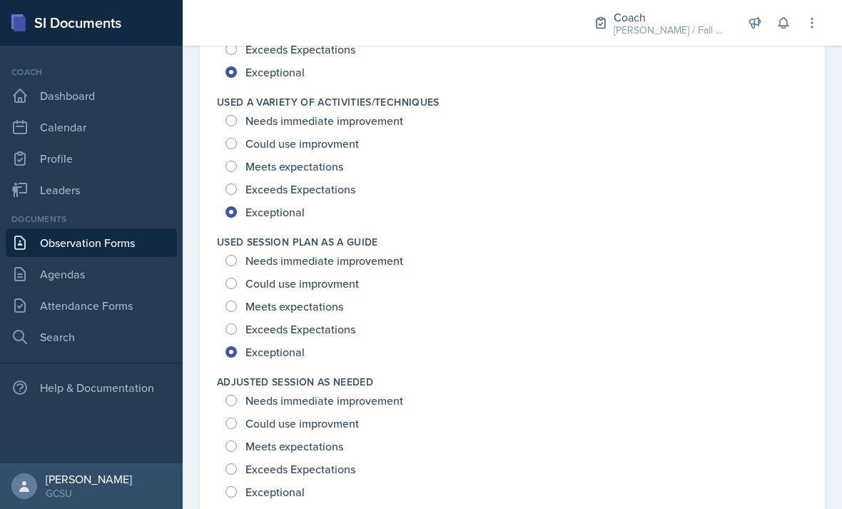
click at [281, 484] on span "Exceptional" at bounding box center [274, 491] width 59 height 14
click at [237, 486] on input "Exceptional" at bounding box center [230, 491] width 11 height 11
radio input "true"
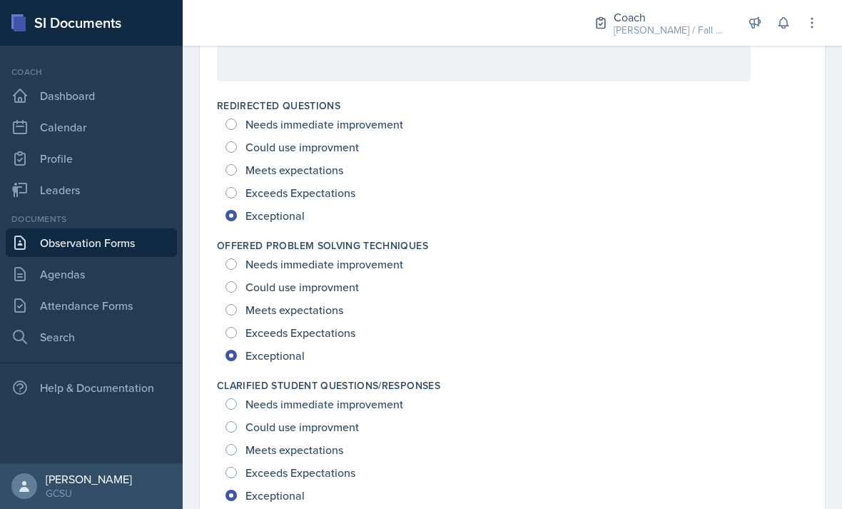
scroll to position [952, 0]
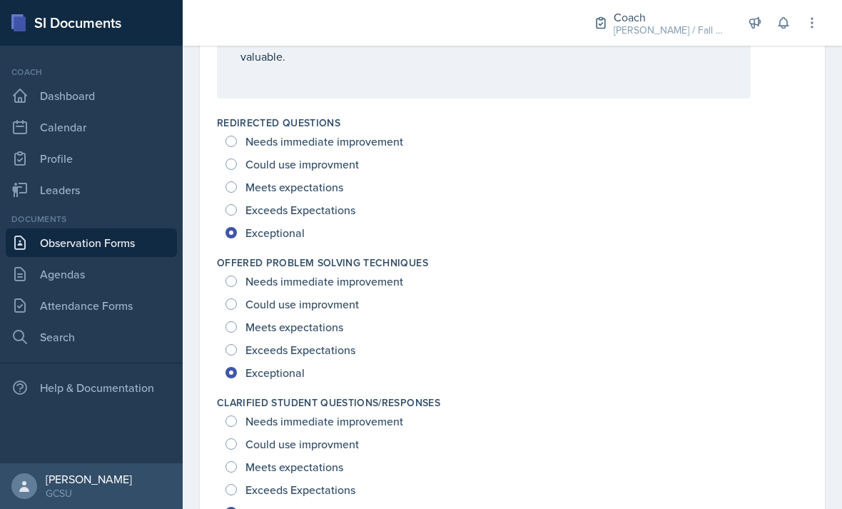
click at [333, 342] on span "Exceeds Expectations" at bounding box center [300, 349] width 110 height 14
click at [237, 344] on input "Exceeds Expectations" at bounding box center [230, 349] width 11 height 11
radio input "true"
click at [285, 365] on span "Exceptional" at bounding box center [274, 372] width 59 height 14
click at [237, 367] on input "Exceptional" at bounding box center [230, 372] width 11 height 11
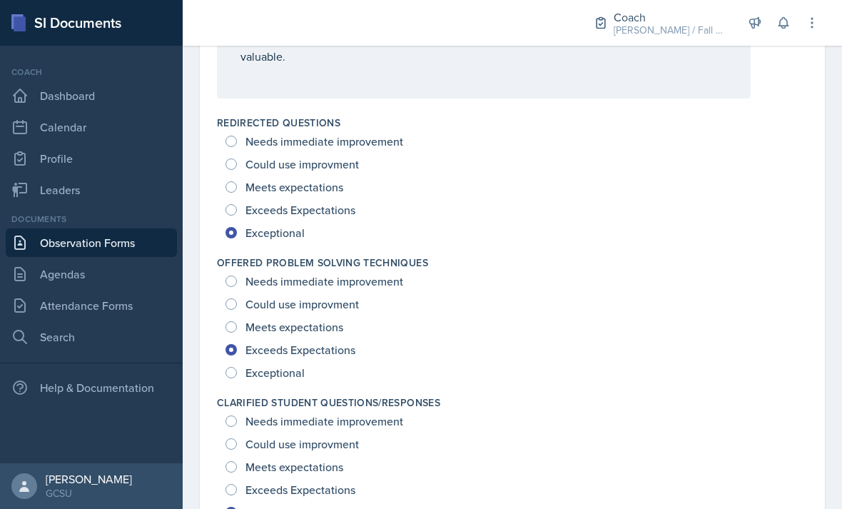
radio input "true"
click at [333, 203] on span "Exceeds Expectations" at bounding box center [300, 210] width 110 height 14
click at [237, 204] on input "Exceeds Expectations" at bounding box center [230, 209] width 11 height 11
radio input "true"
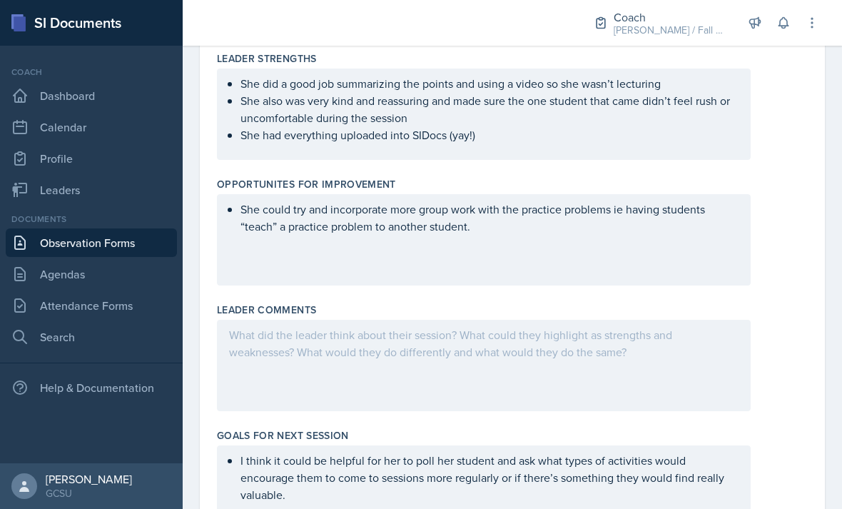
scroll to position [471, 0]
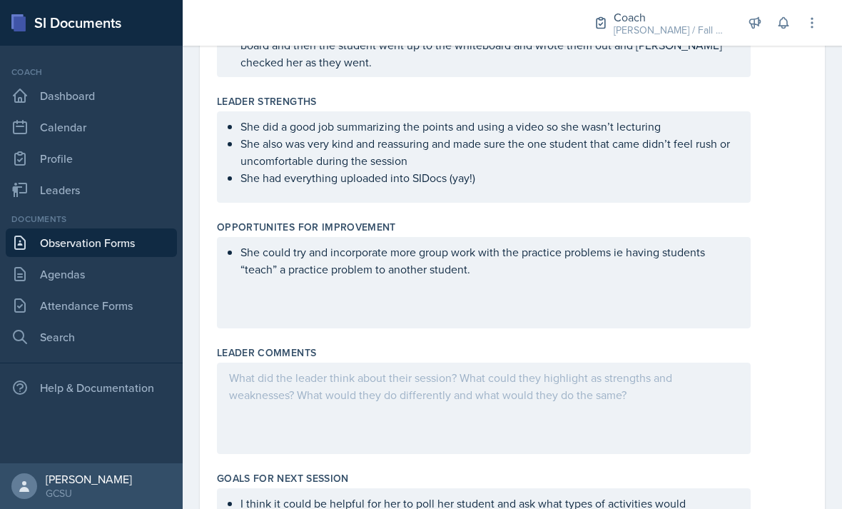
click at [486, 240] on div "She could try and incorporate more group work with the practice problems ie hav…" at bounding box center [484, 282] width 534 height 91
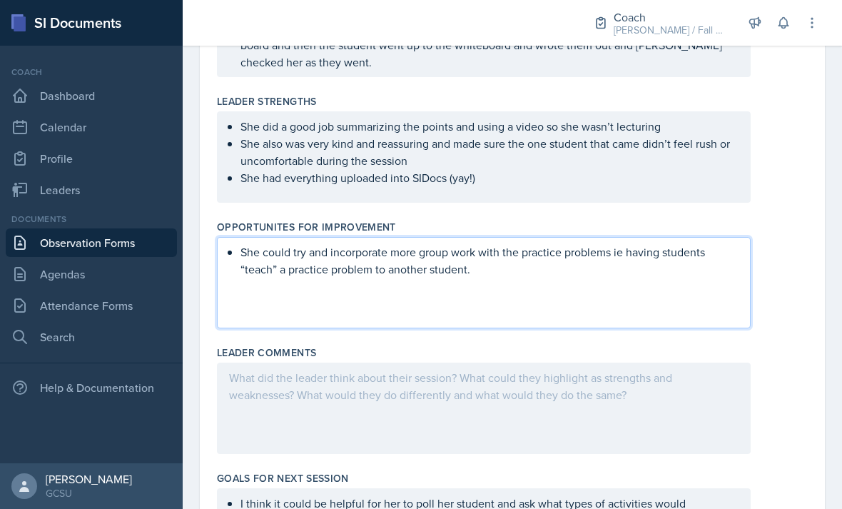
click at [548, 280] on div "She could try and incorporate more group work with the practice problems ie hav…" at bounding box center [484, 282] width 534 height 91
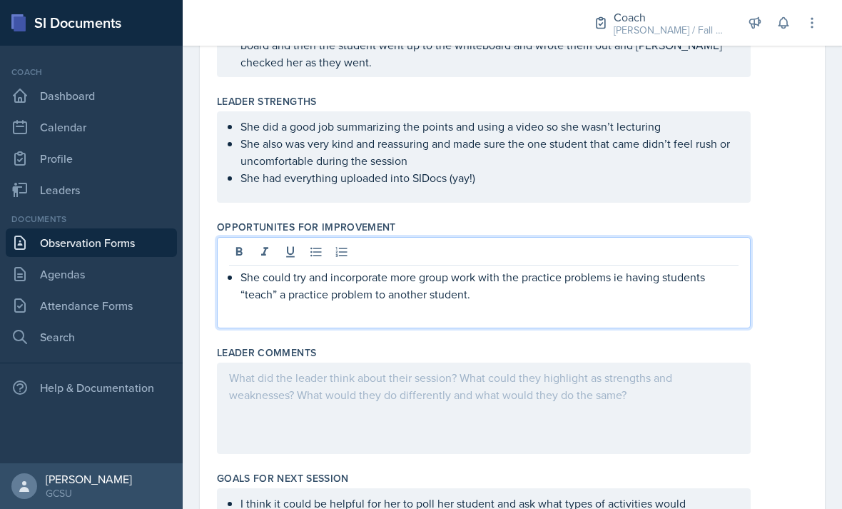
click at [601, 265] on div "She could try and incorporate more group work with the practice problems ie hav…" at bounding box center [484, 282] width 534 height 91
click at [493, 268] on p "She could try and incorporate more group work with the practice problems ie hav…" at bounding box center [489, 285] width 498 height 34
click at [486, 268] on p "She could try and incorporate more group work with the practice problems ie hav…" at bounding box center [489, 285] width 498 height 34
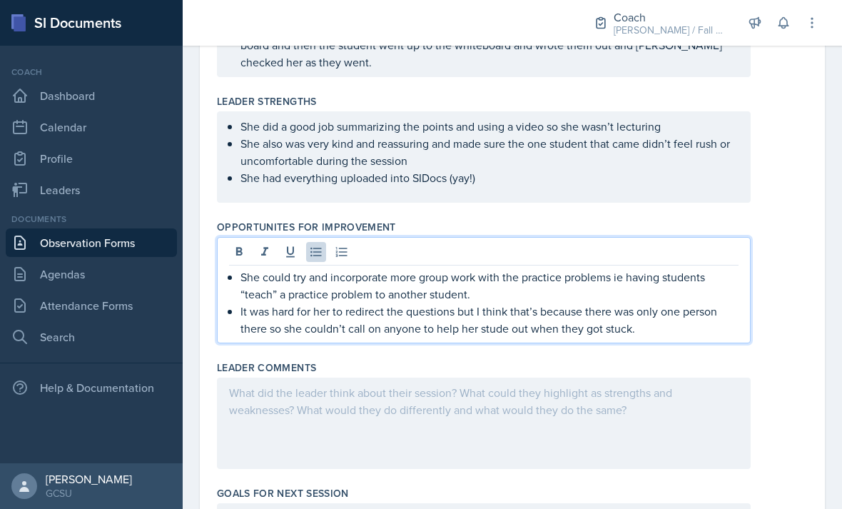
click at [501, 302] on p "It was hard for her to redirect the questions but I think that’s because there …" at bounding box center [489, 319] width 498 height 34
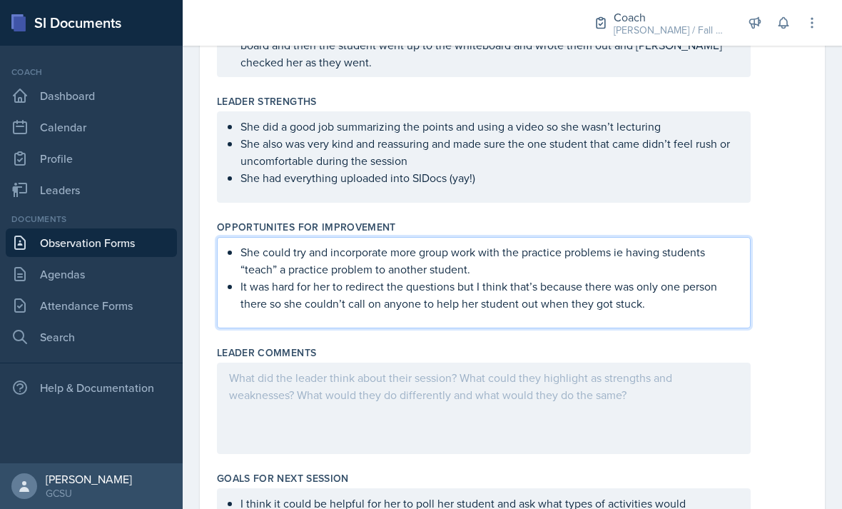
click at [606, 404] on div at bounding box center [484, 407] width 534 height 91
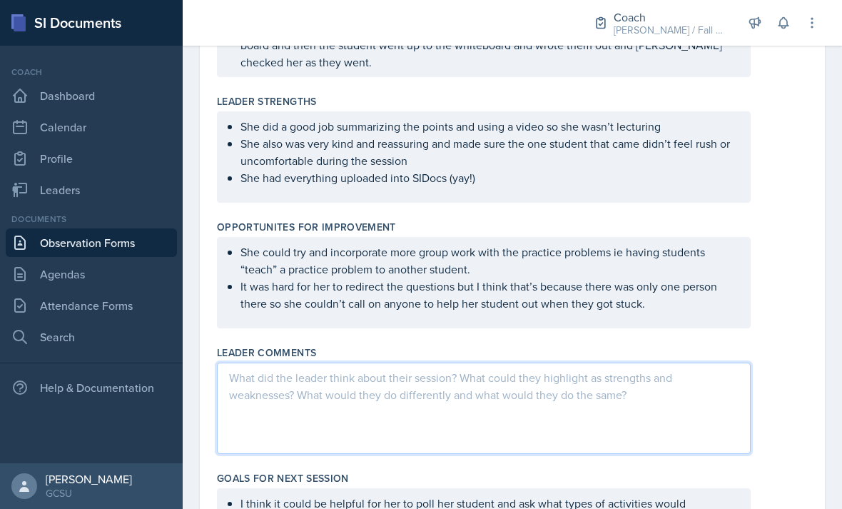
click at [595, 138] on ul "She did a good job summarizing the points and using a video so she wasn’t lectu…" at bounding box center [489, 152] width 498 height 68
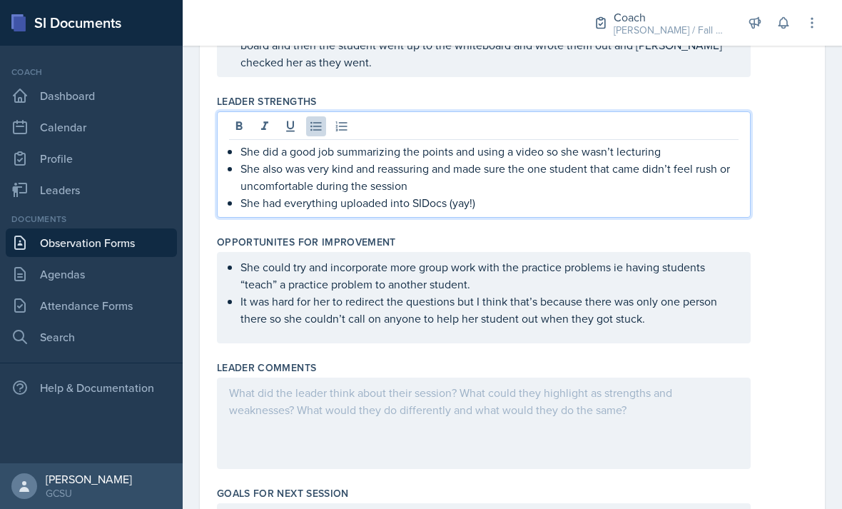
click at [615, 235] on div "Opportunites for Improvement" at bounding box center [512, 242] width 591 height 14
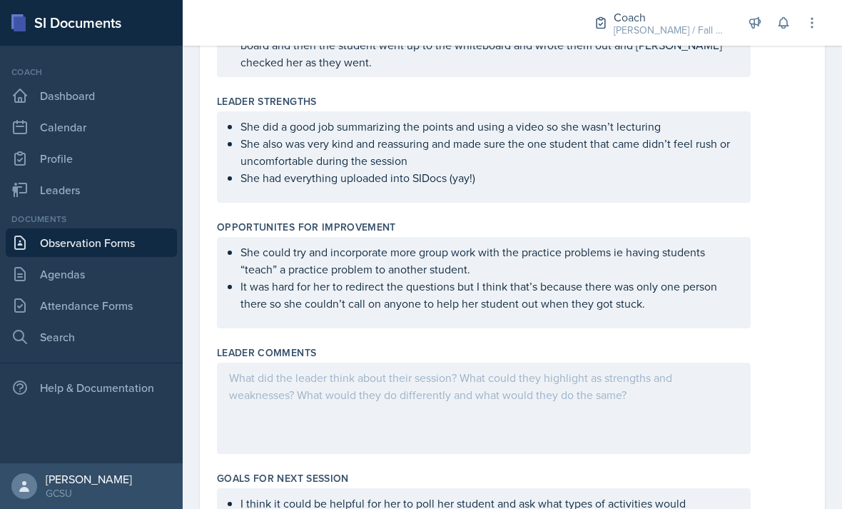
click at [623, 140] on ul "She did a good job summarizing the points and using a video so she wasn’t lectu…" at bounding box center [489, 152] width 498 height 68
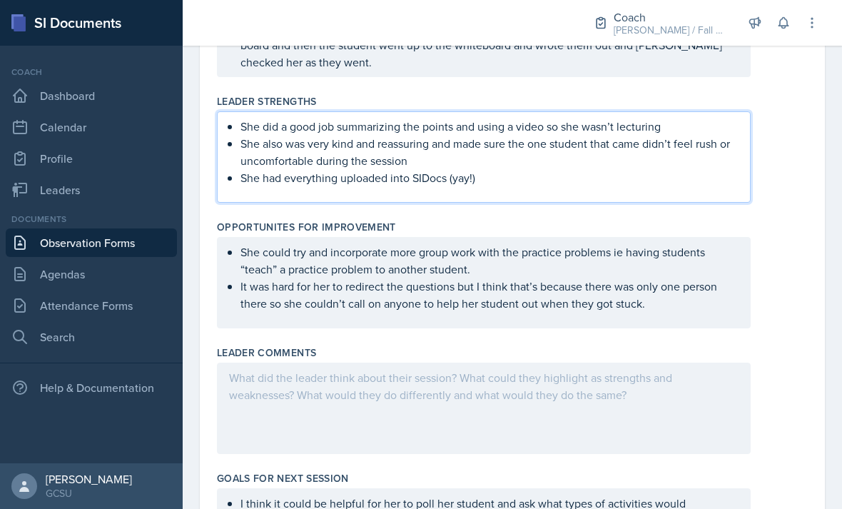
click at [648, 214] on div "Opportunites for Improvement She could try and incorporate more group work with…" at bounding box center [512, 277] width 591 height 126
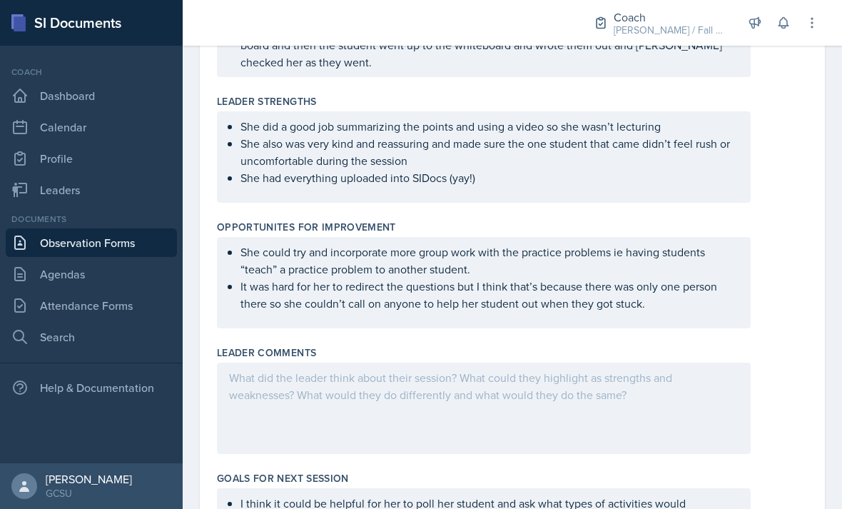
click at [656, 133] on ul "She did a good job summarizing the points and using a video so she wasn’t lectu…" at bounding box center [489, 152] width 498 height 68
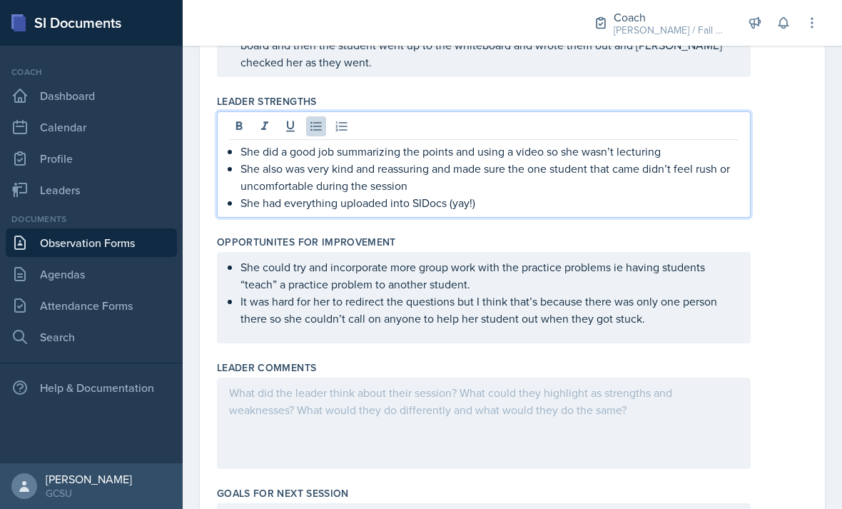
click at [674, 160] on p "She also was very kind and reassuring and made sure the one student that came d…" at bounding box center [489, 177] width 498 height 34
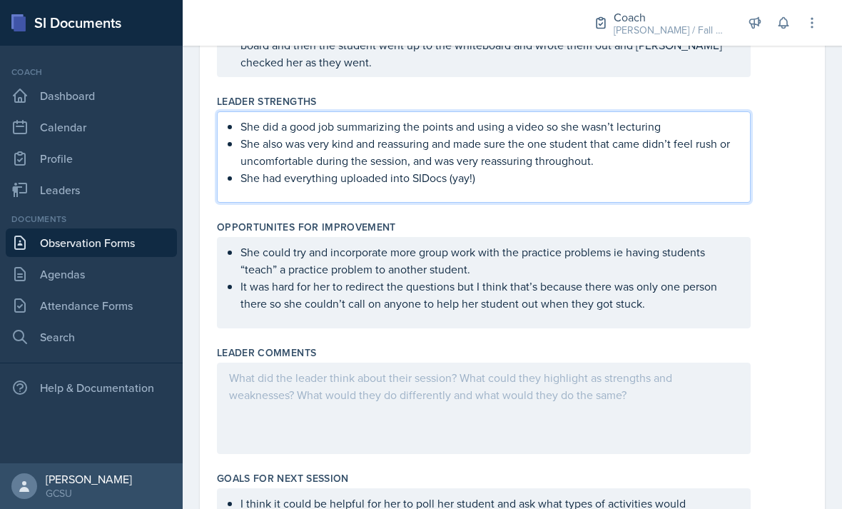
click at [778, 275] on div "She could try and incorporate more group work with the practice problems ie hav…" at bounding box center [512, 282] width 591 height 91
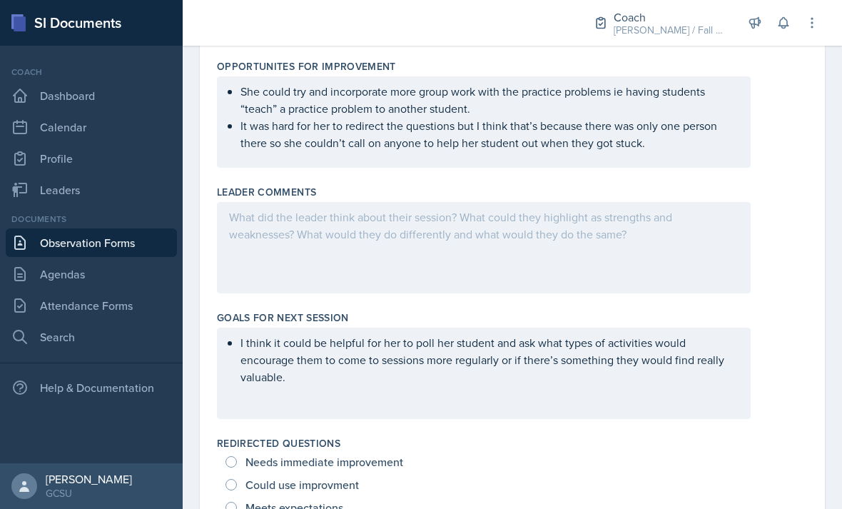
scroll to position [633, 0]
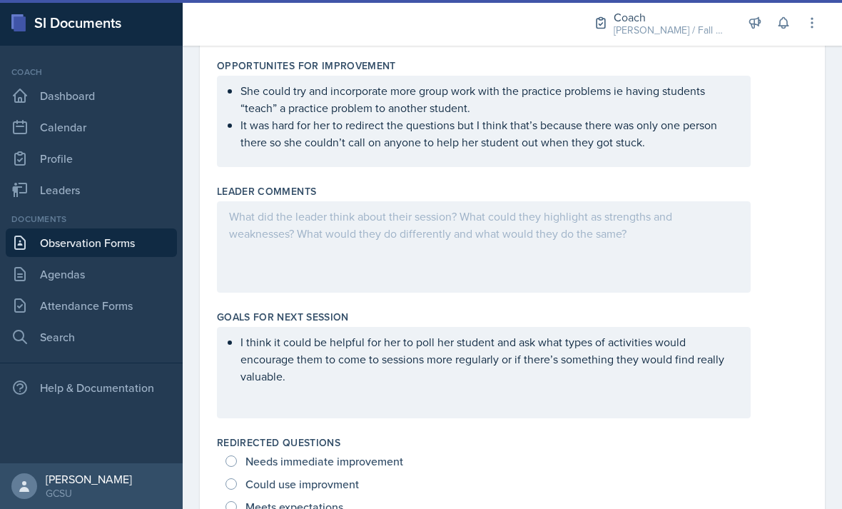
click at [705, 95] on ul "She could try and incorporate more group work with the practice problems ie hav…" at bounding box center [489, 116] width 498 height 68
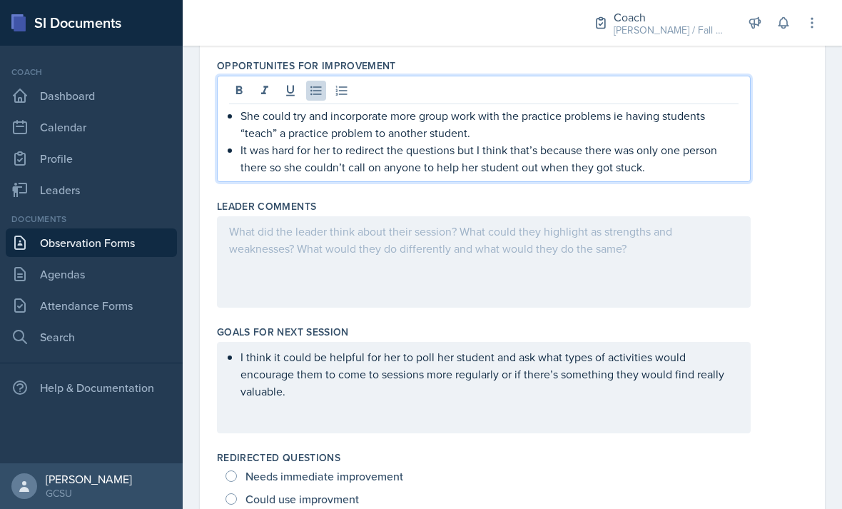
click at [680, 141] on p "It was hard for her to redirect the questions but I think that’s because there …" at bounding box center [489, 158] width 498 height 34
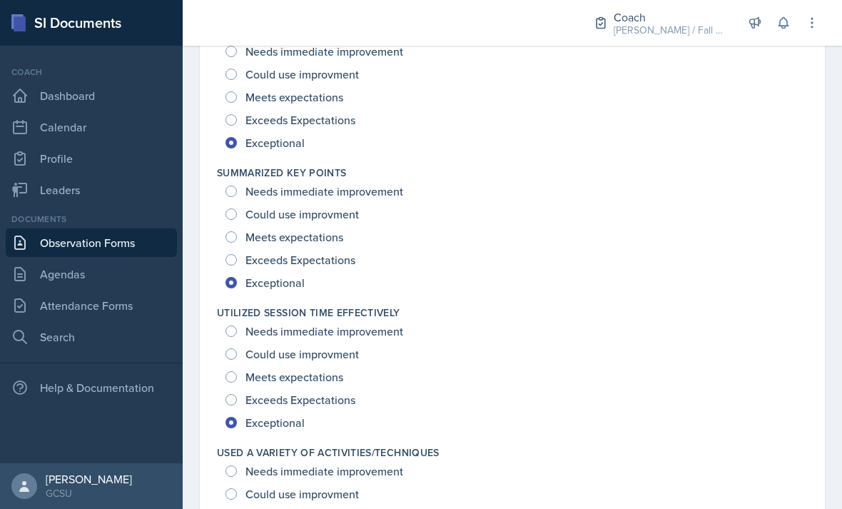
scroll to position [1752, 0]
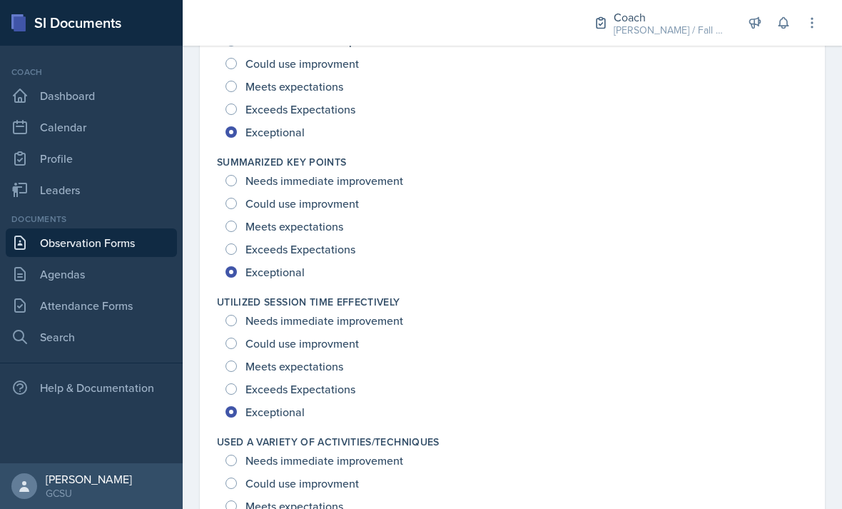
click at [336, 382] on span "Exceeds Expectations" at bounding box center [300, 389] width 110 height 14
click at [237, 383] on input "Exceeds Expectations" at bounding box center [230, 388] width 11 height 11
radio input "true"
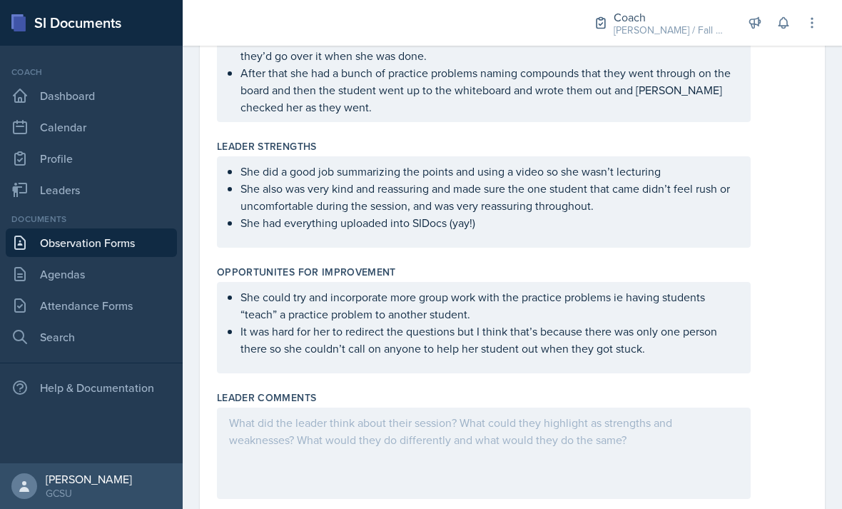
scroll to position [426, 0]
click at [591, 185] on ul "She did a good job summarizing the points and using a video so she wasn’t lectu…" at bounding box center [489, 197] width 498 height 68
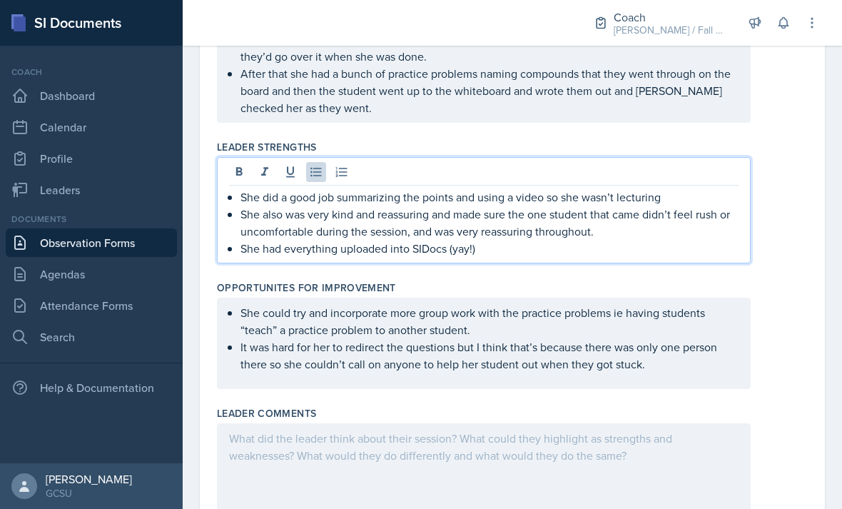
click at [591, 240] on p "She had everything uploaded into SIDocs (yay!)" at bounding box center [489, 248] width 498 height 17
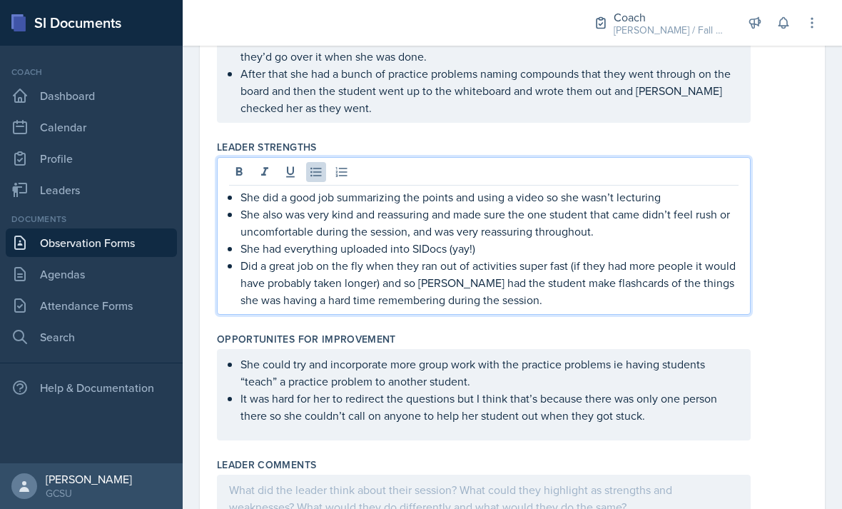
click at [706, 257] on p "Did a great job on the fly when they ran out of activities super fast (if they …" at bounding box center [489, 282] width 498 height 51
click at [651, 262] on p "Did a great job on the fly when they ran out of activities super fast (if they …" at bounding box center [489, 282] width 498 height 51
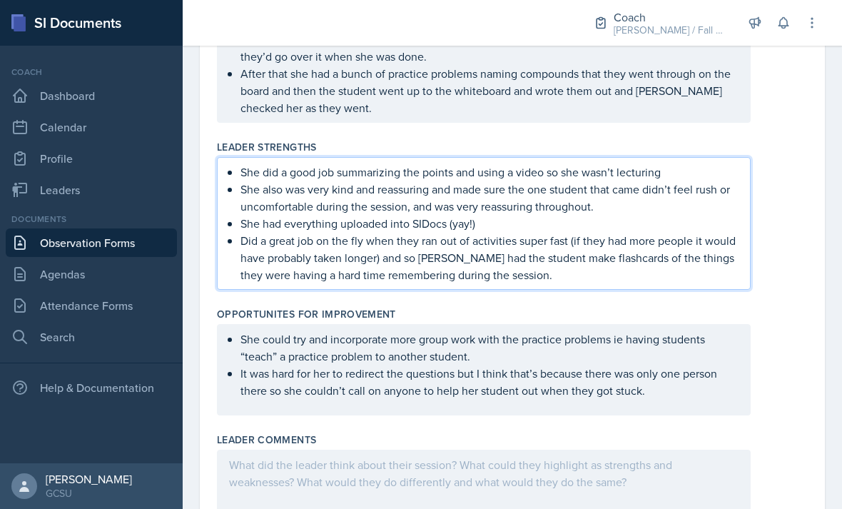
click at [573, 368] on div "She could try and incorporate more group work with the practice problems ie hav…" at bounding box center [484, 369] width 534 height 91
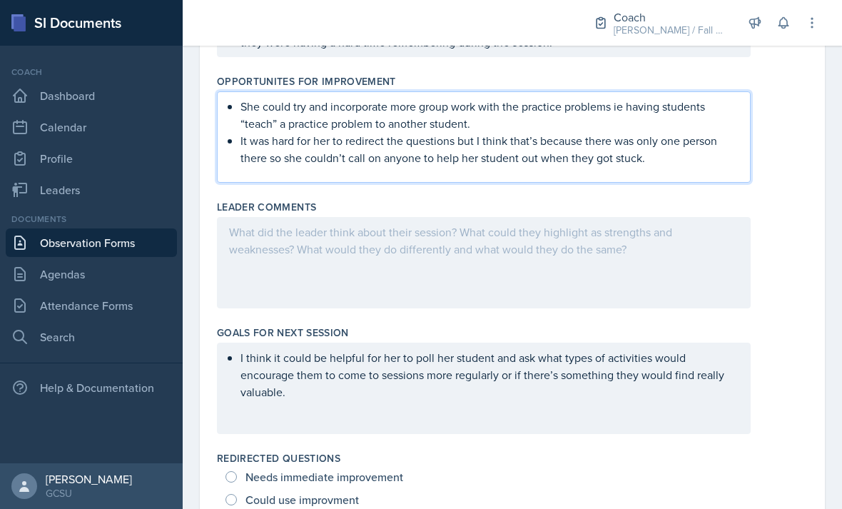
scroll to position [713, 0]
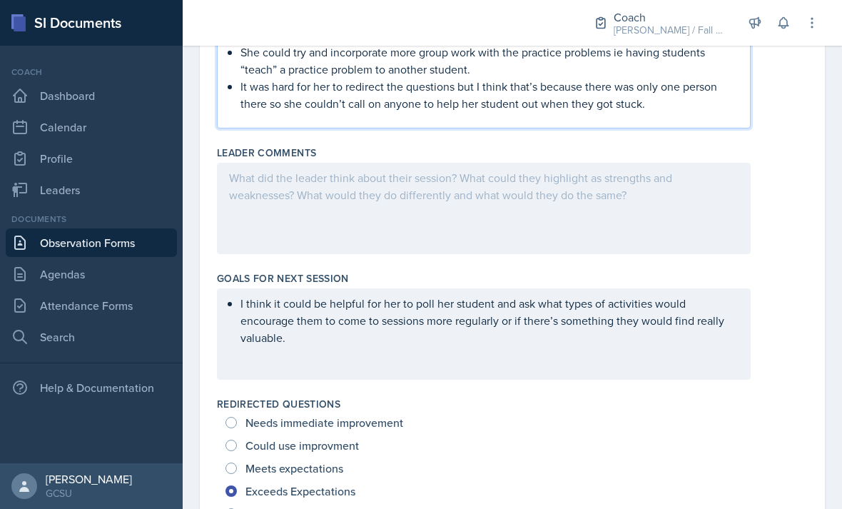
click at [494, 288] on div "I think it could be helpful for her to poll her student and ask what types of a…" at bounding box center [484, 333] width 534 height 91
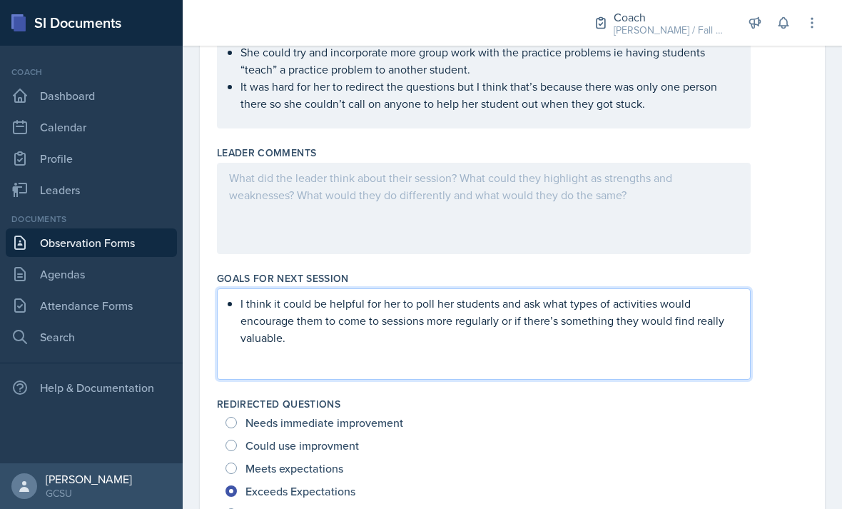
click at [692, 457] on div "Meets expectations" at bounding box center [511, 468] width 573 height 23
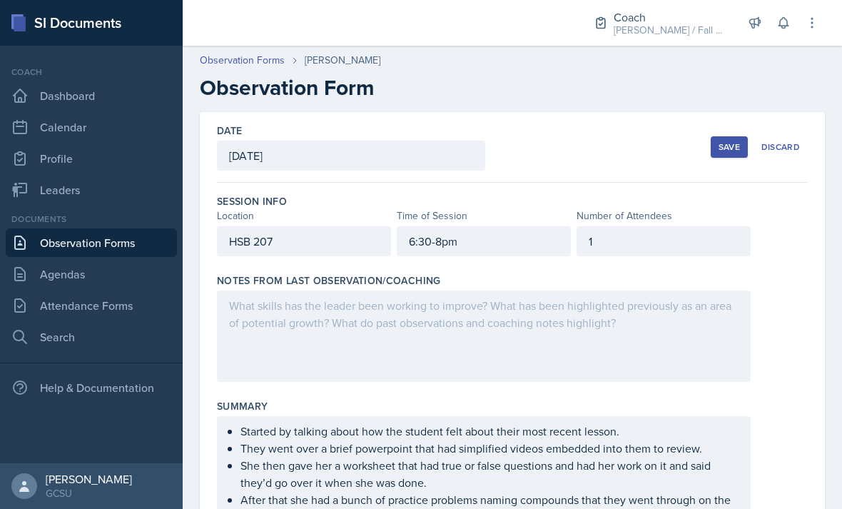
scroll to position [0, 0]
click at [724, 136] on button "Save" at bounding box center [728, 146] width 37 height 21
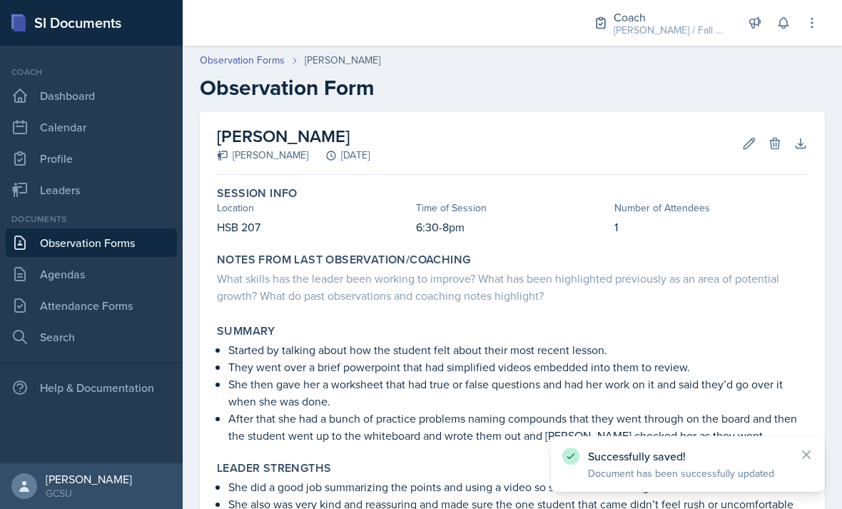
click at [573, 39] on header "Observation Forms [PERSON_NAME] Observation Form" at bounding box center [512, 77] width 659 height 76
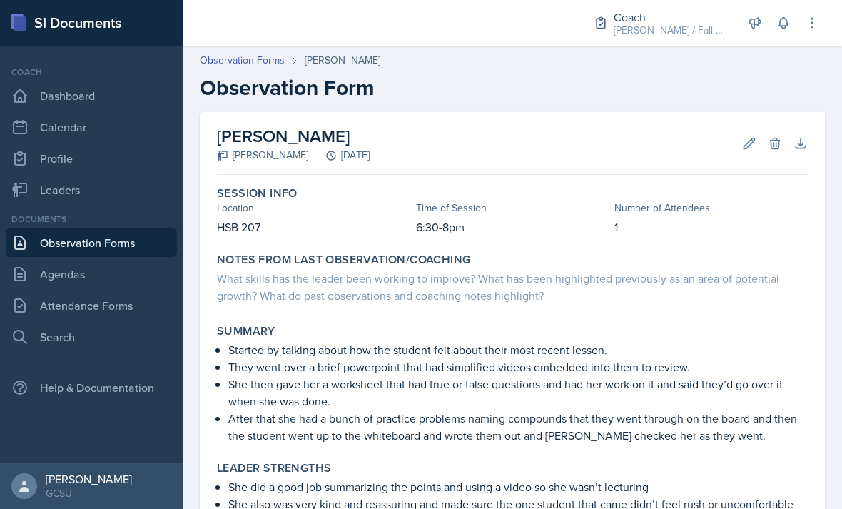
click at [746, 131] on button "Edit" at bounding box center [749, 144] width 26 height 26
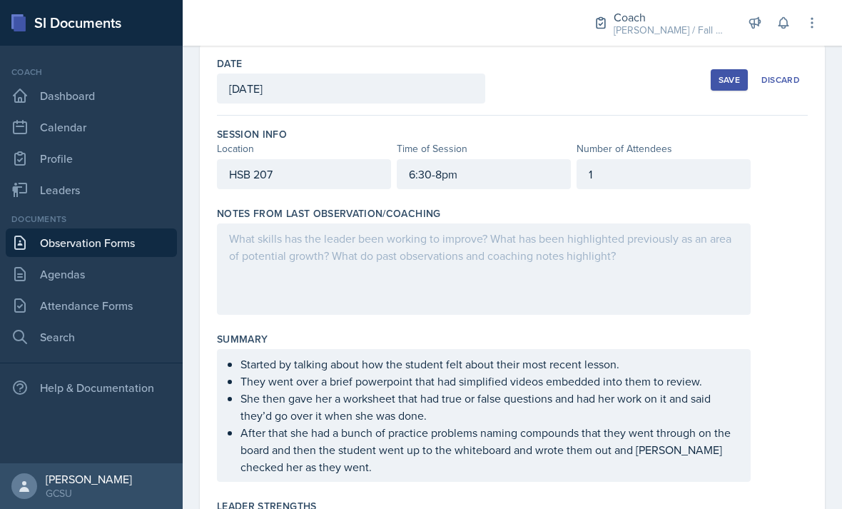
scroll to position [76, 0]
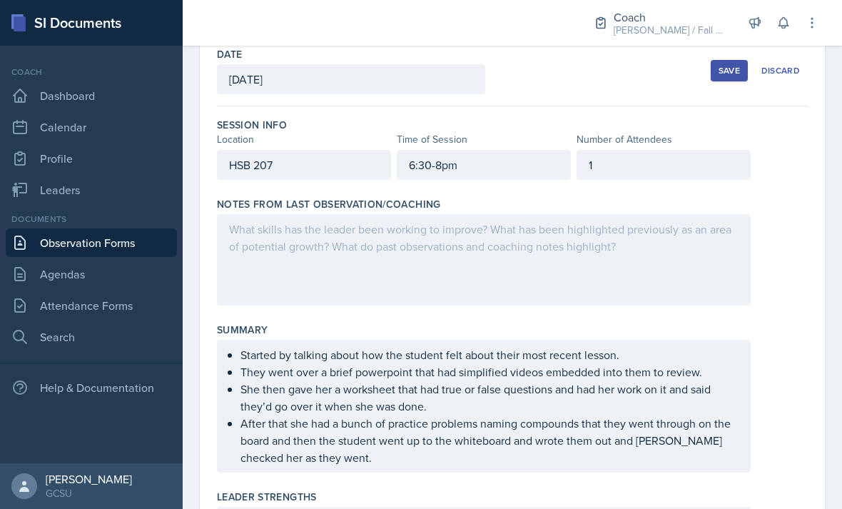
click at [272, 224] on div at bounding box center [484, 259] width 534 height 91
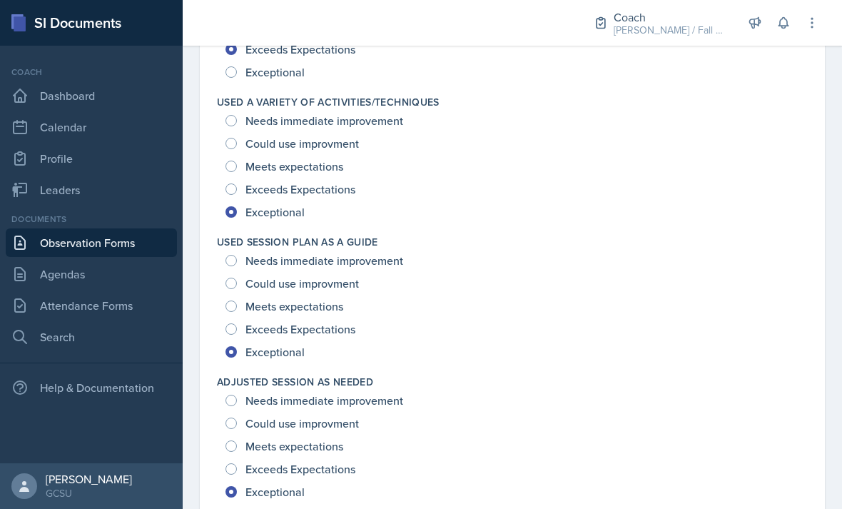
scroll to position [0, 0]
click at [231, 76] on input "Exceptional" at bounding box center [230, 71] width 11 height 11
radio input "true"
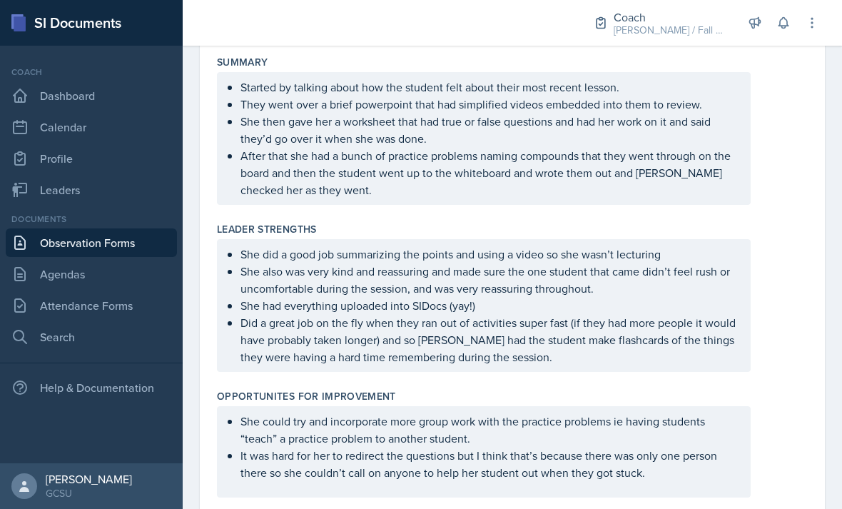
scroll to position [348, 0]
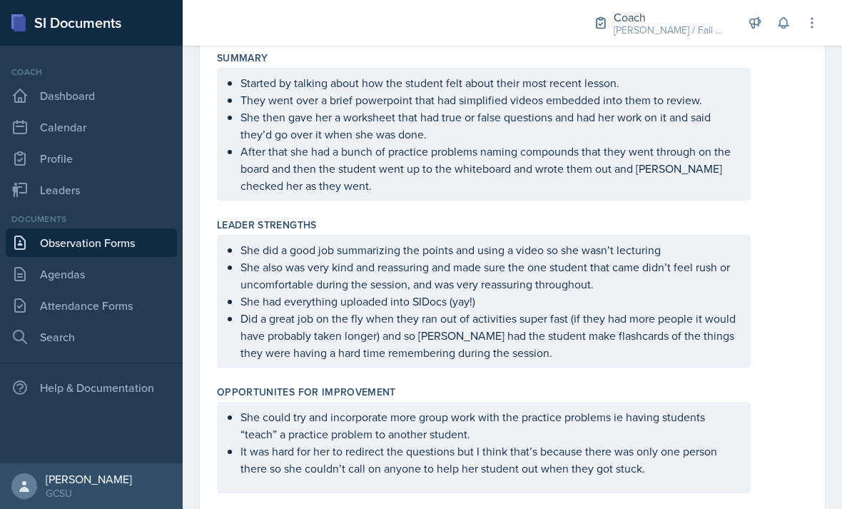
click at [333, 188] on p "After that she had a bunch of practice problems naming compounds that they went…" at bounding box center [489, 168] width 498 height 51
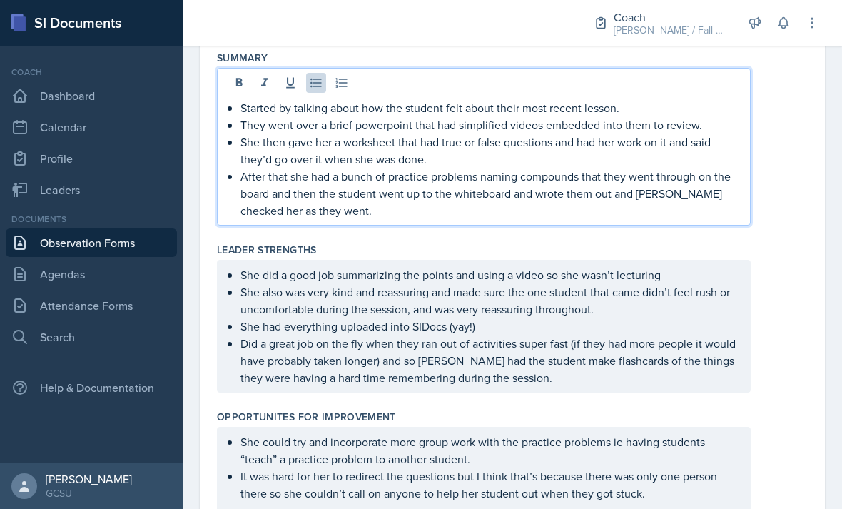
click at [345, 218] on p "After that she had a bunch of practice problems naming compounds that they went…" at bounding box center [489, 193] width 498 height 51
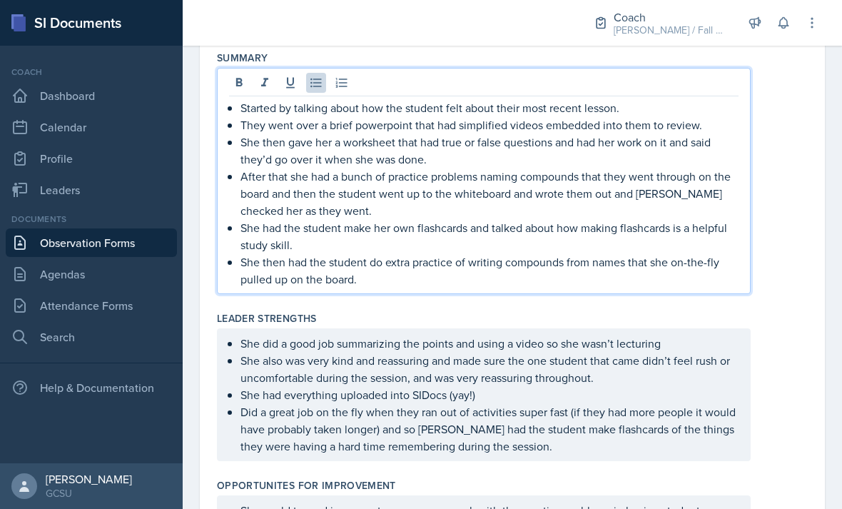
click at [790, 311] on div "Leader Strengths" at bounding box center [512, 318] width 591 height 14
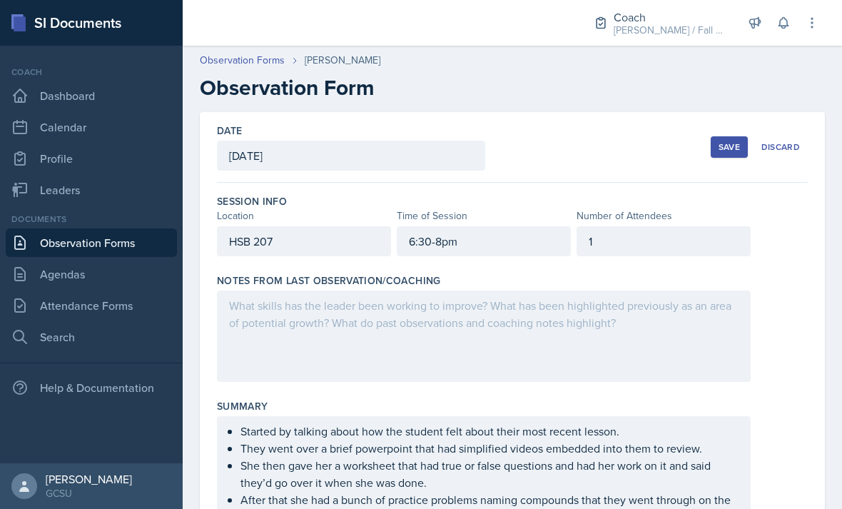
scroll to position [0, 0]
click at [710, 149] on button "Save" at bounding box center [728, 146] width 37 height 21
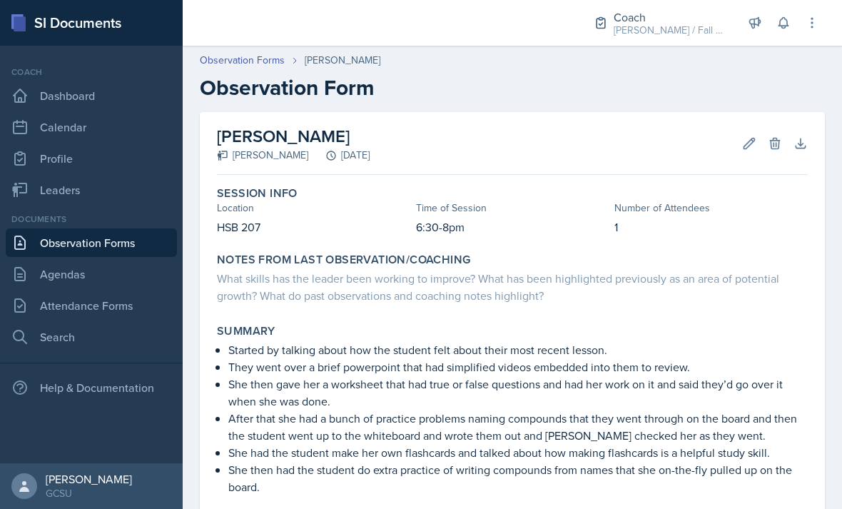
click at [745, 149] on icon at bounding box center [749, 143] width 14 height 14
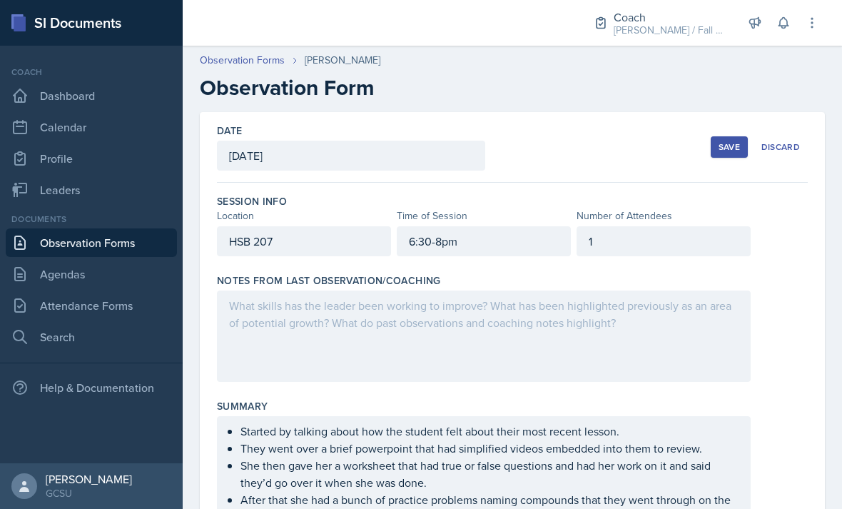
click at [584, 350] on div at bounding box center [484, 335] width 534 height 91
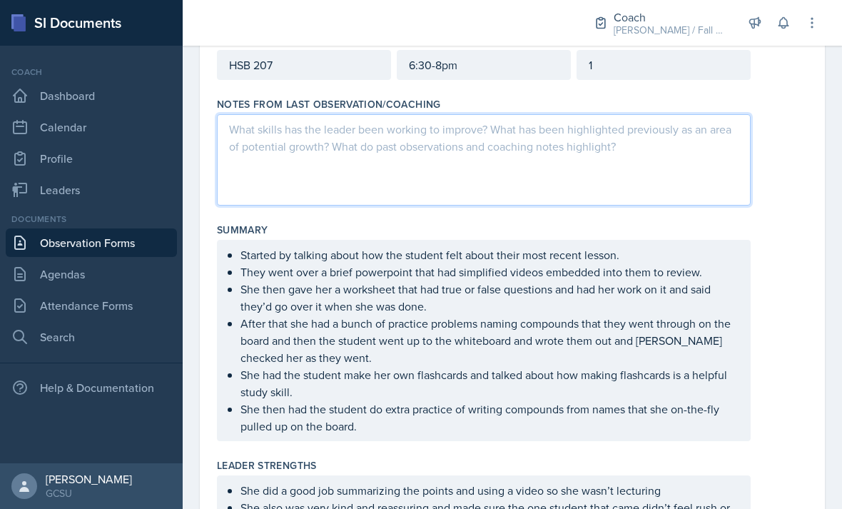
scroll to position [163, 0]
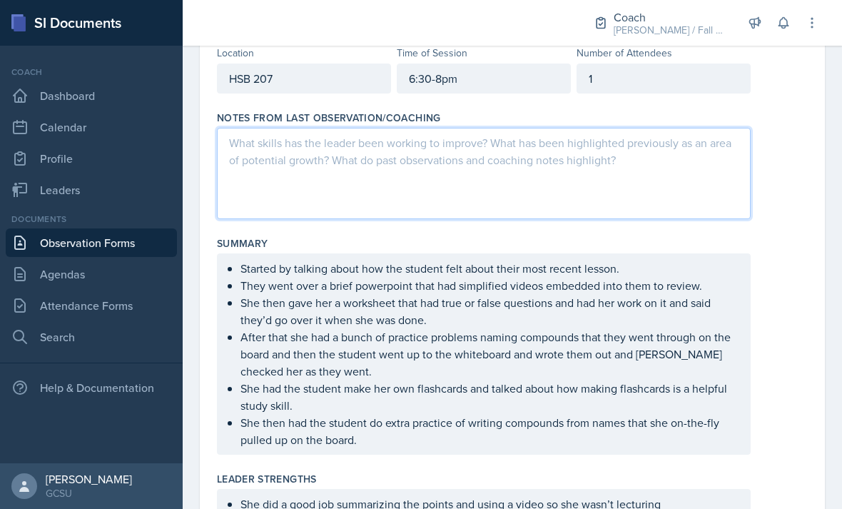
click at [663, 185] on div at bounding box center [484, 173] width 534 height 91
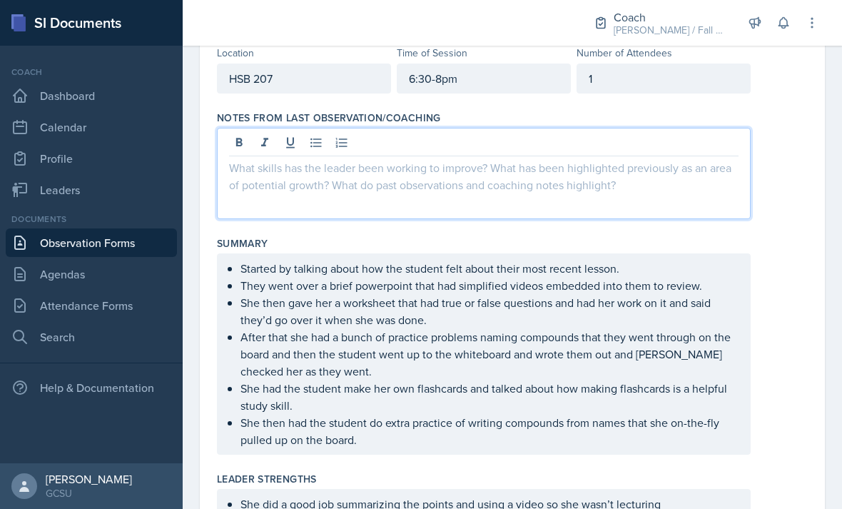
click at [635, 202] on div at bounding box center [484, 173] width 534 height 91
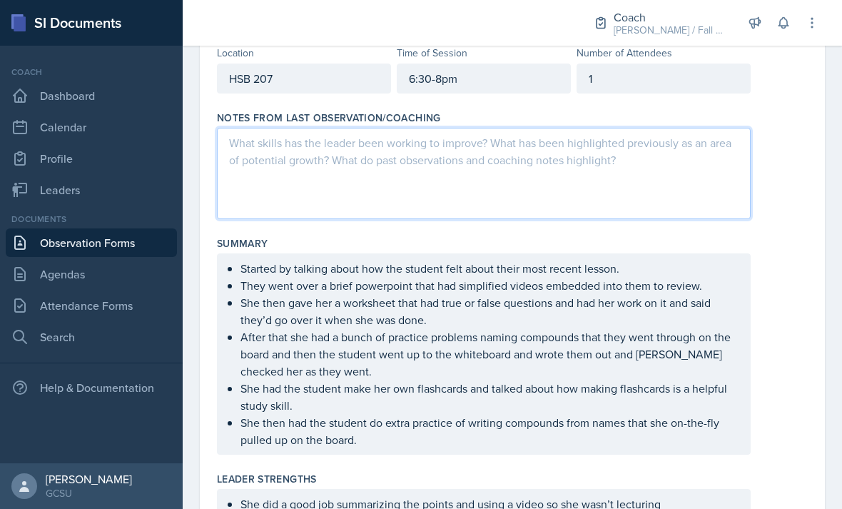
click at [476, 6] on div at bounding box center [375, 23] width 362 height 46
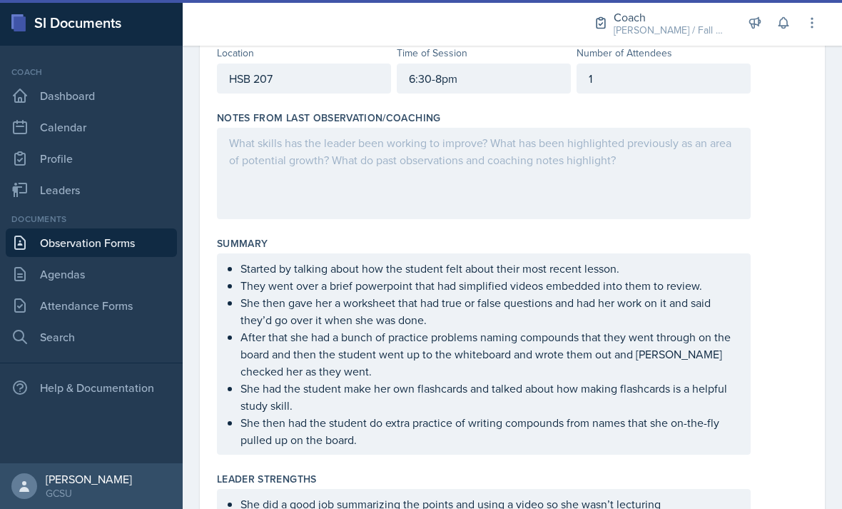
click at [506, 182] on div at bounding box center [484, 173] width 534 height 91
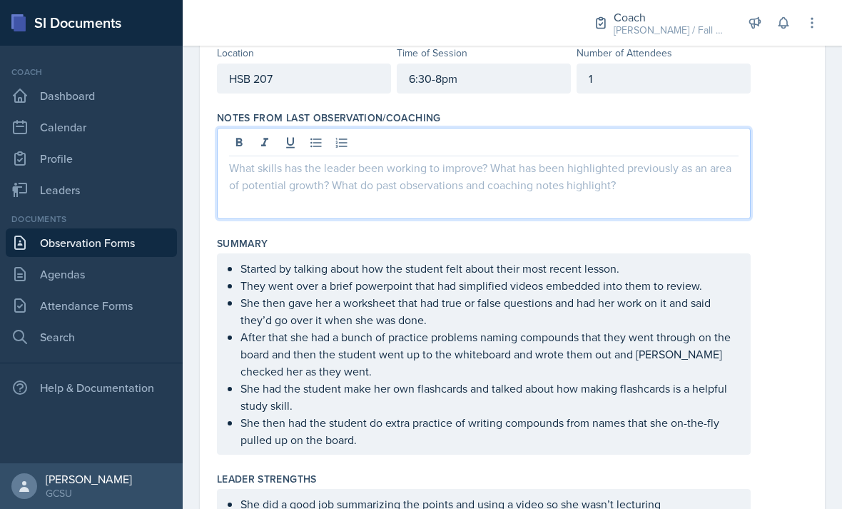
click at [327, 201] on div at bounding box center [484, 173] width 534 height 91
click at [432, 175] on p at bounding box center [483, 167] width 509 height 17
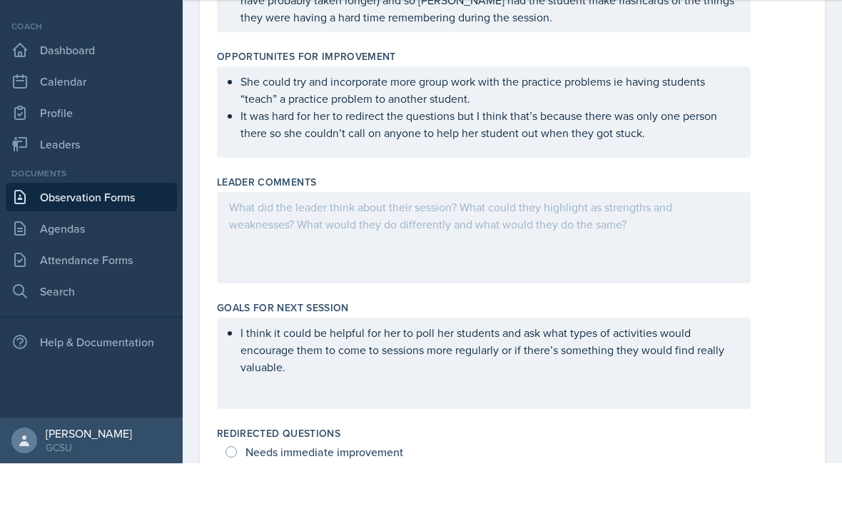
scroll to position [720, 0]
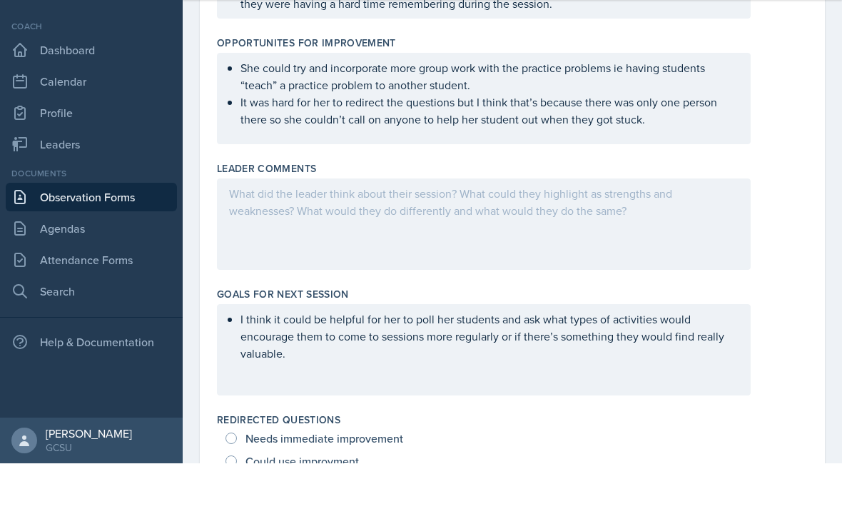
click at [689, 238] on div at bounding box center [484, 269] width 534 height 91
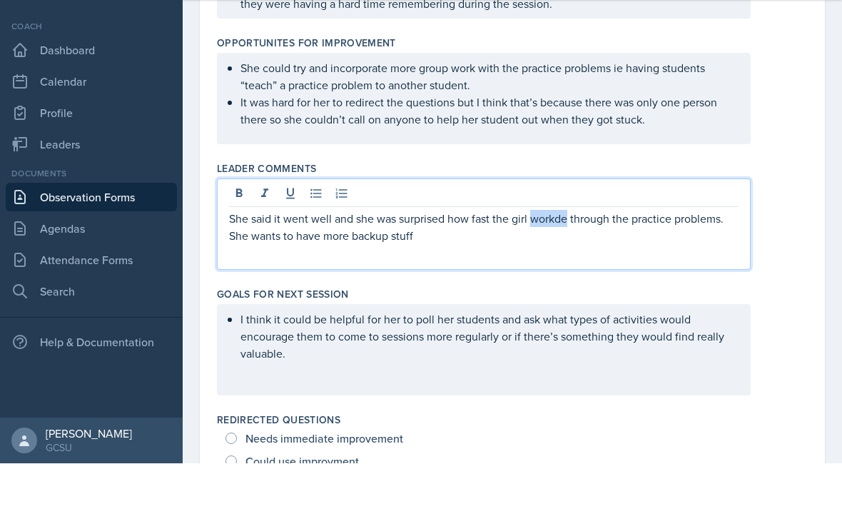
click at [559, 255] on p "She said it went well and she was surprised how fast the girl workde through th…" at bounding box center [483, 272] width 509 height 34
click at [485, 255] on p "She said it went well and she was surprised how fast the girl worked through th…" at bounding box center [483, 272] width 509 height 34
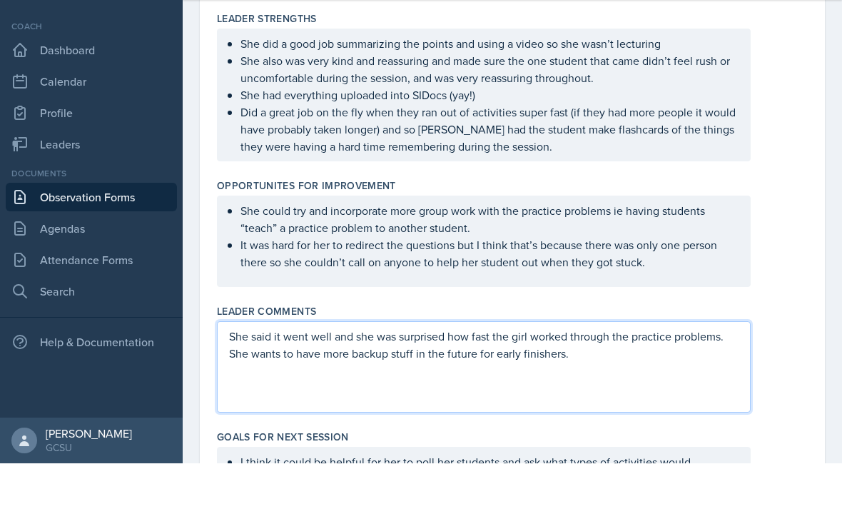
scroll to position [571, 0]
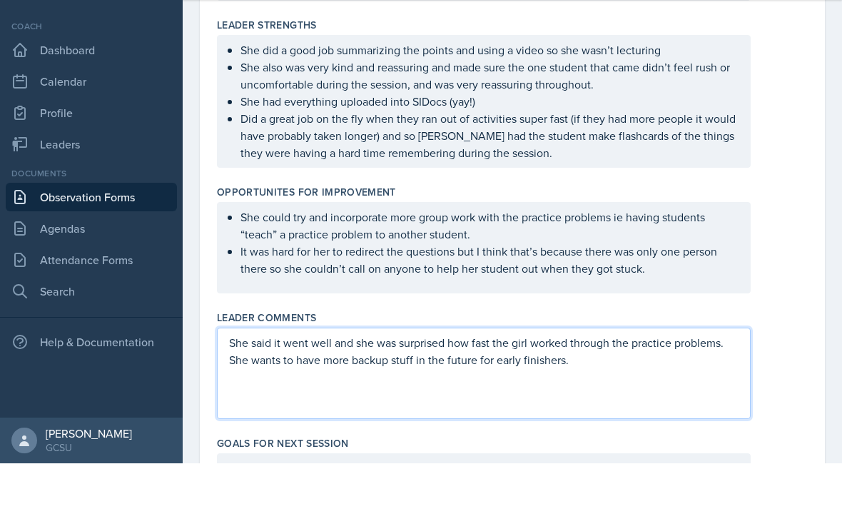
click at [680, 379] on p "She said it went well and she was surprised how fast the girl worked through th…" at bounding box center [483, 396] width 509 height 34
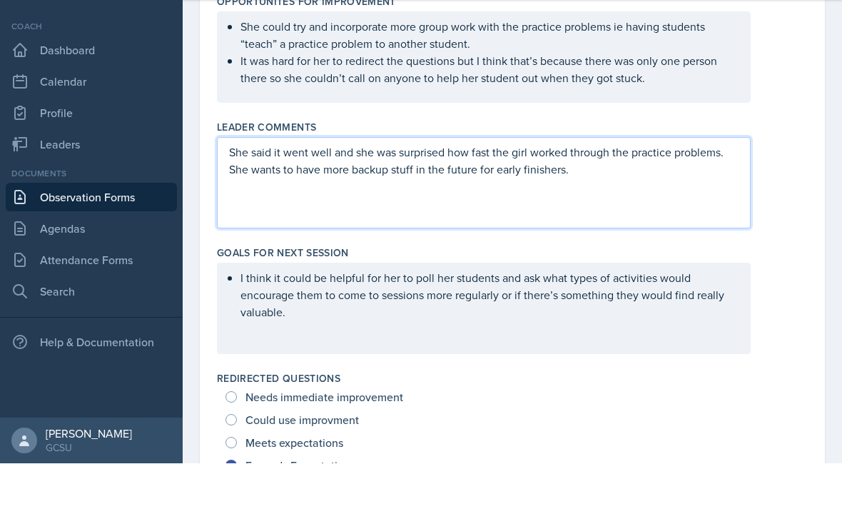
scroll to position [757, 0]
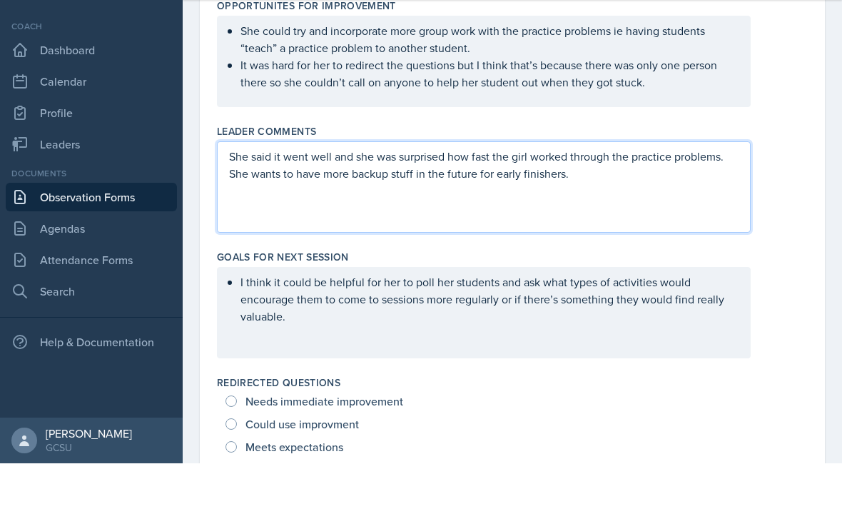
click at [645, 195] on div "She said it went well and she was surprised how fast the girl worked through th…" at bounding box center [484, 232] width 534 height 91
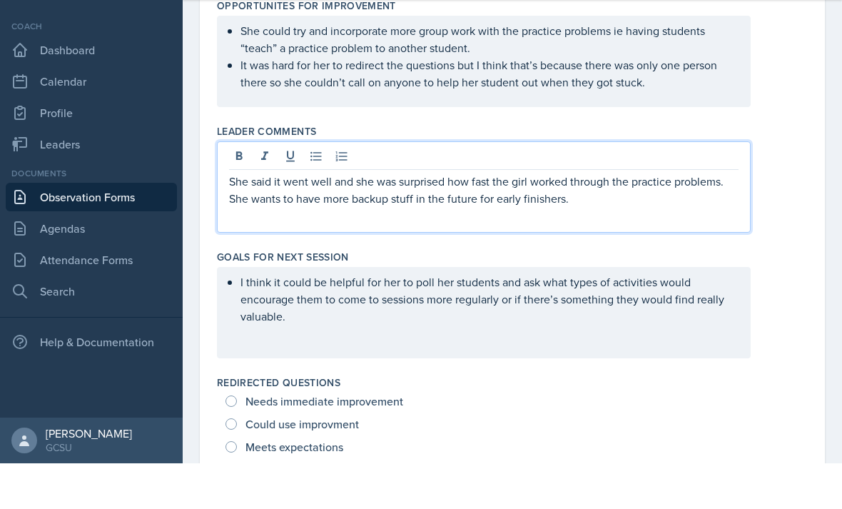
click at [684, 218] on p "She said it went well and she was surprised how fast the girl worked through th…" at bounding box center [483, 235] width 509 height 34
click at [616, 218] on p "She said it went well and she was surprised how fast the girl worked through th…" at bounding box center [483, 243] width 509 height 51
click at [631, 222] on p "She said it went well and she was surprised how fast the girl worked through th…" at bounding box center [483, 243] width 509 height 51
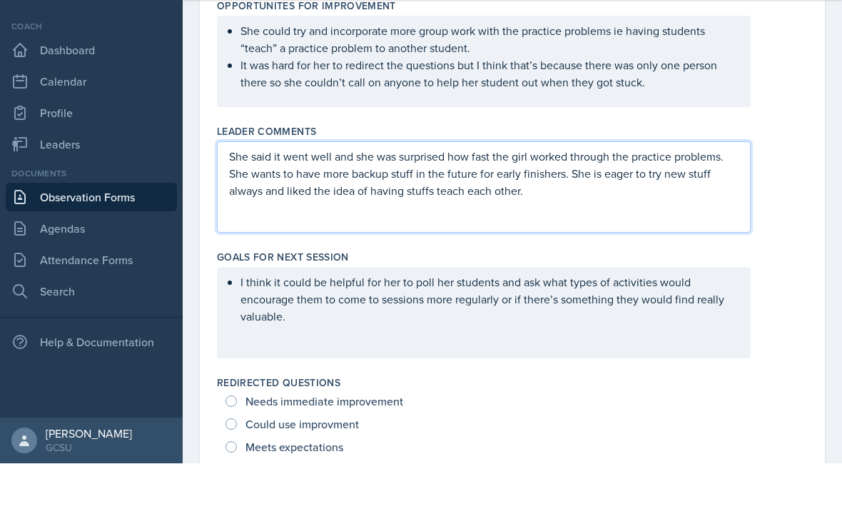
click at [792, 187] on div "She said it went well and she was surprised how fast the girl worked through th…" at bounding box center [512, 232] width 591 height 91
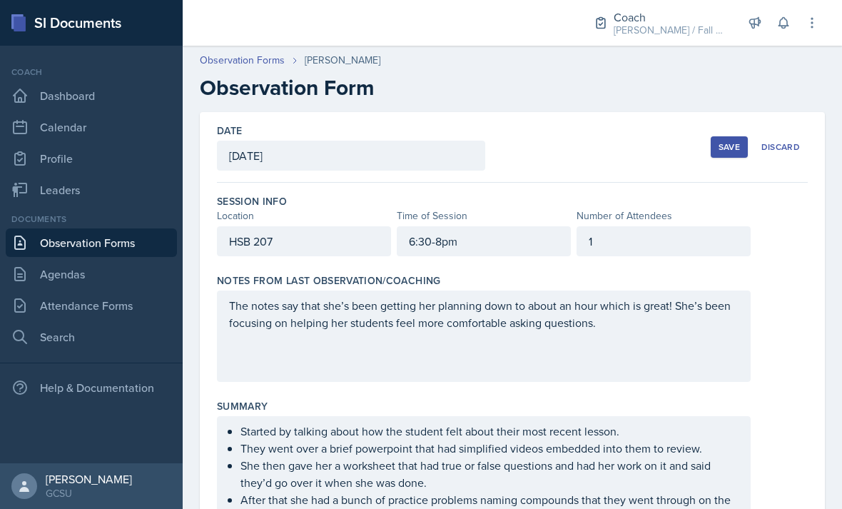
scroll to position [0, 0]
click at [717, 136] on button "Save" at bounding box center [728, 146] width 37 height 21
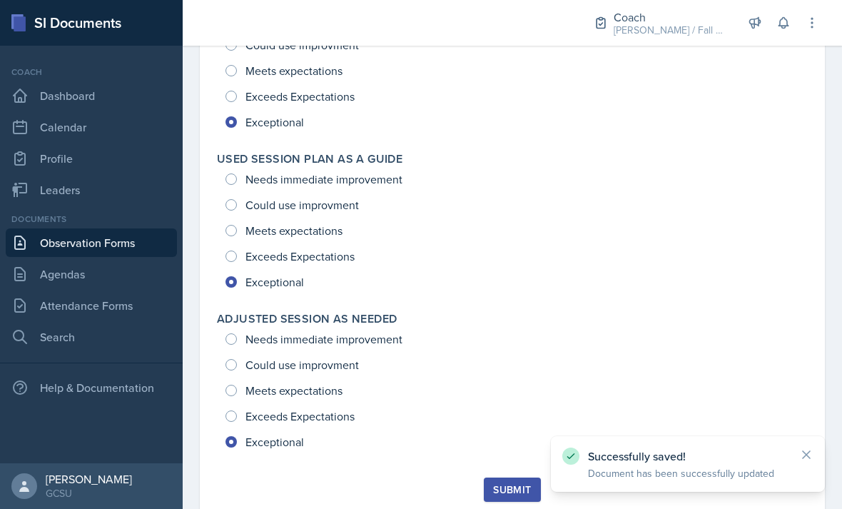
scroll to position [2205, 0]
click at [503, 479] on button "Submit" at bounding box center [512, 491] width 56 height 24
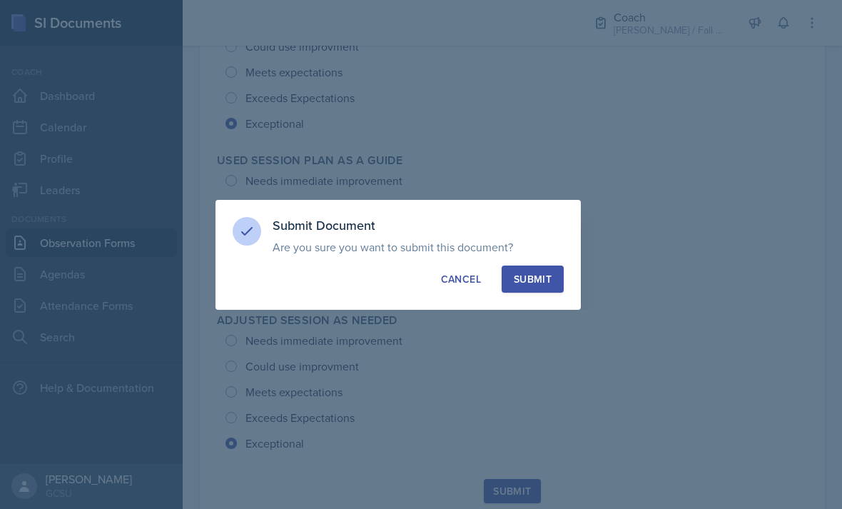
click at [545, 276] on div "Submit" at bounding box center [533, 279] width 38 height 14
radio input "true"
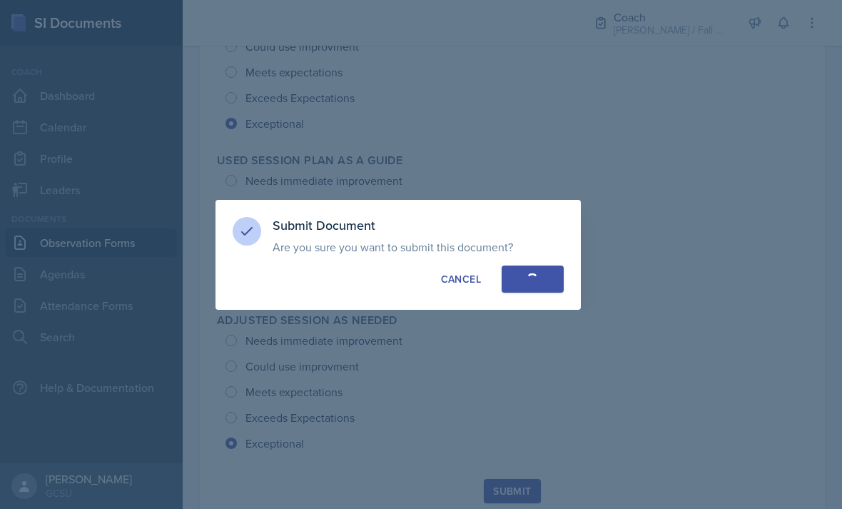
radio input "true"
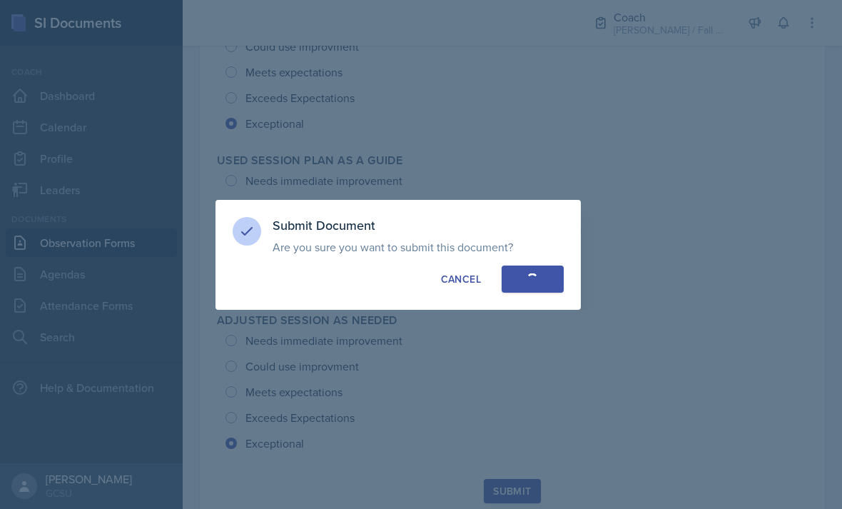
radio input "true"
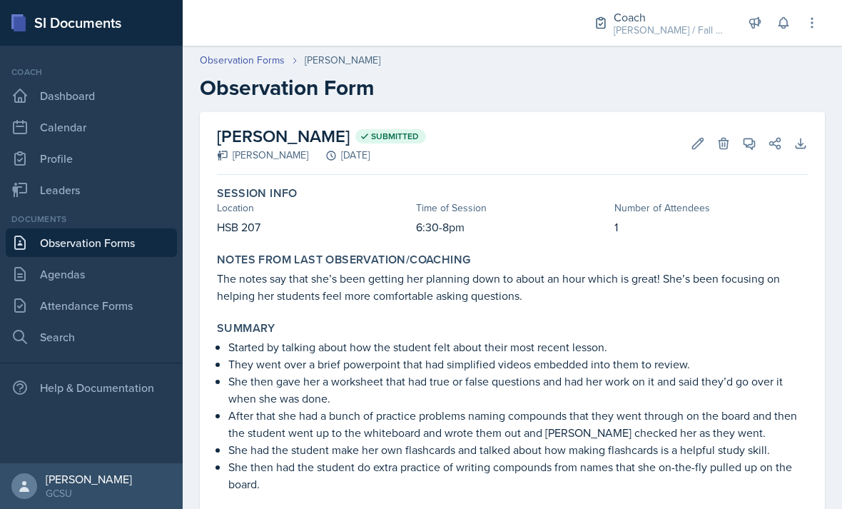
scroll to position [29, 0]
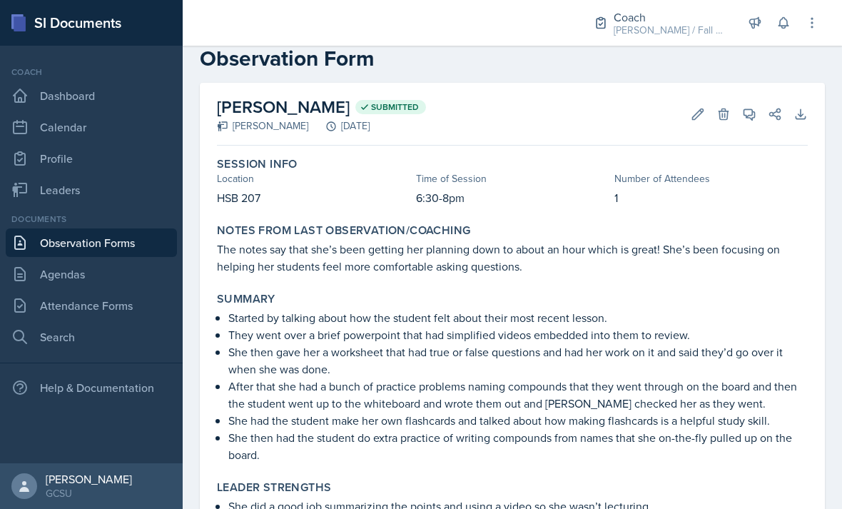
click at [37, 228] on link "Observation Forms" at bounding box center [91, 242] width 171 height 29
